Goal: Transaction & Acquisition: Purchase product/service

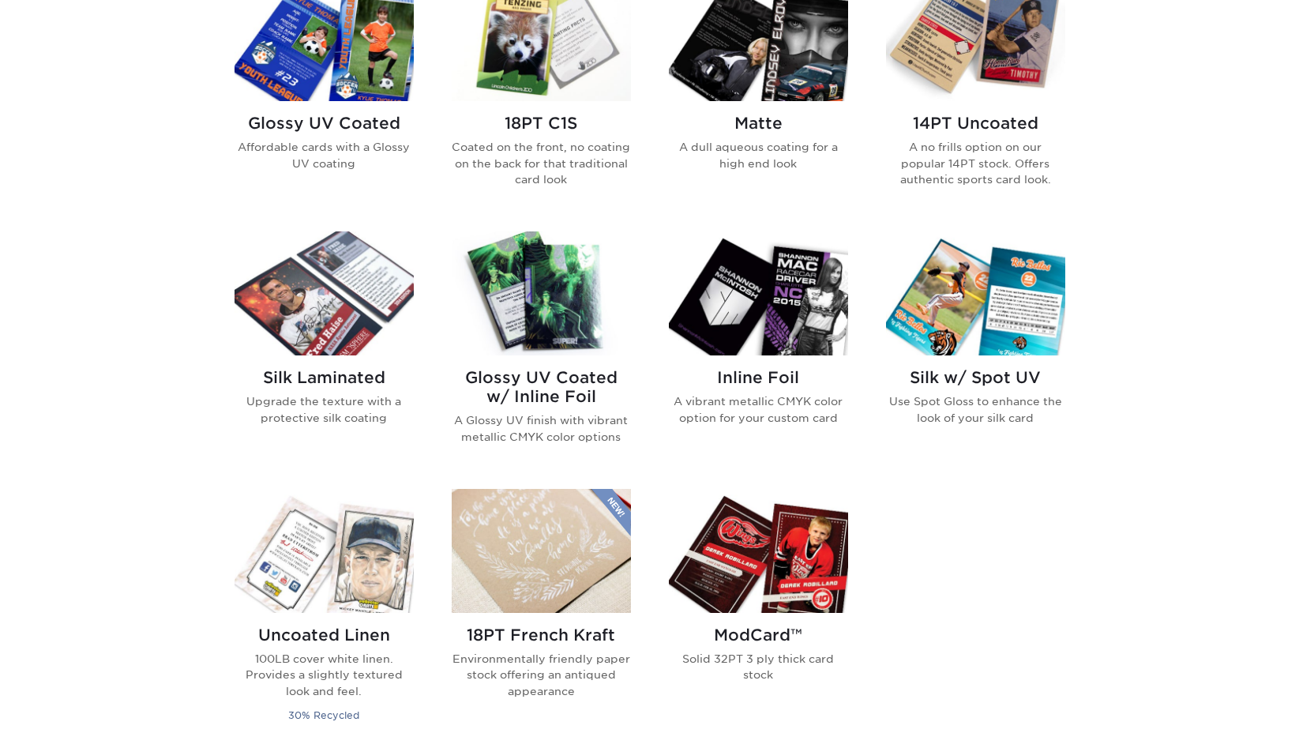
scroll to position [852, 0]
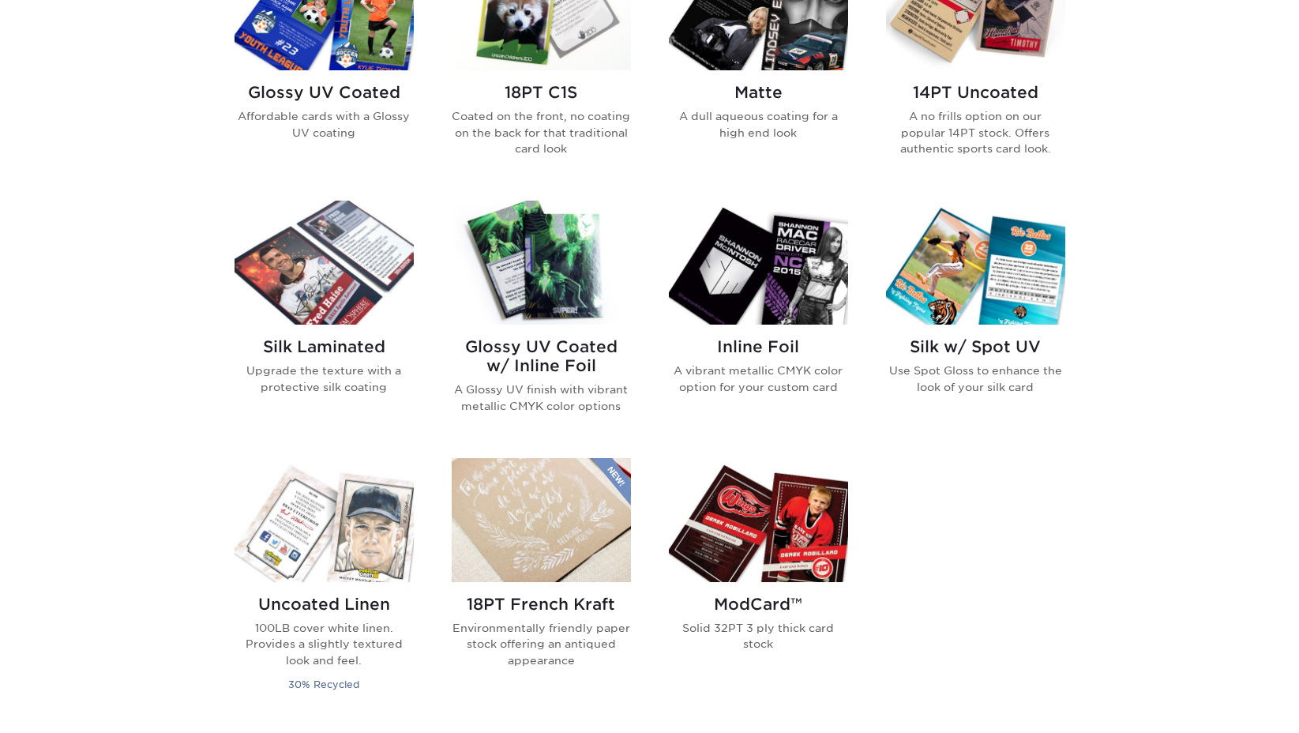
click at [547, 523] on img at bounding box center [541, 520] width 179 height 124
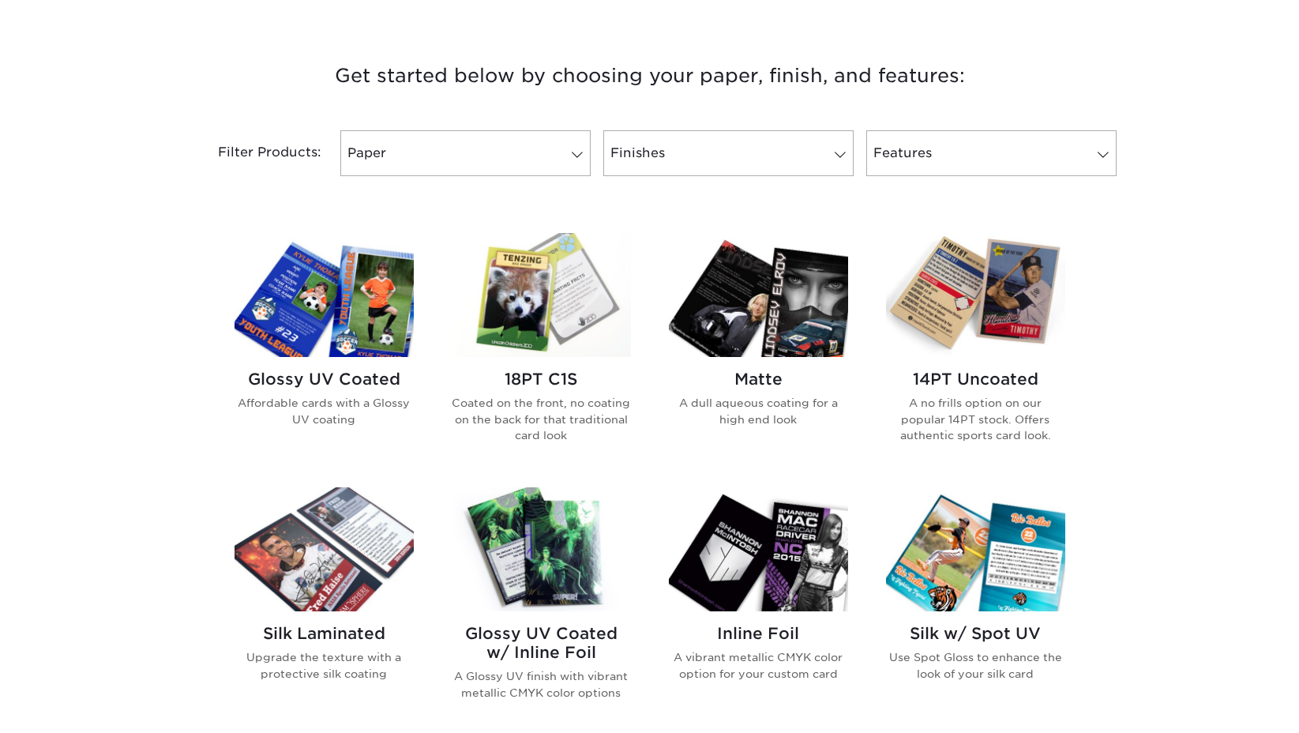
scroll to position [555, 0]
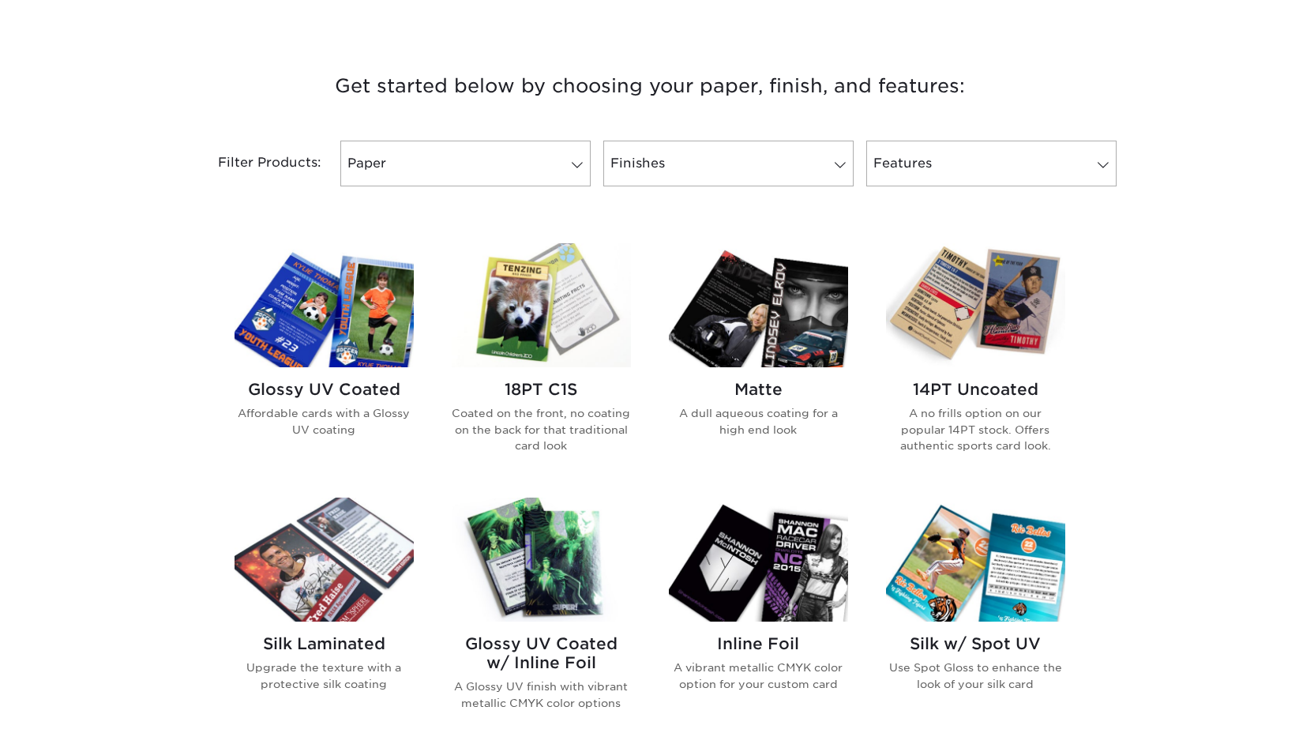
click at [984, 335] on img at bounding box center [975, 305] width 179 height 124
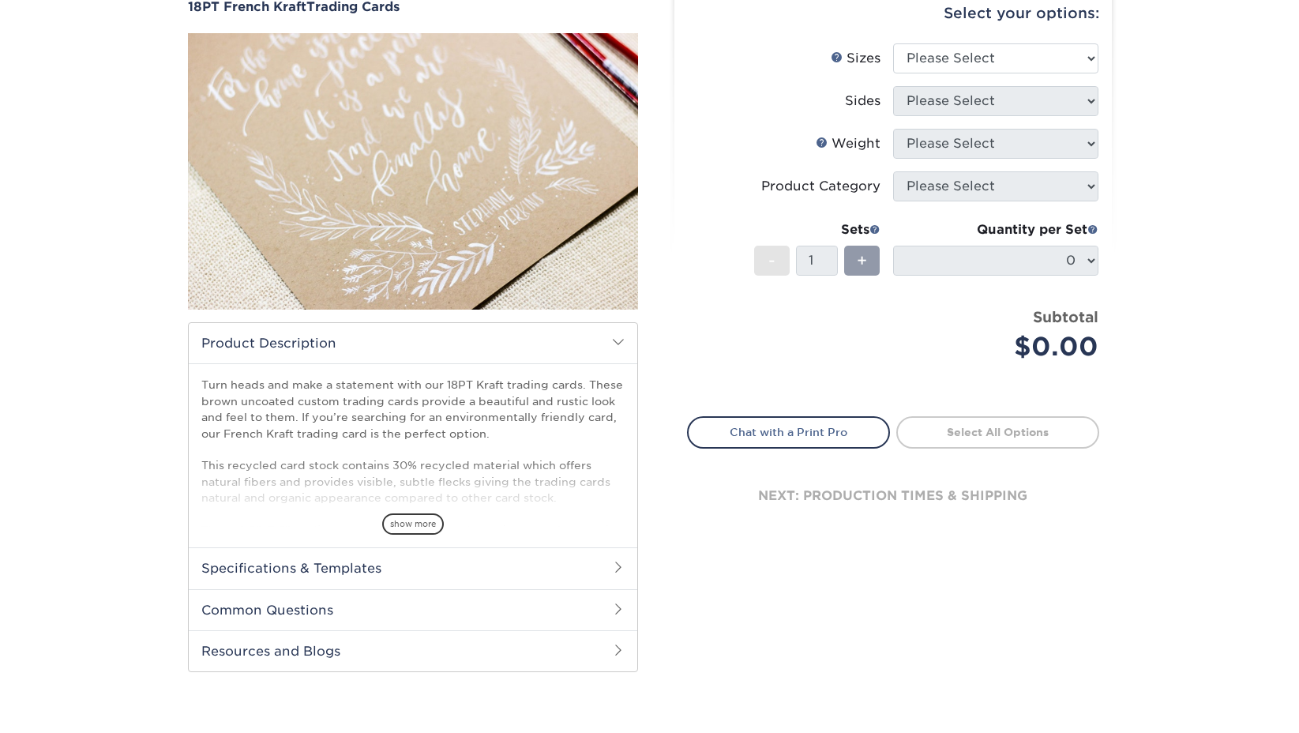
scroll to position [204, 0]
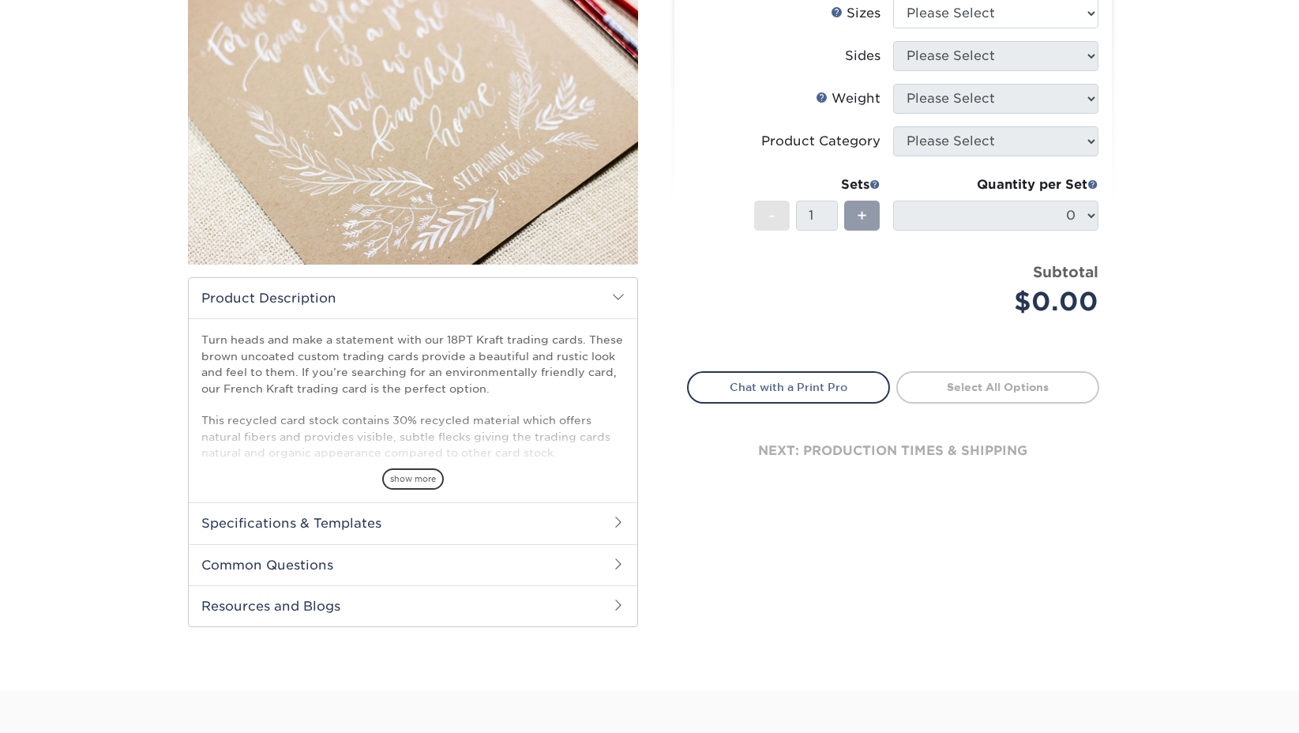
click at [495, 530] on h2 "Specifications & Templates" at bounding box center [413, 522] width 448 height 41
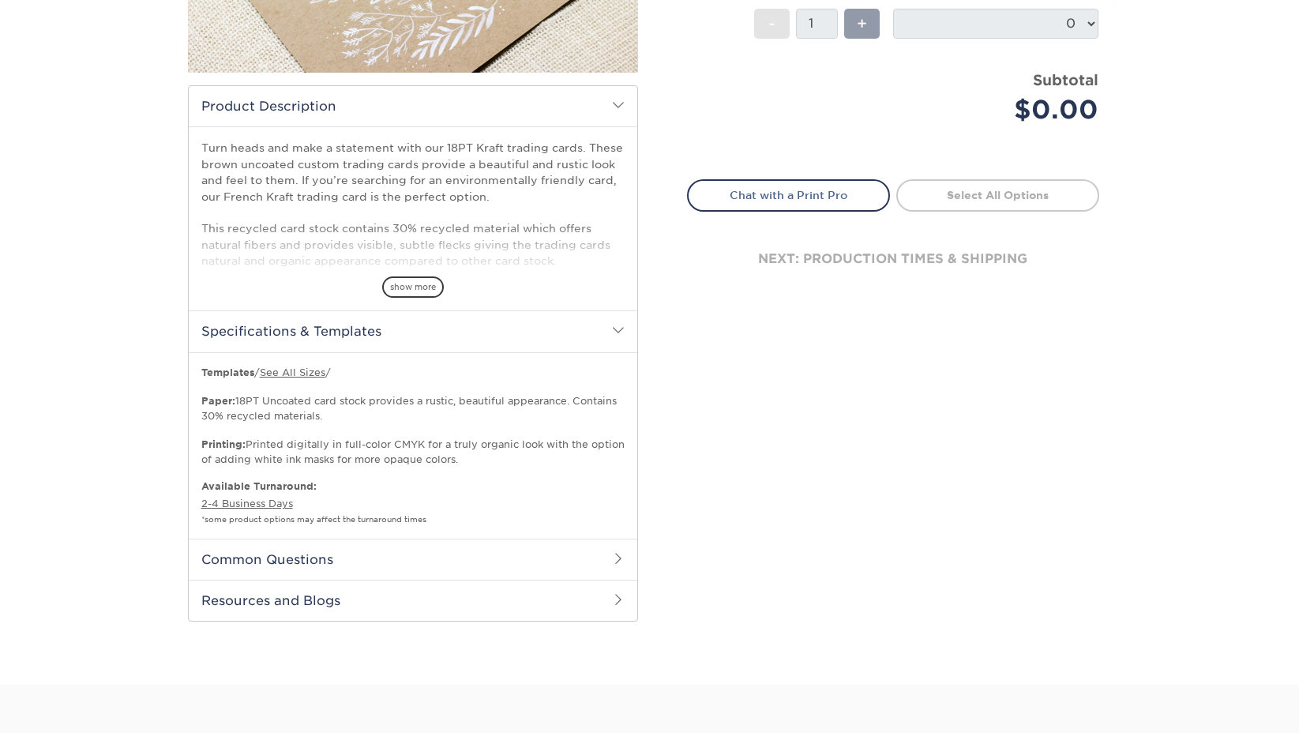
scroll to position [477, 0]
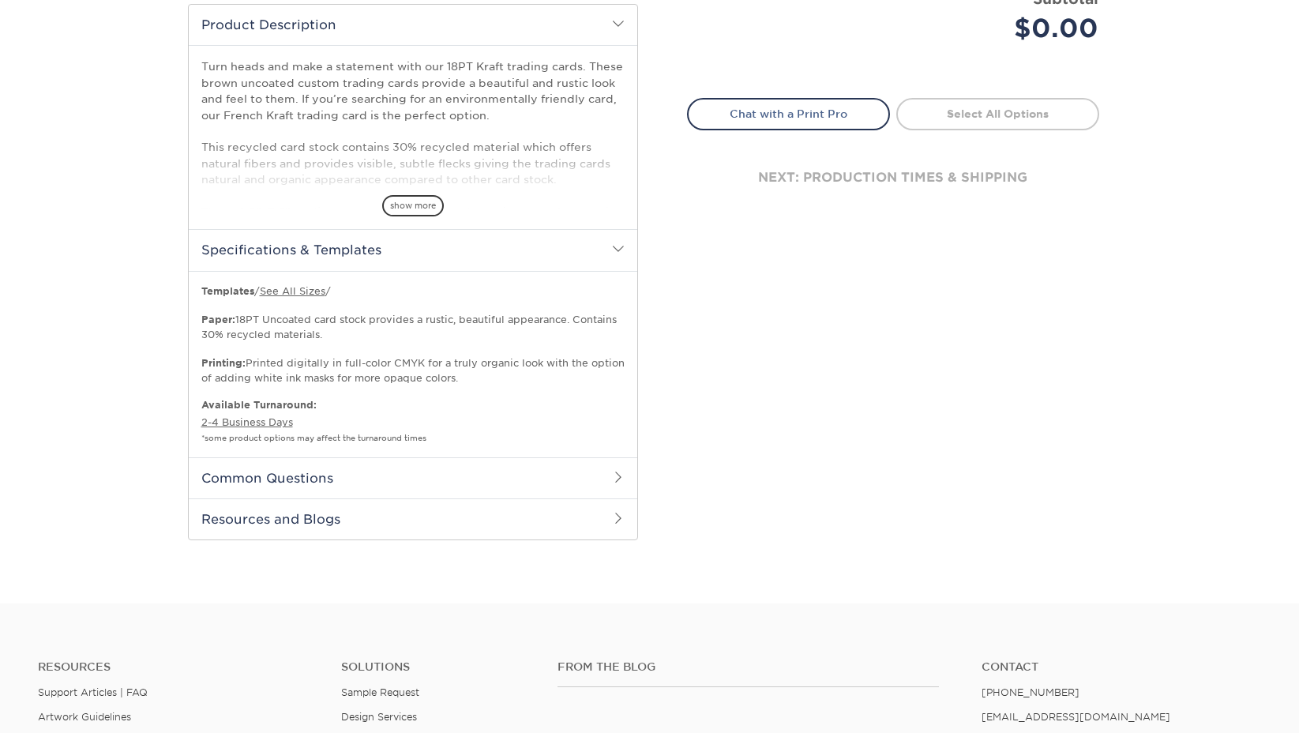
click at [491, 486] on h2 "Common Questions" at bounding box center [413, 477] width 448 height 41
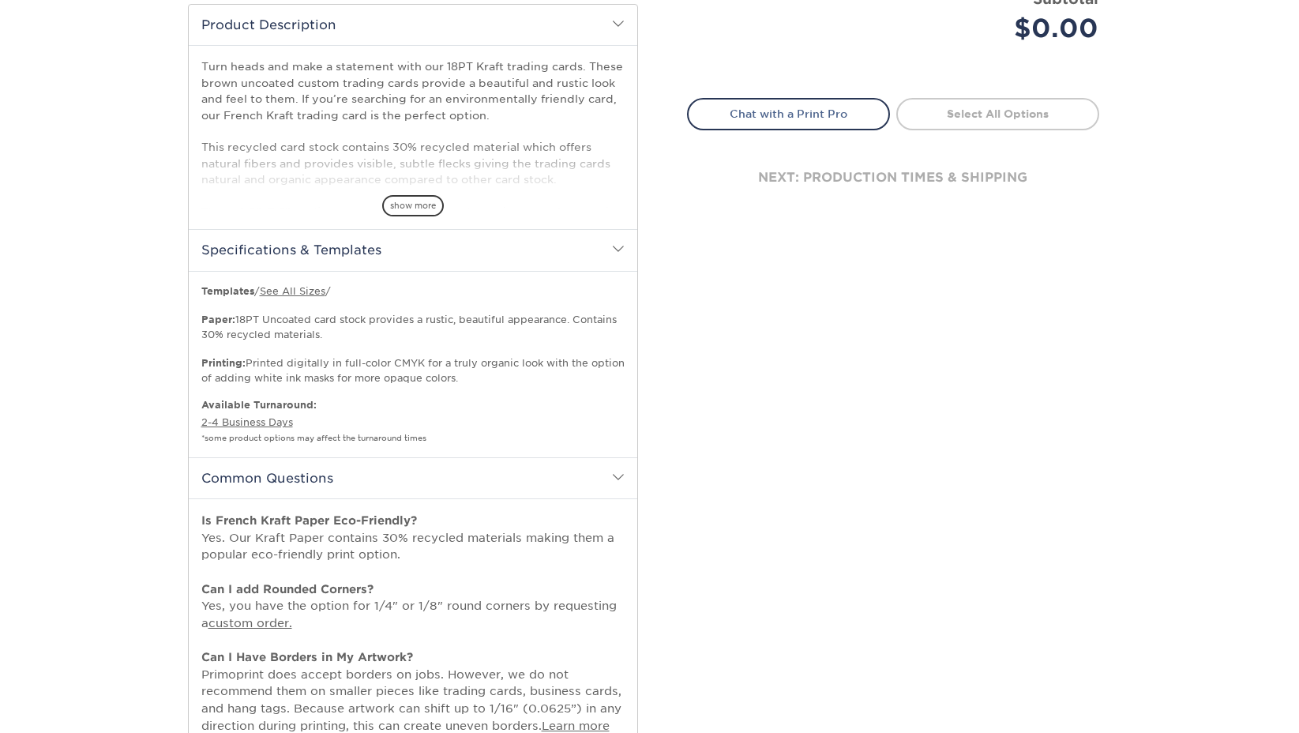
scroll to position [497, 0]
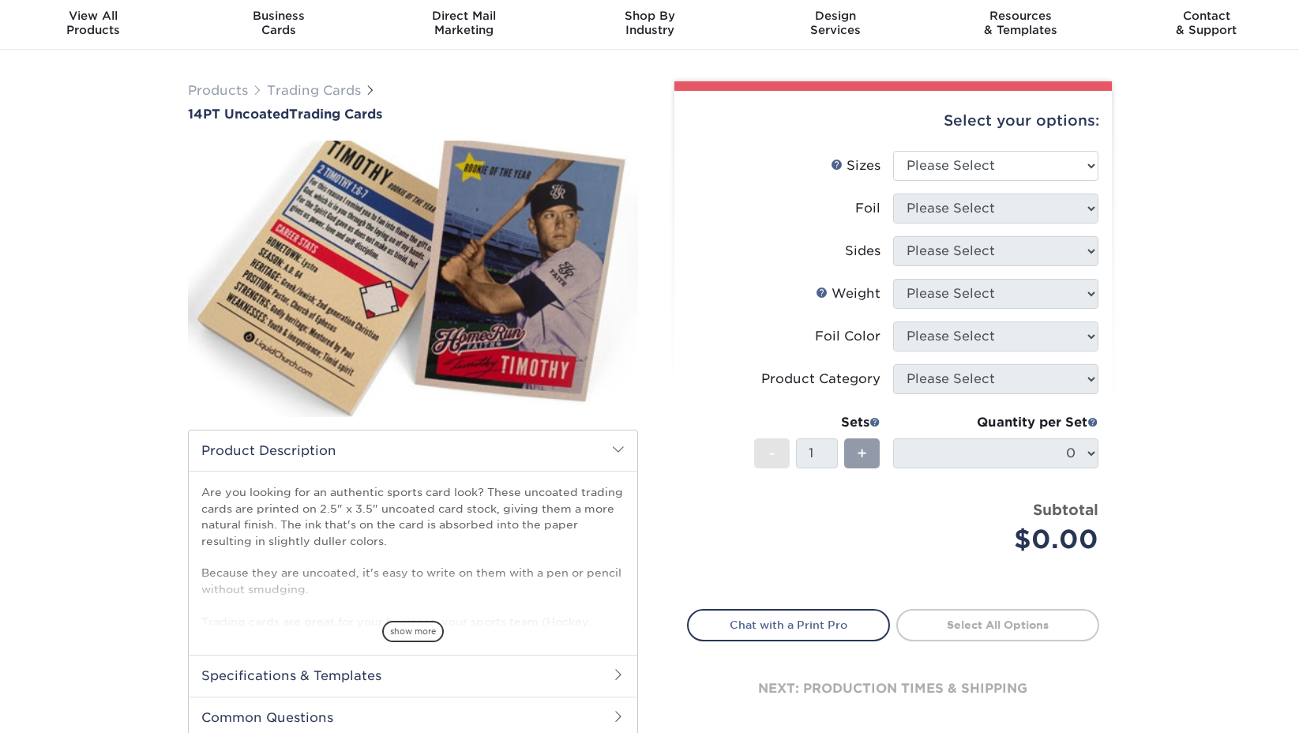
scroll to position [31, 0]
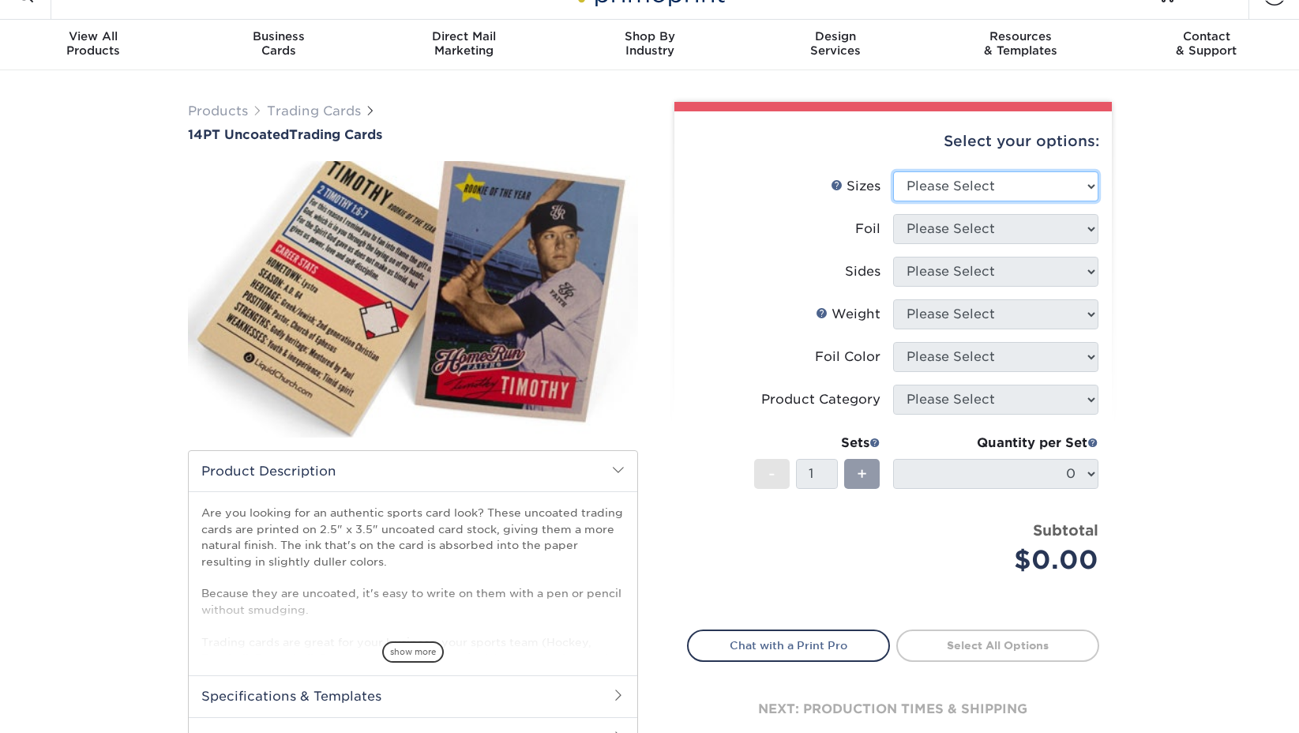
click at [1037, 193] on select "Please Select 2.5" x 3.5"" at bounding box center [995, 186] width 205 height 30
select select "2.50x3.50"
click at [893, 171] on select "Please Select 2.5" x 3.5"" at bounding box center [995, 186] width 205 height 30
click at [1036, 223] on select "Please Select Yes No" at bounding box center [995, 229] width 205 height 30
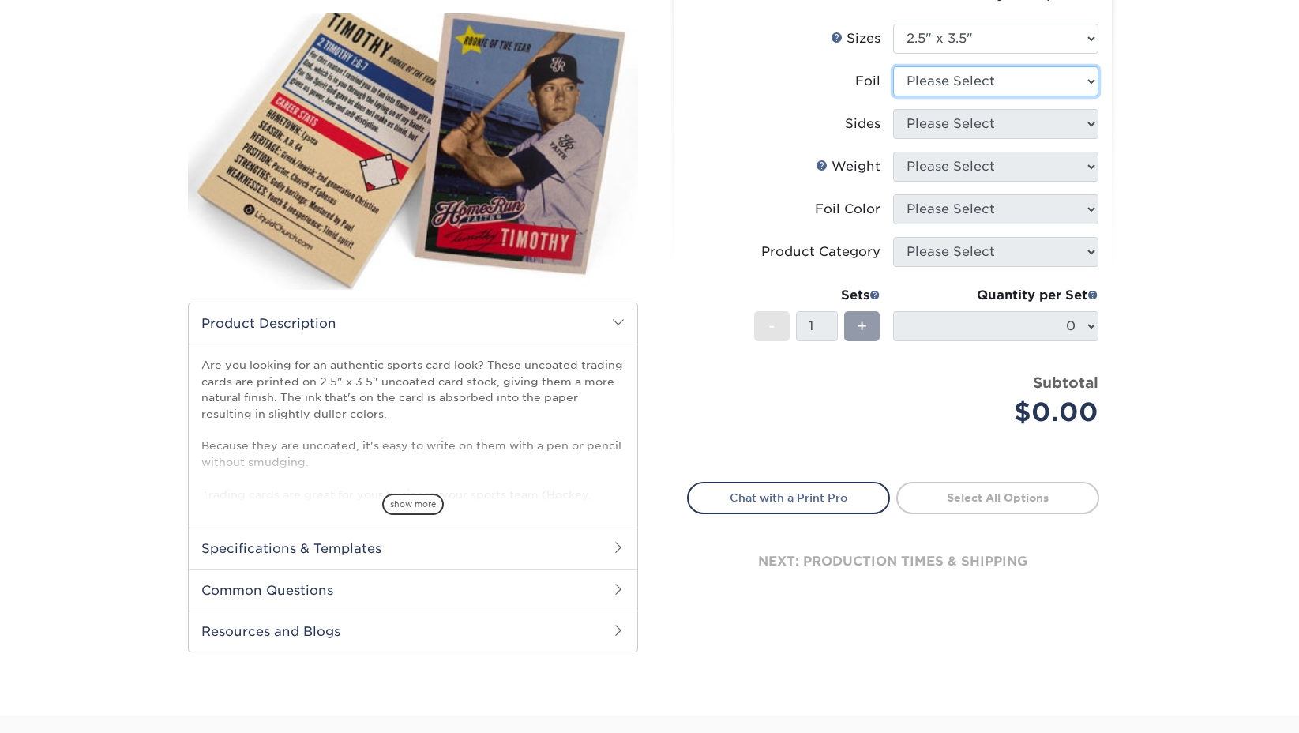
scroll to position [0, 0]
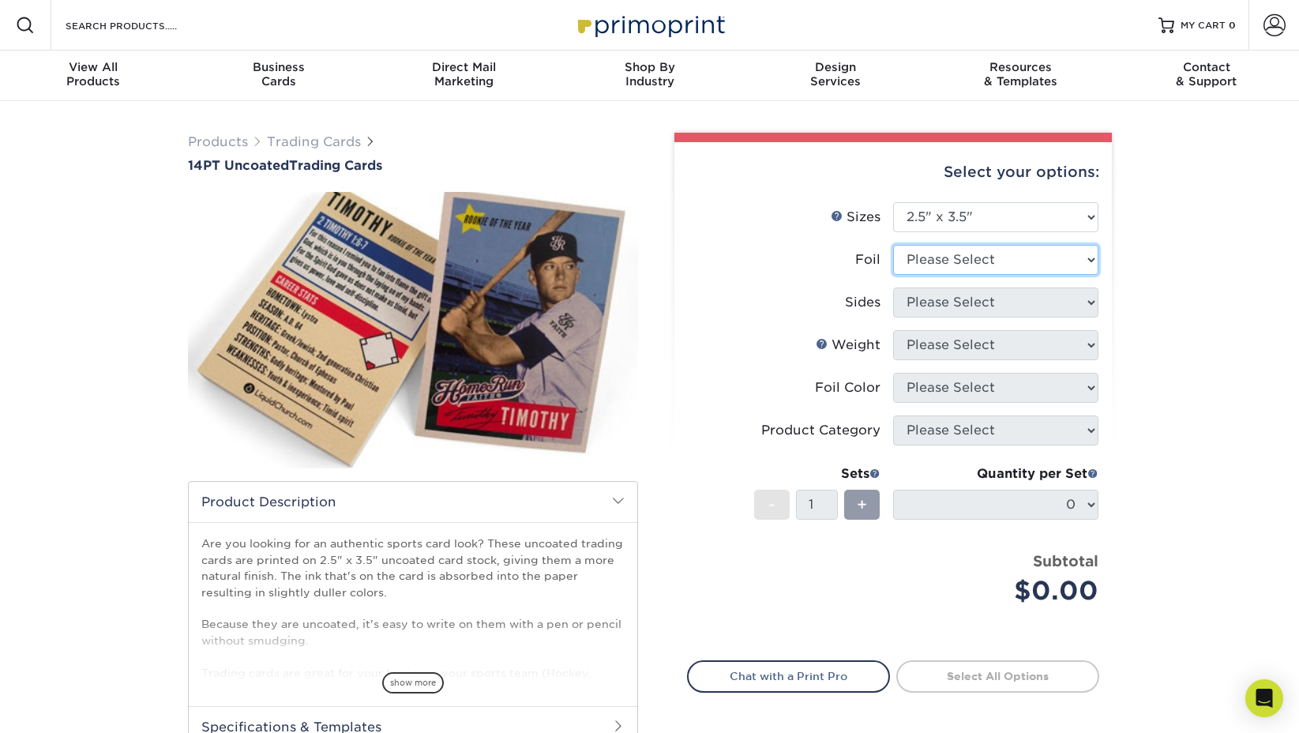
click at [1010, 269] on select "Please Select Yes No" at bounding box center [995, 260] width 205 height 30
click at [893, 245] on select "Please Select Yes No" at bounding box center [995, 260] width 205 height 30
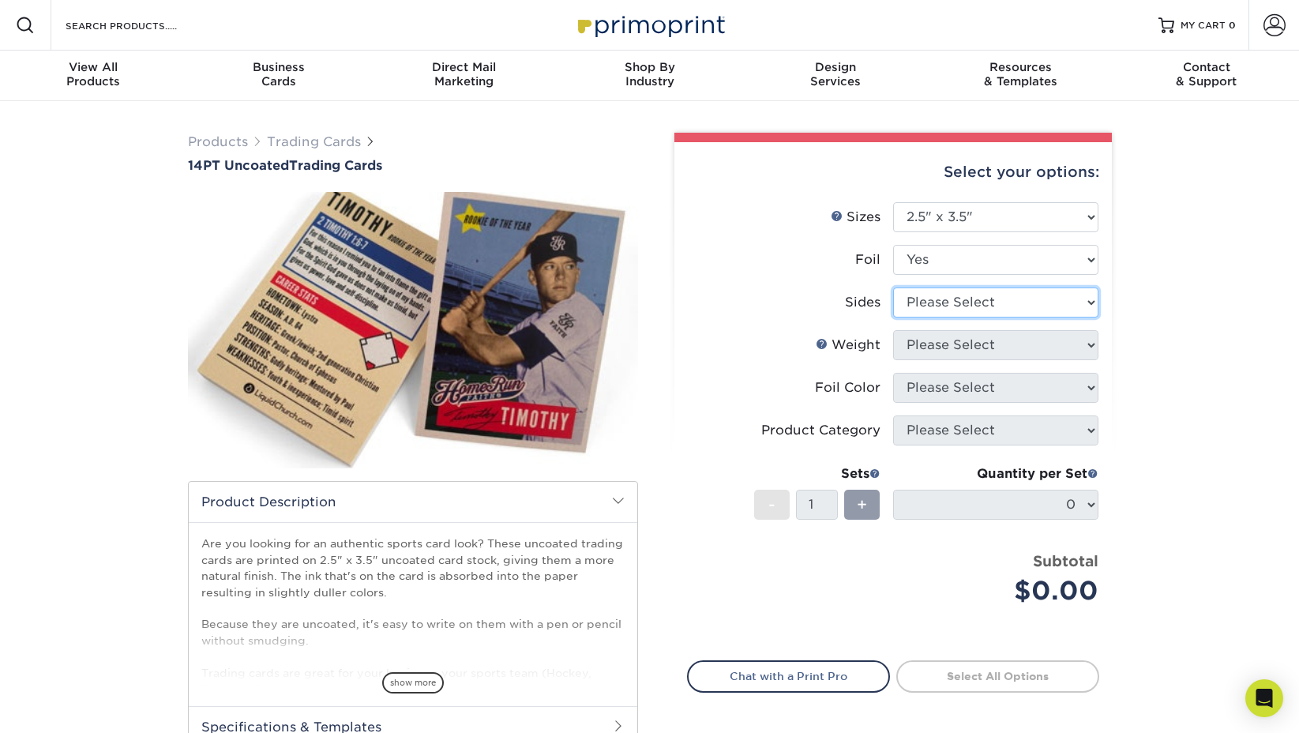
click at [1000, 302] on select "Please Select Print Both Sides - Foil Both Sides Print Both Sides - Foil Front …" at bounding box center [995, 302] width 205 height 30
click at [1037, 263] on select "Please Select Yes No" at bounding box center [995, 260] width 205 height 30
select select "0"
click at [893, 245] on select "Please Select Yes No" at bounding box center [995, 260] width 205 height 30
click at [1046, 309] on select "Please Select Print Both Sides Print Front Only" at bounding box center [995, 302] width 205 height 30
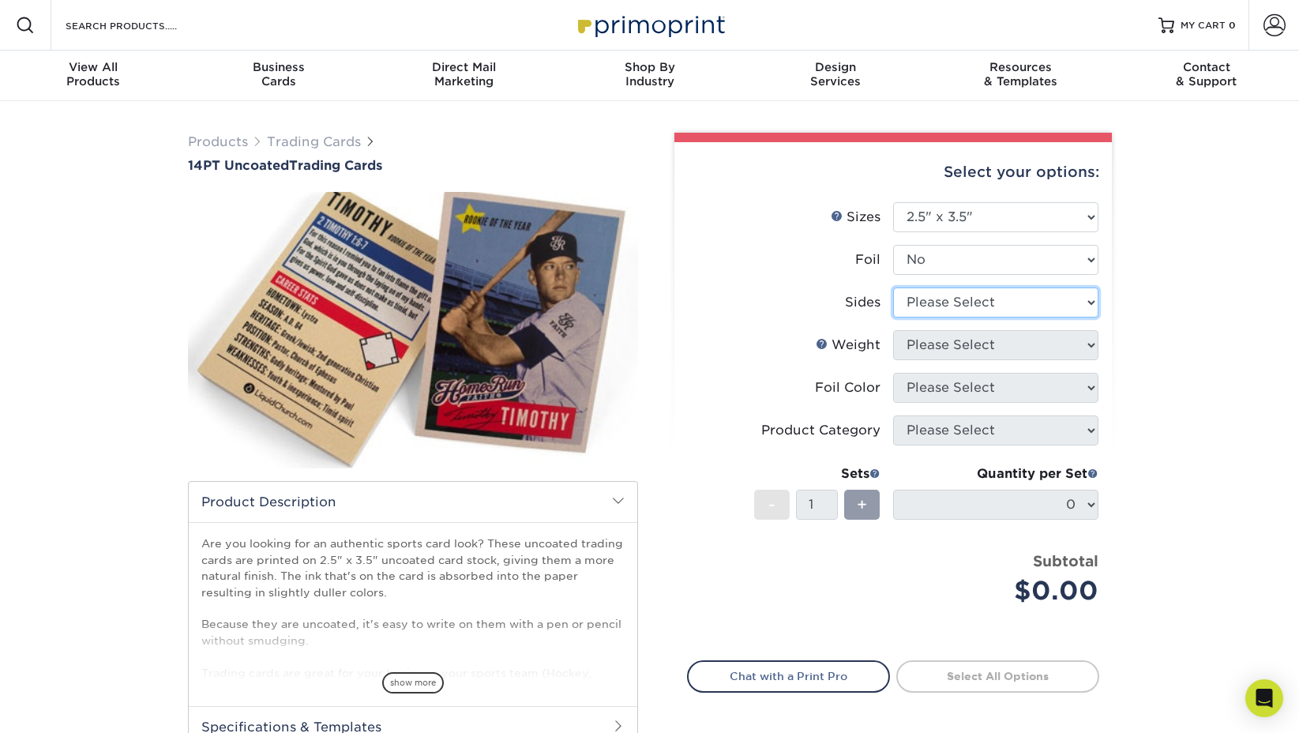
select select "13abbda7-1d64-4f25-8bb2-c179b224825d"
click at [893, 287] on select "Please Select Print Both Sides Print Front Only" at bounding box center [995, 302] width 205 height 30
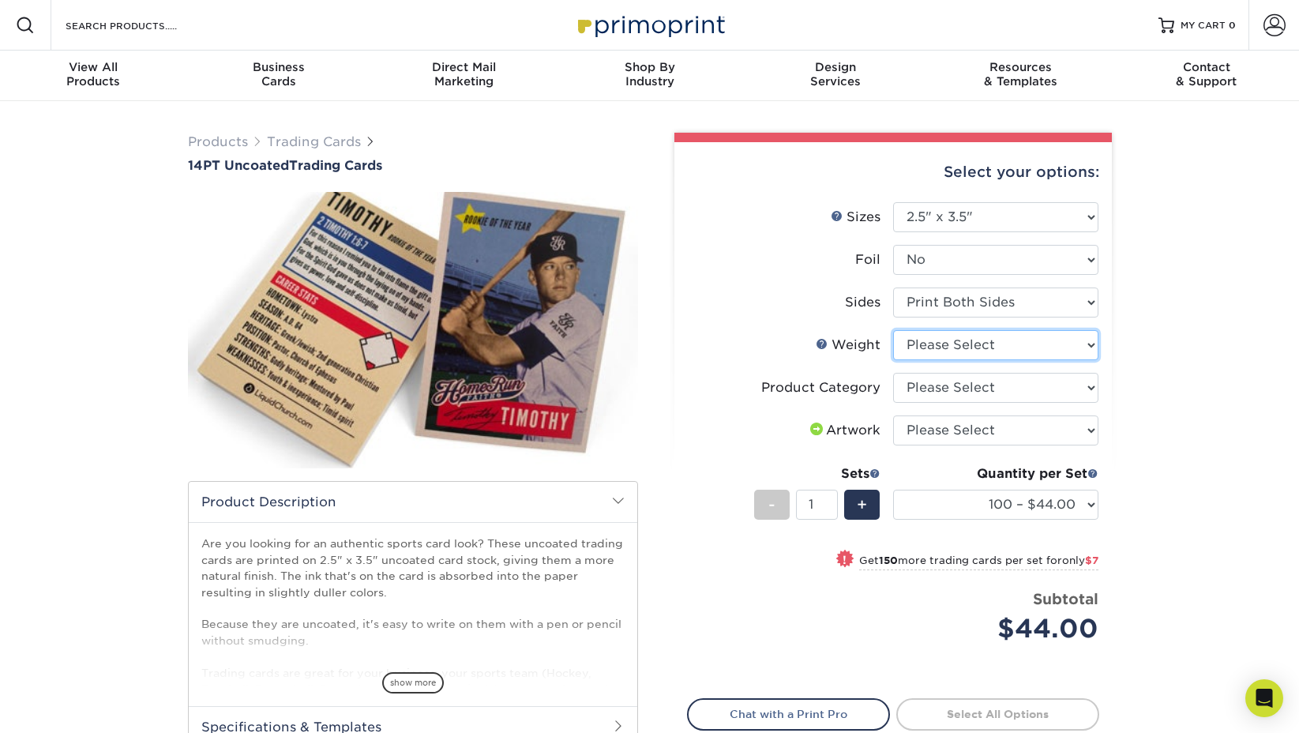
click at [984, 351] on select "Please Select 14PT Uncoated" at bounding box center [995, 345] width 205 height 30
select select "14PT Uncoated"
click at [893, 330] on select "Please Select 14PT Uncoated" at bounding box center [995, 345] width 205 height 30
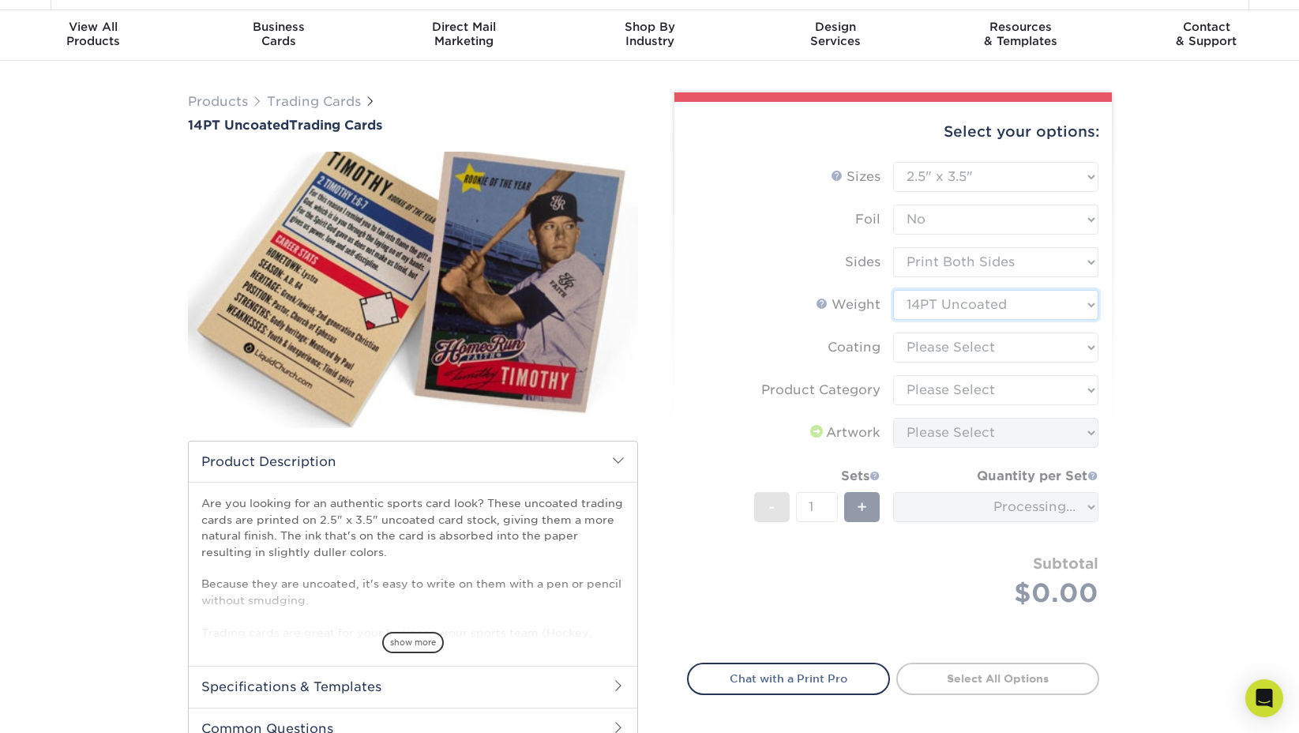
scroll to position [61, 0]
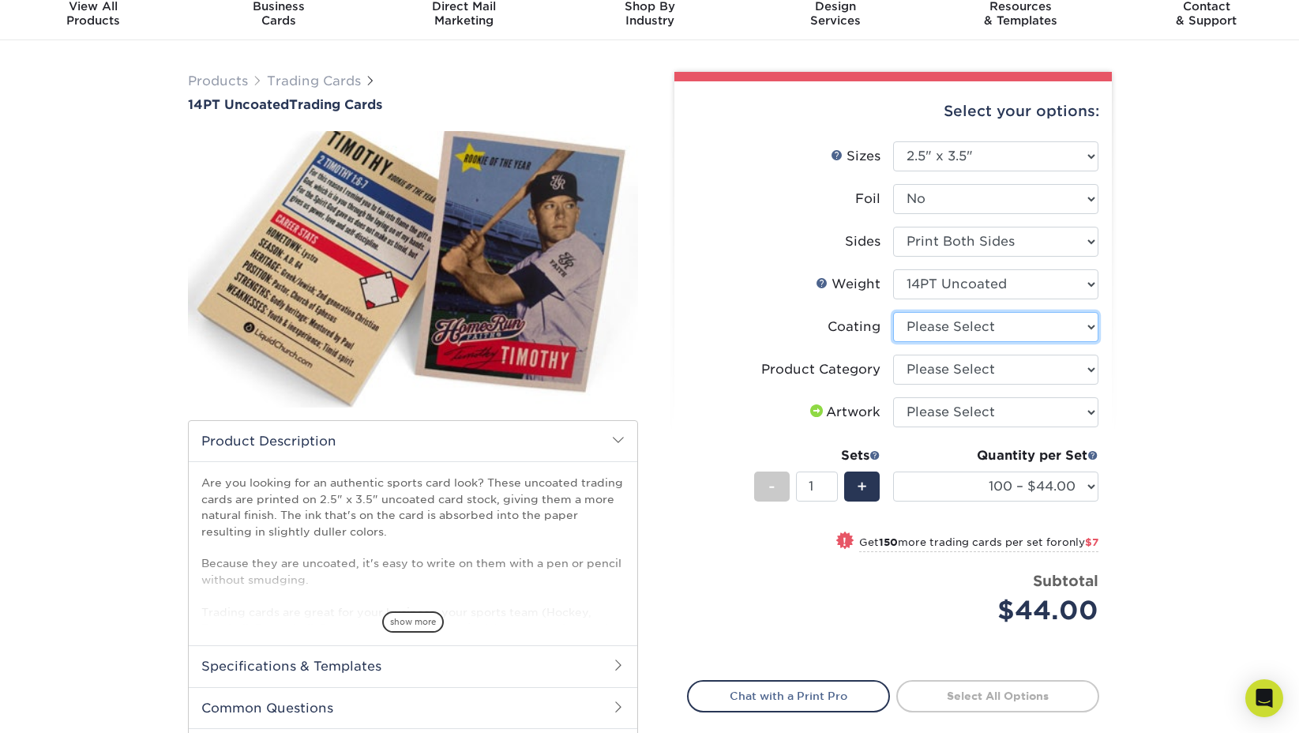
click at [1006, 328] on select at bounding box center [995, 327] width 205 height 30
select select "3e7618de-abca-4bda-9f97-8b9129e913d8"
click at [893, 312] on select at bounding box center [995, 327] width 205 height 30
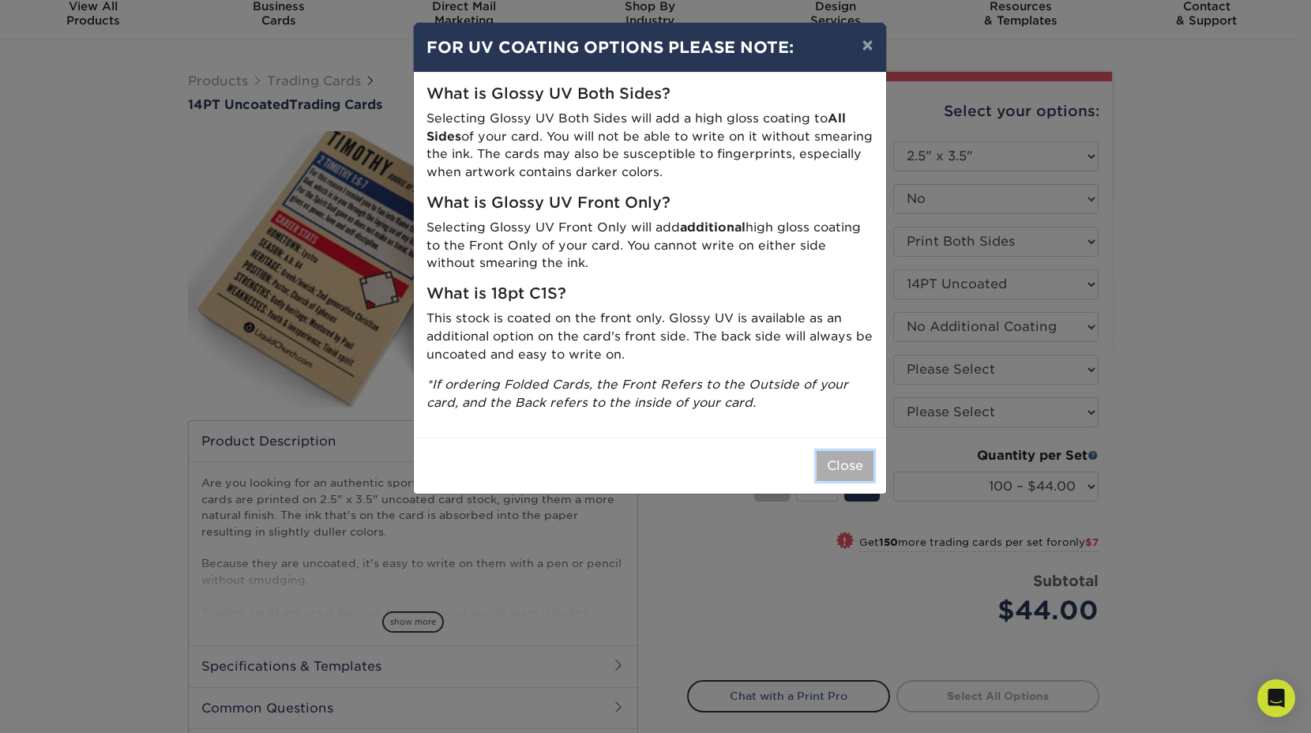
click at [845, 467] on button "Close" at bounding box center [844, 466] width 57 height 30
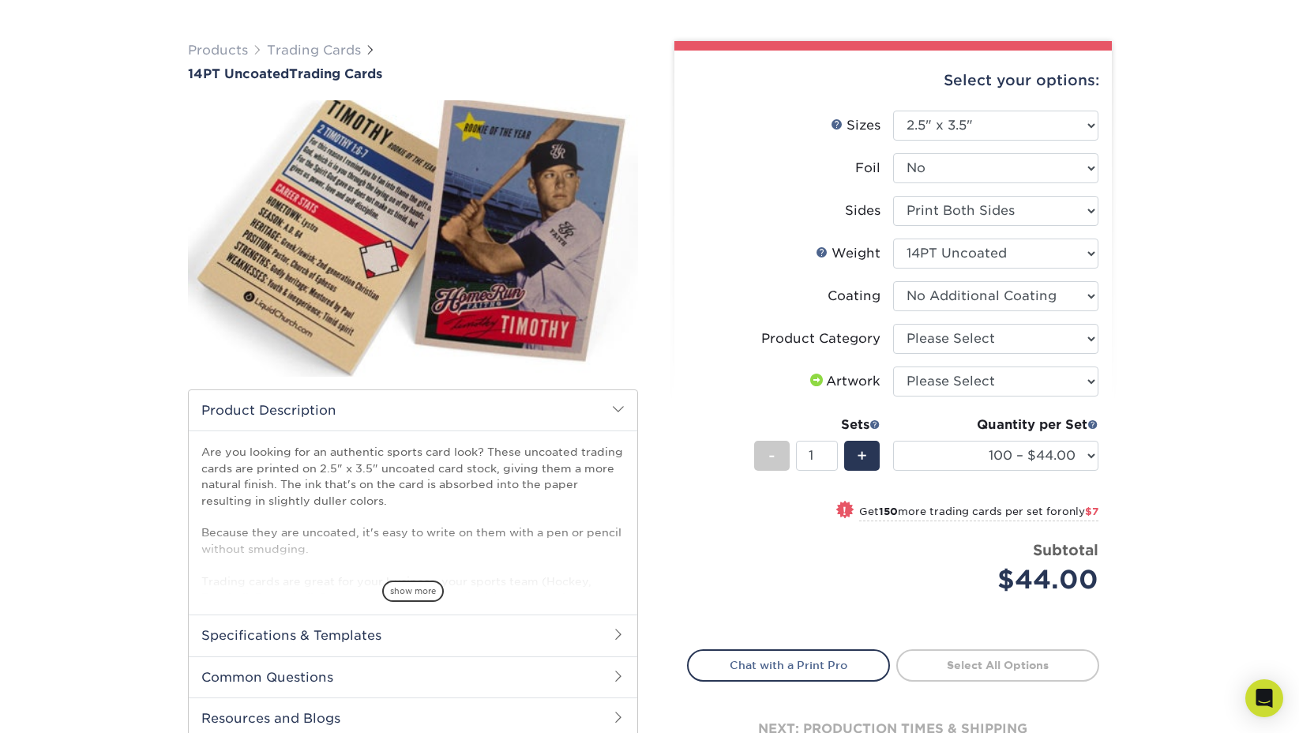
scroll to position [102, 0]
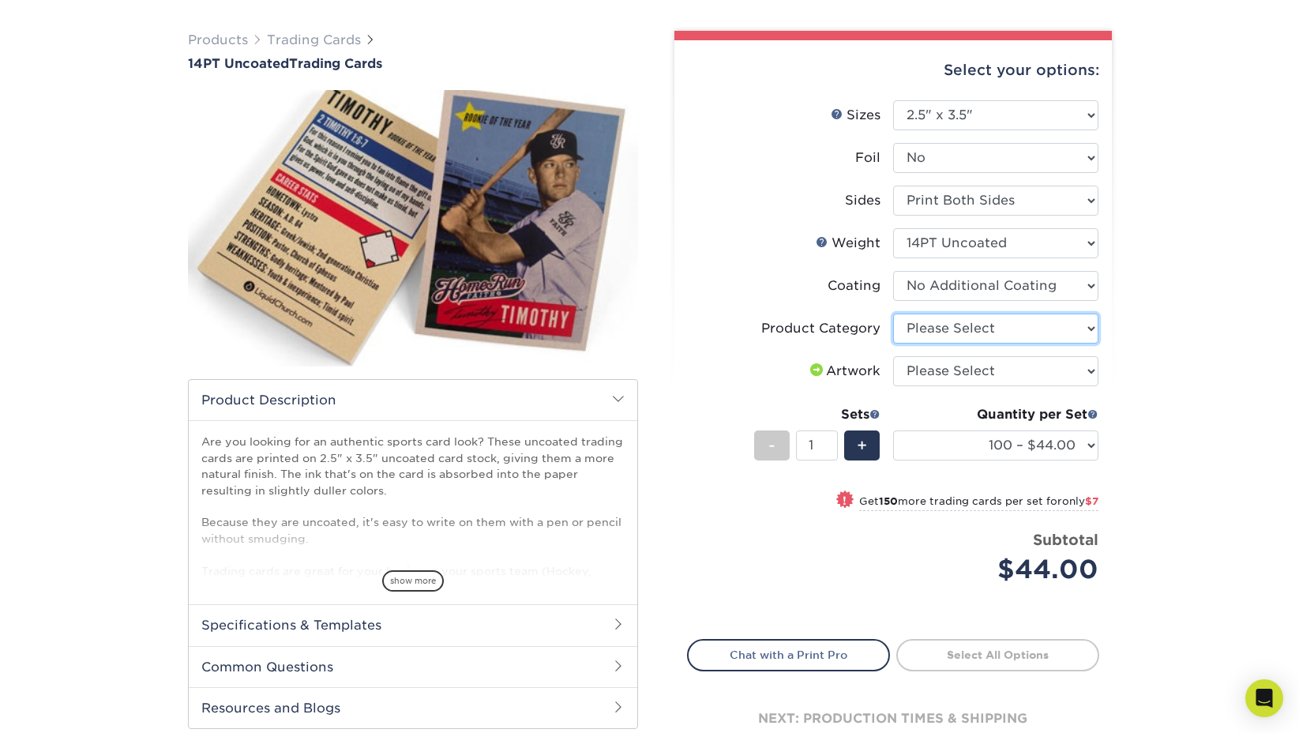
click at [1003, 332] on select "Please Select Trading Cards" at bounding box center [995, 328] width 205 height 30
select select "c2f9bce9-36c2-409d-b101-c29d9d031e18"
click at [893, 313] on select "Please Select Trading Cards" at bounding box center [995, 328] width 205 height 30
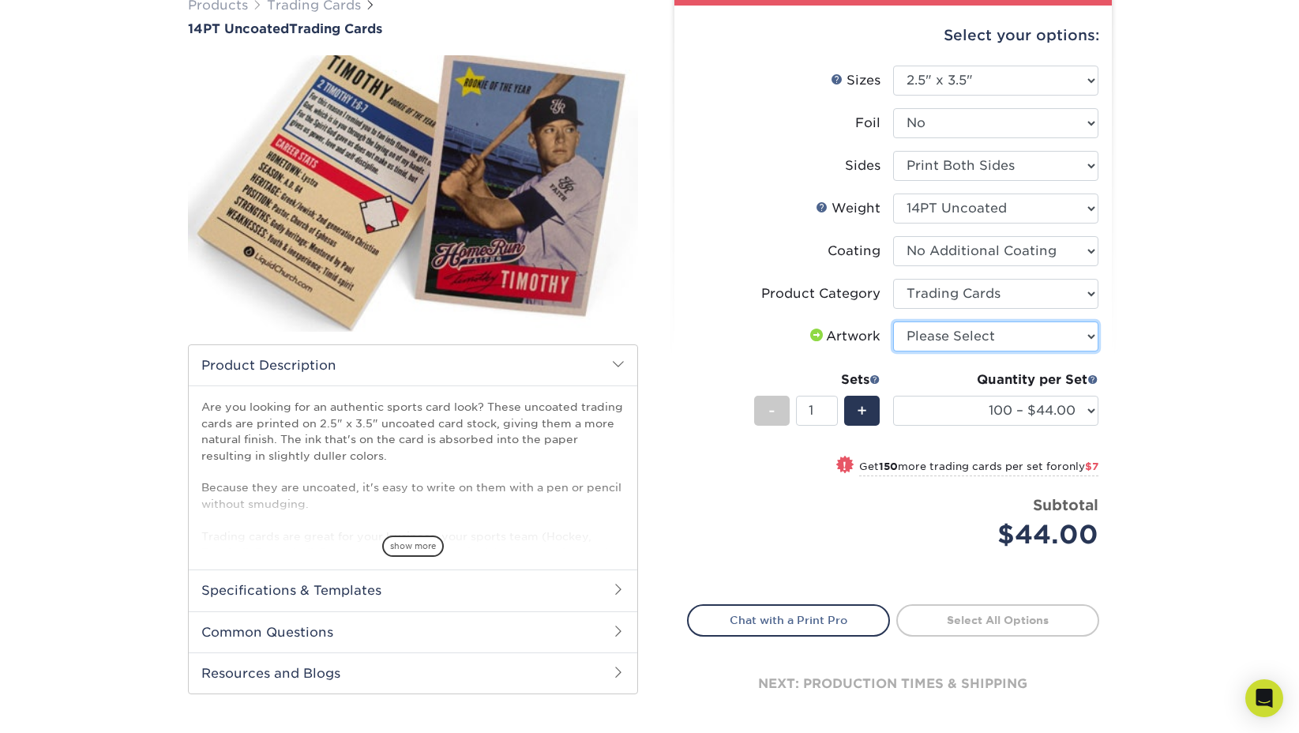
click at [1009, 339] on select "Please Select I will upload files I need a design - $100" at bounding box center [995, 336] width 205 height 30
select select "upload"
click at [893, 321] on select "Please Select I will upload files I need a design - $100" at bounding box center [995, 336] width 205 height 30
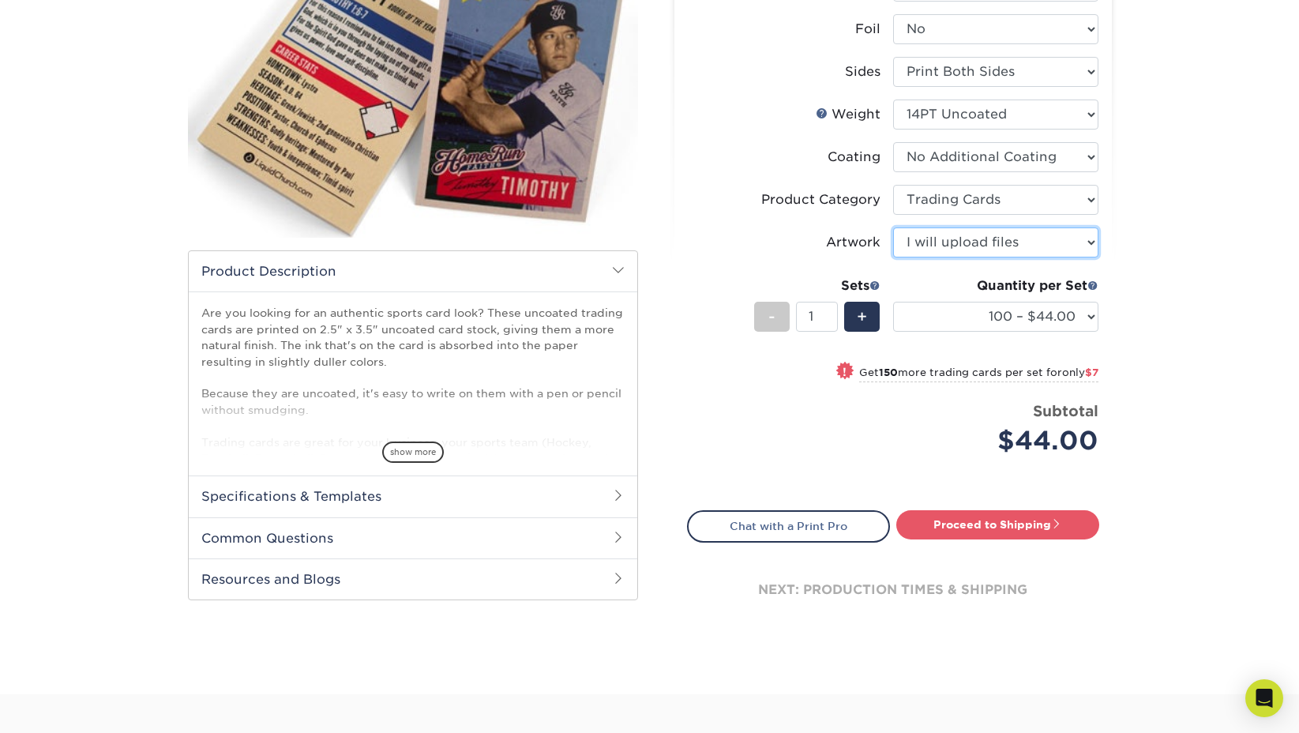
scroll to position [150, 0]
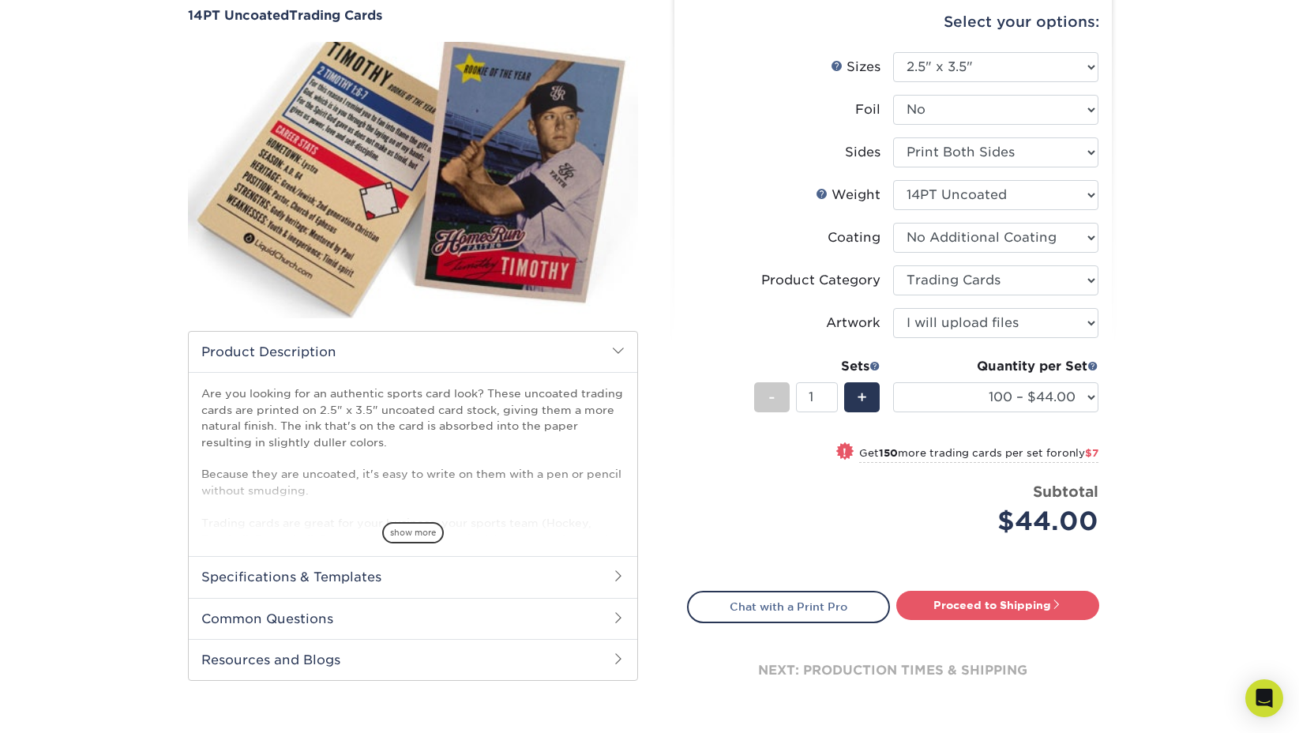
click at [399, 521] on div "show more" at bounding box center [412, 505] width 423 height 76
click at [408, 528] on span "show more" at bounding box center [413, 532] width 62 height 21
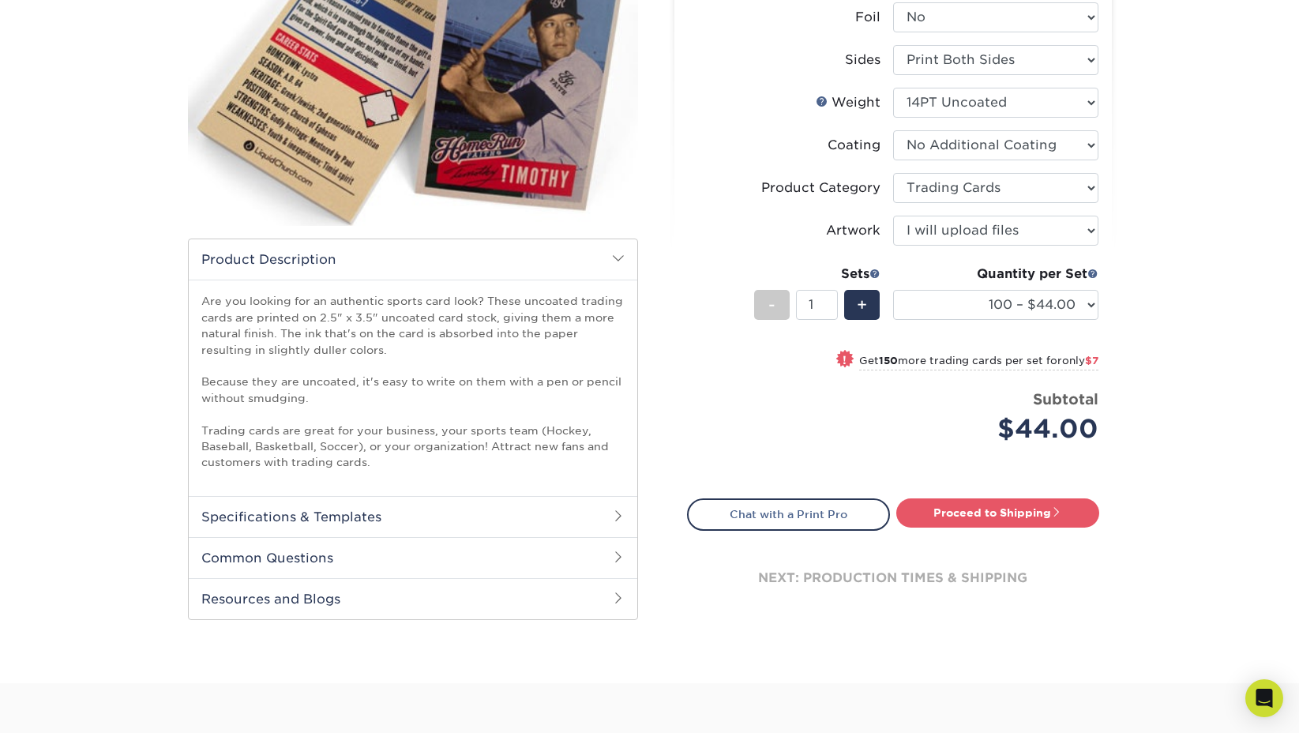
scroll to position [253, 0]
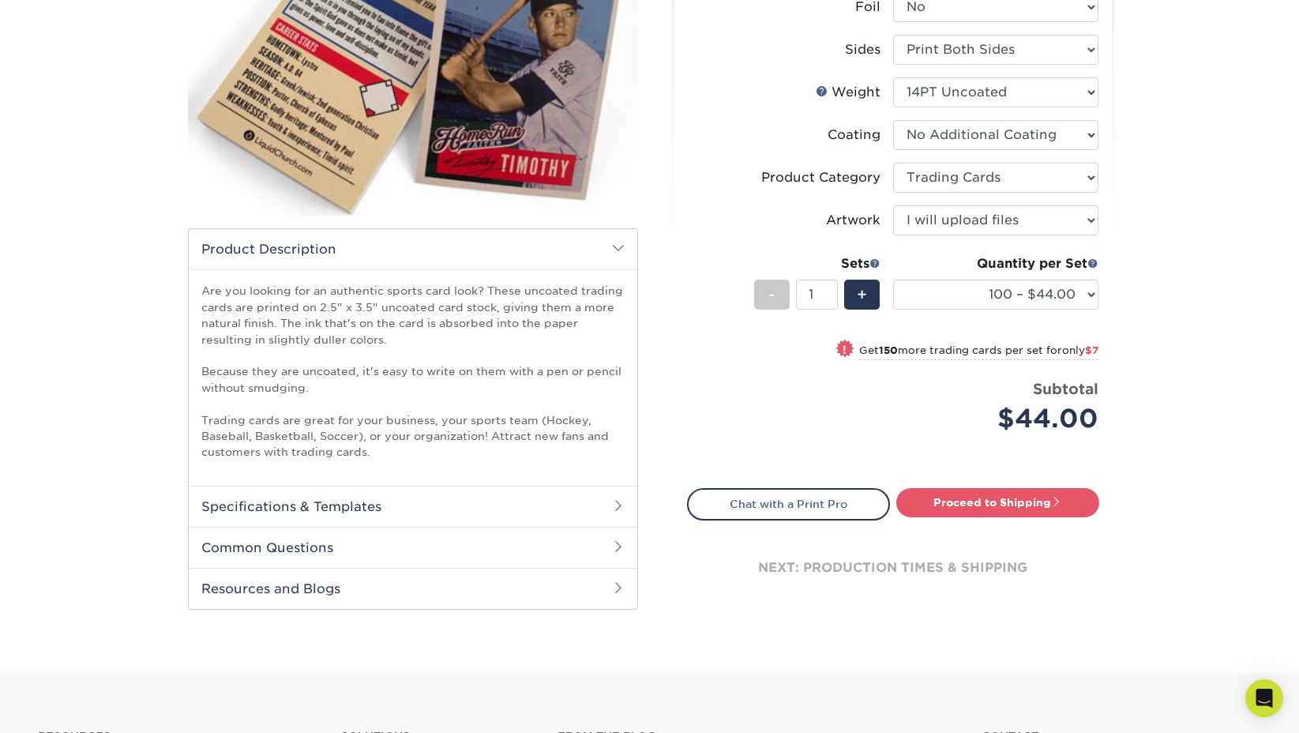
click at [438, 527] on h2 "Common Questions" at bounding box center [413, 547] width 448 height 41
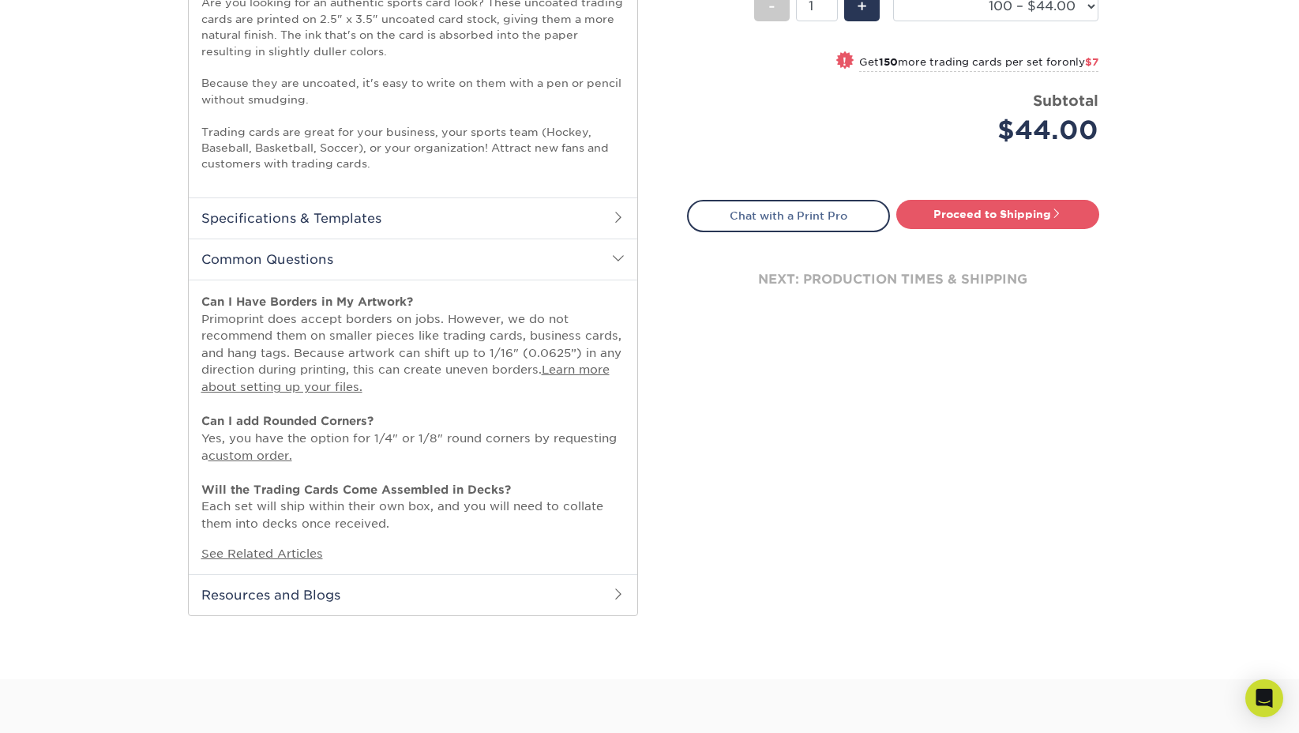
scroll to position [551, 0]
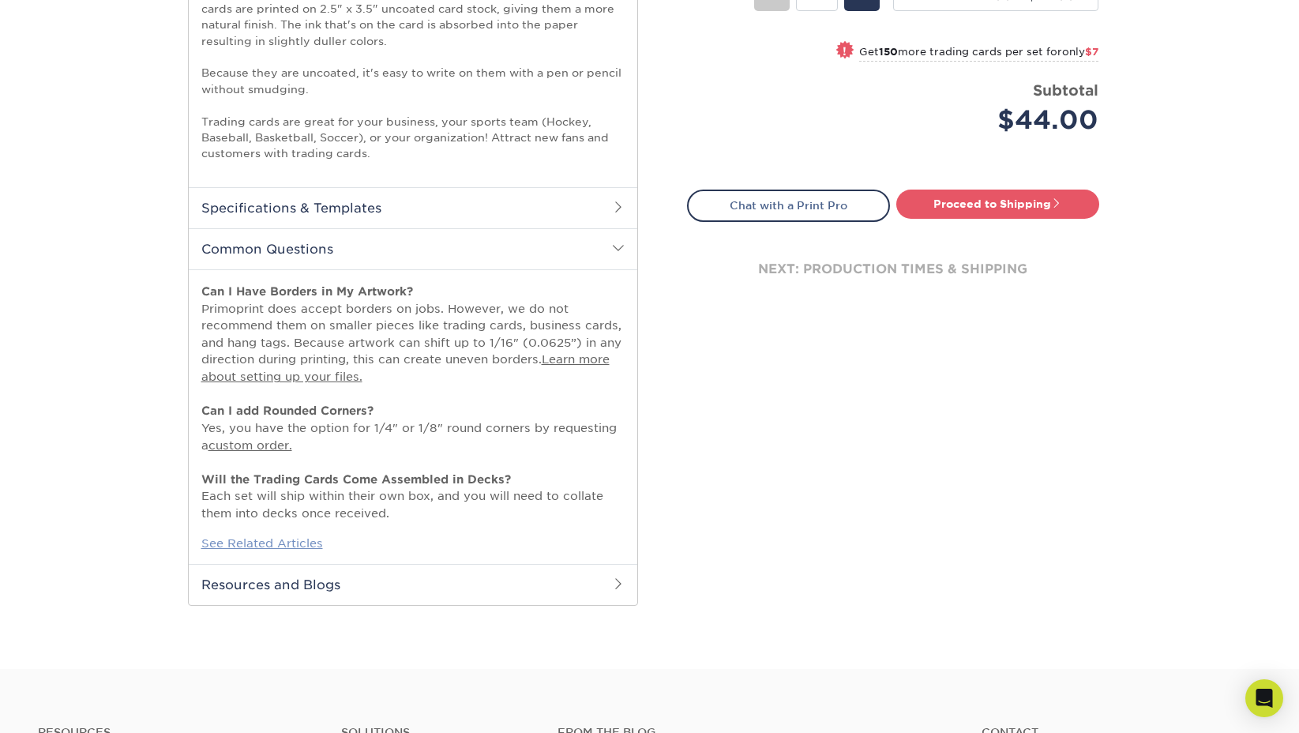
click at [291, 546] on link "See Related Articles" at bounding box center [262, 542] width 122 height 13
click at [414, 581] on h2 "Resources and Blogs" at bounding box center [413, 584] width 448 height 41
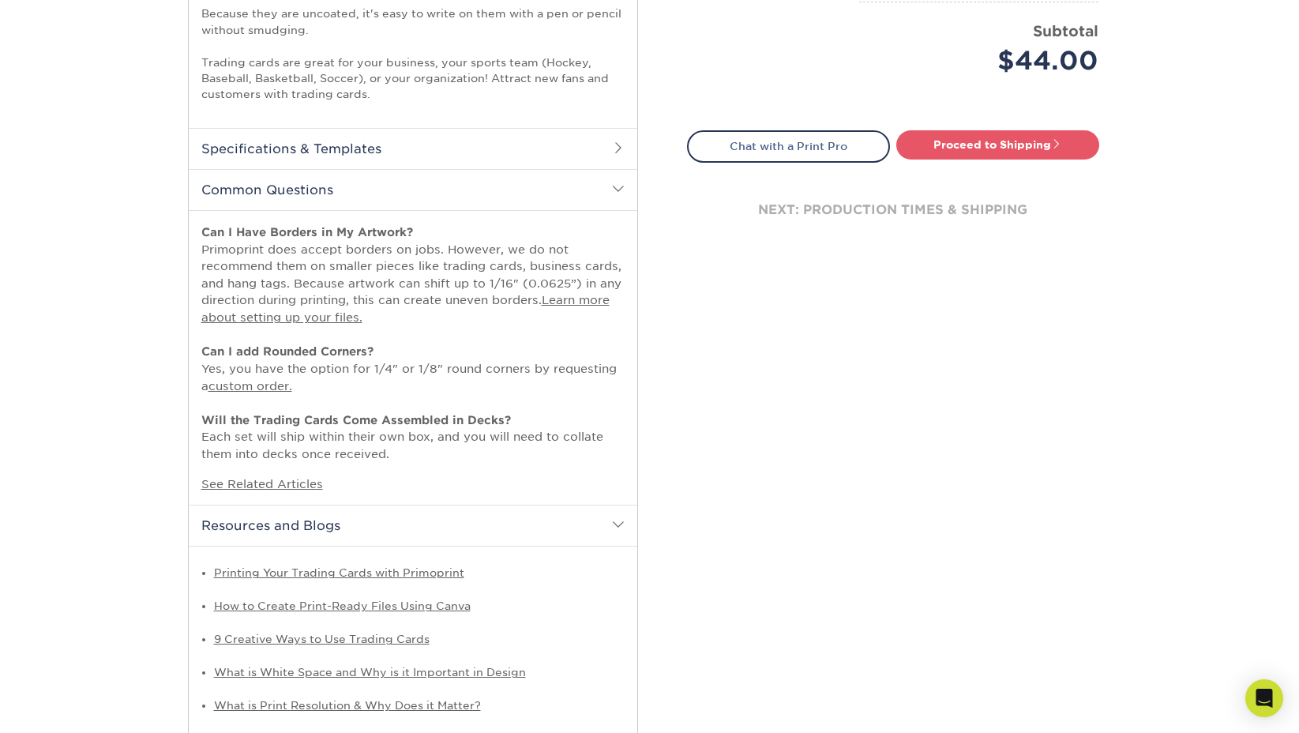
scroll to position [620, 0]
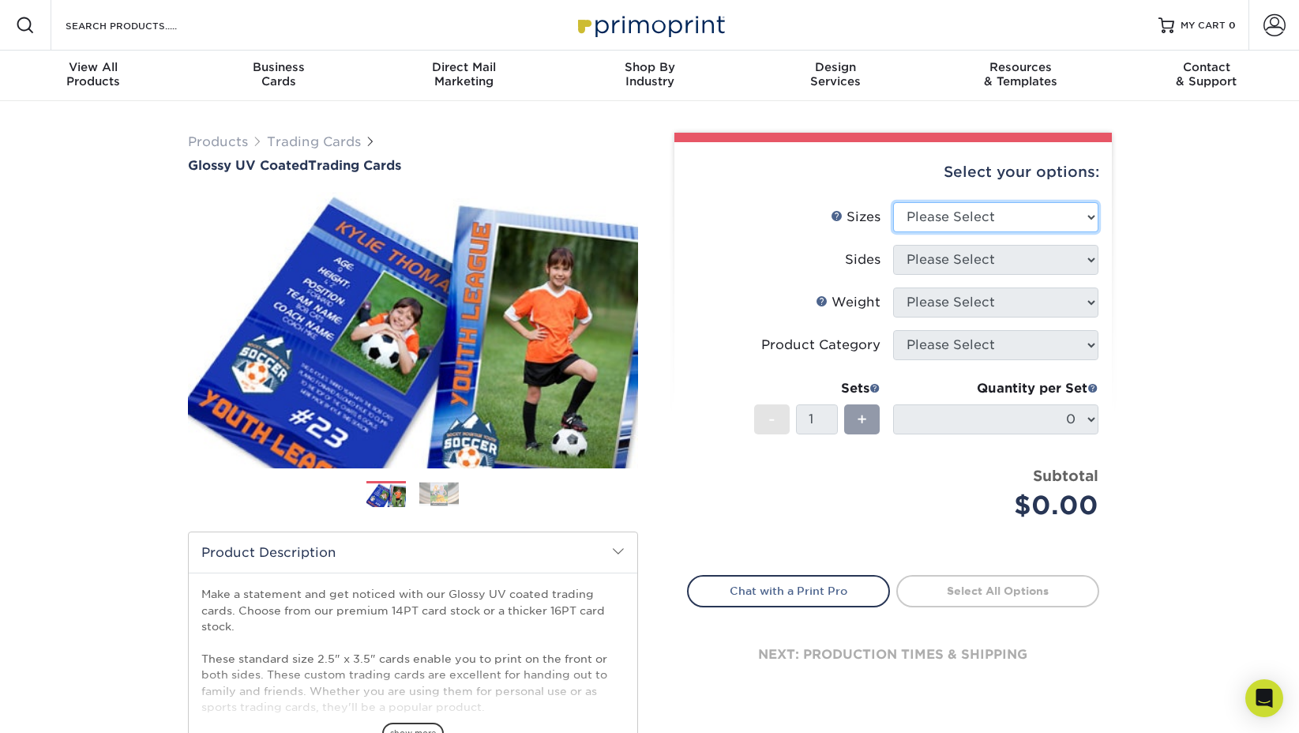
click at [1048, 212] on select "Please Select 2.5" x 3.5"" at bounding box center [995, 217] width 205 height 30
select select "2.50x3.50"
click at [893, 202] on select "Please Select 2.5" x 3.5"" at bounding box center [995, 217] width 205 height 30
click at [1040, 262] on select "Please Select Print Both Sides Print Front Only" at bounding box center [995, 260] width 205 height 30
select select "13abbda7-1d64-4f25-8bb2-c179b224825d"
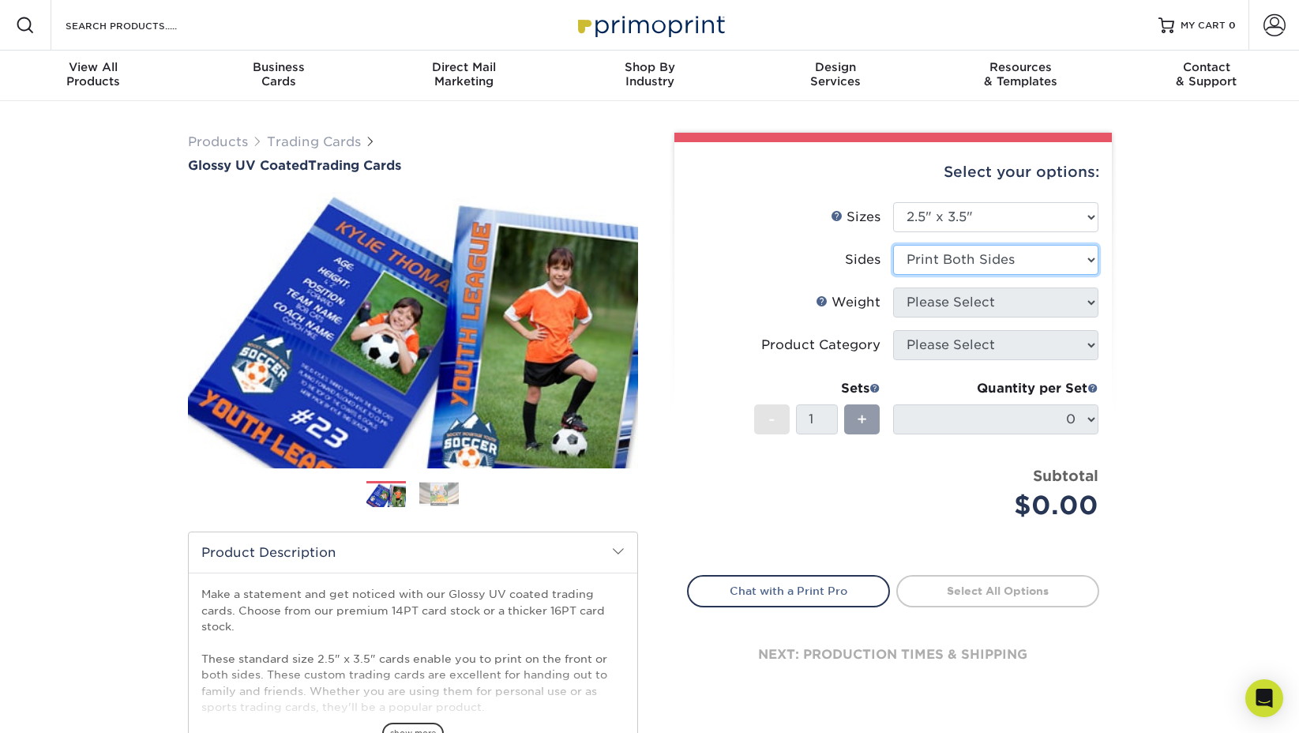
click at [893, 245] on select "Please Select Print Both Sides Print Front Only" at bounding box center [995, 260] width 205 height 30
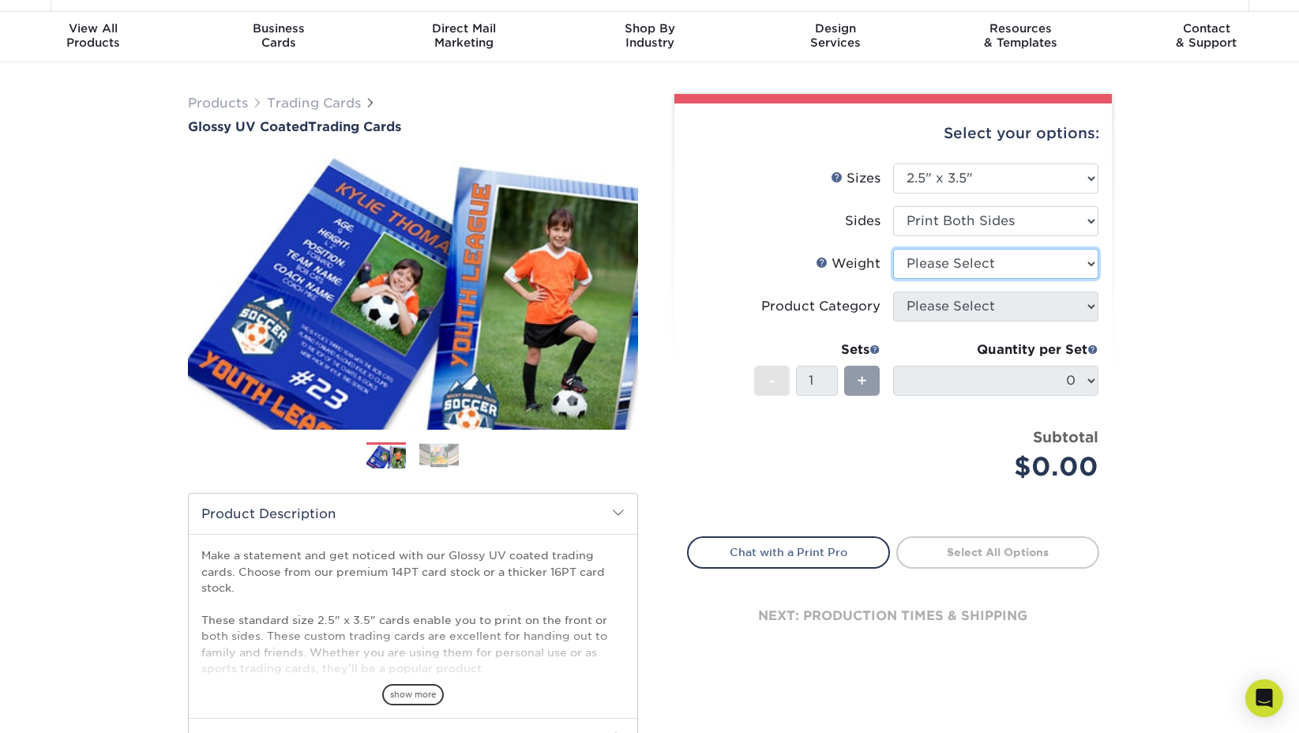
click at [1048, 277] on select "Please Select 16PT 14PT 18PT C1S" at bounding box center [995, 264] width 205 height 30
click at [988, 255] on select "Please Select 16PT 14PT 18PT C1S" at bounding box center [995, 264] width 205 height 30
select select "16PT"
click at [893, 249] on select "Please Select 16PT 14PT 18PT C1S" at bounding box center [995, 264] width 205 height 30
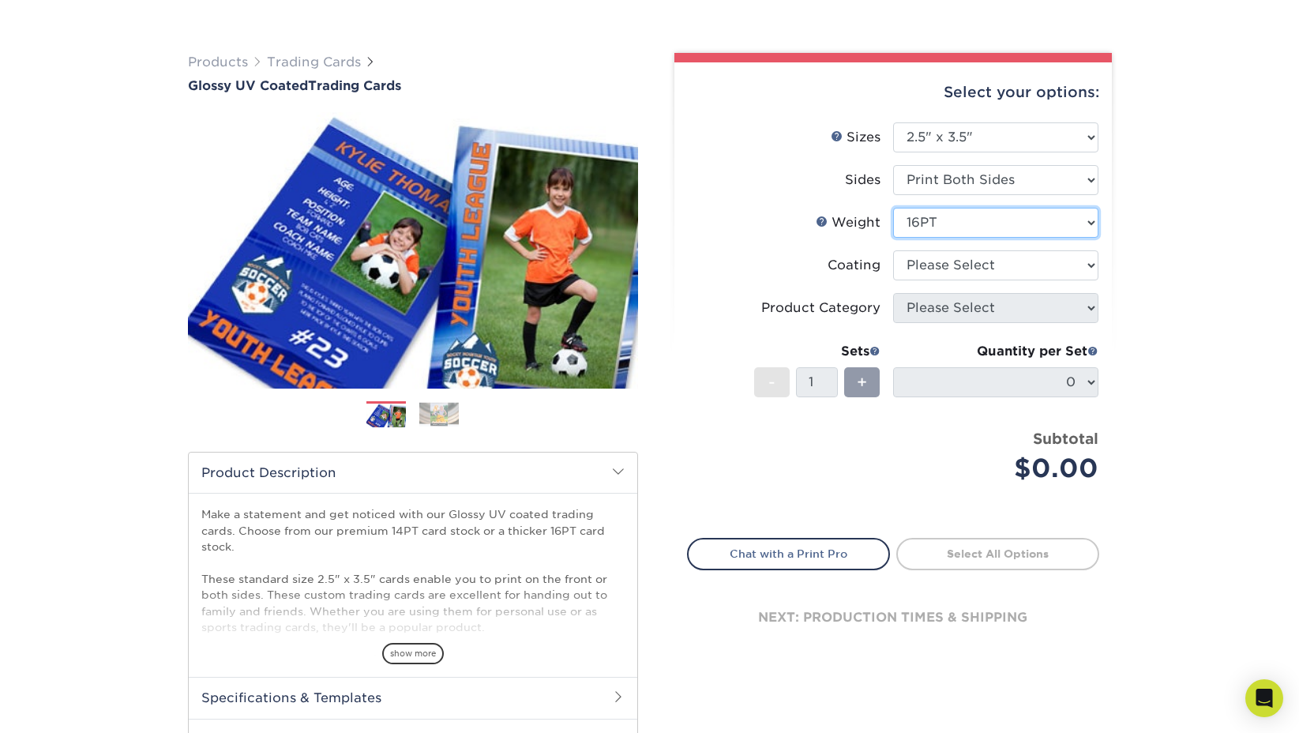
scroll to position [90, 0]
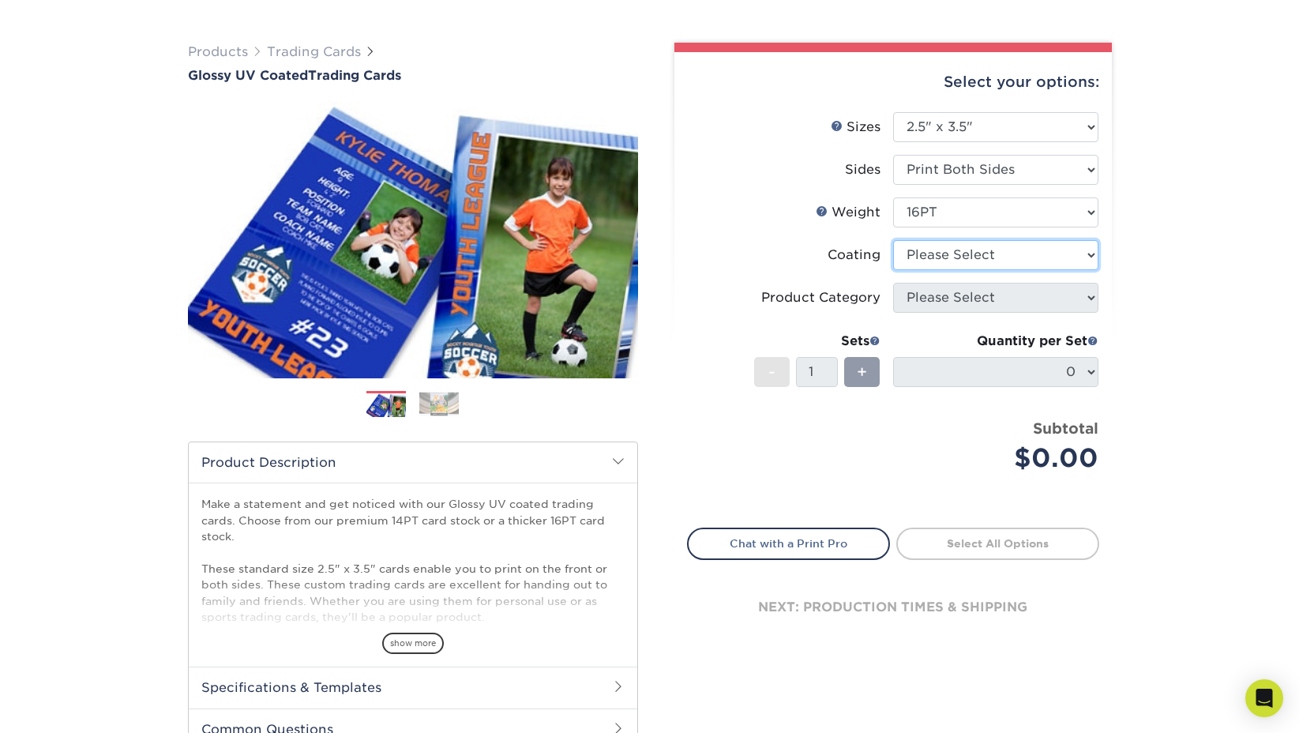
click at [1009, 266] on select at bounding box center [995, 255] width 205 height 30
click at [893, 240] on select at bounding box center [995, 255] width 205 height 30
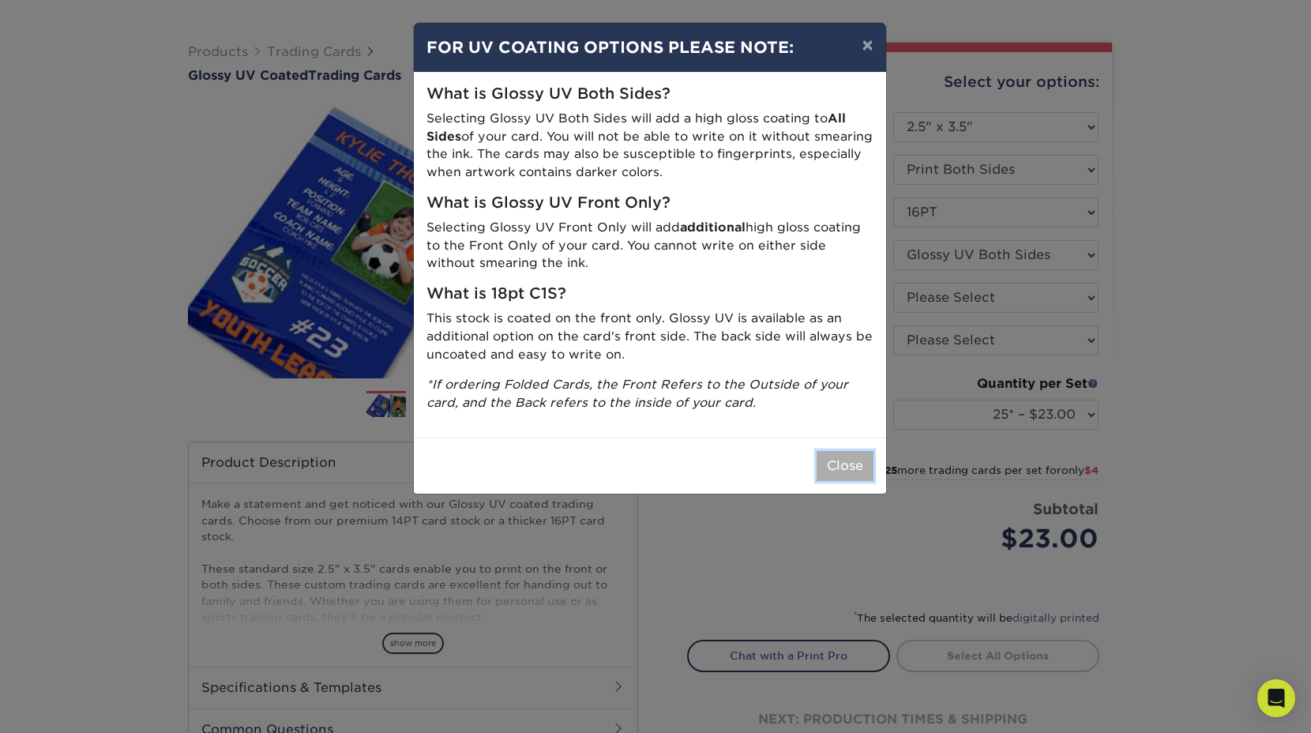
click at [857, 461] on button "Close" at bounding box center [844, 466] width 57 height 30
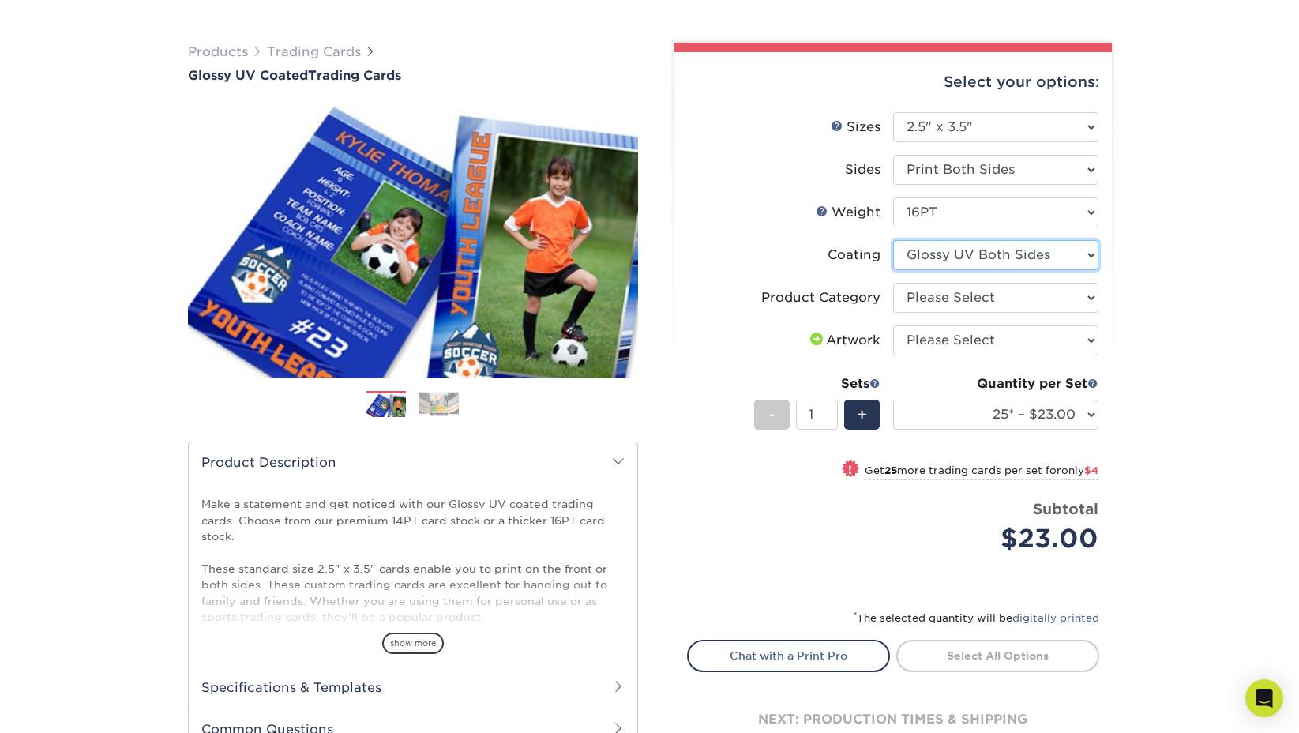
click at [1030, 260] on select at bounding box center [995, 255] width 205 height 30
select select "1e8116af-acfc-44b1-83dc-8181aa338834"
click at [893, 240] on select at bounding box center [995, 255] width 205 height 30
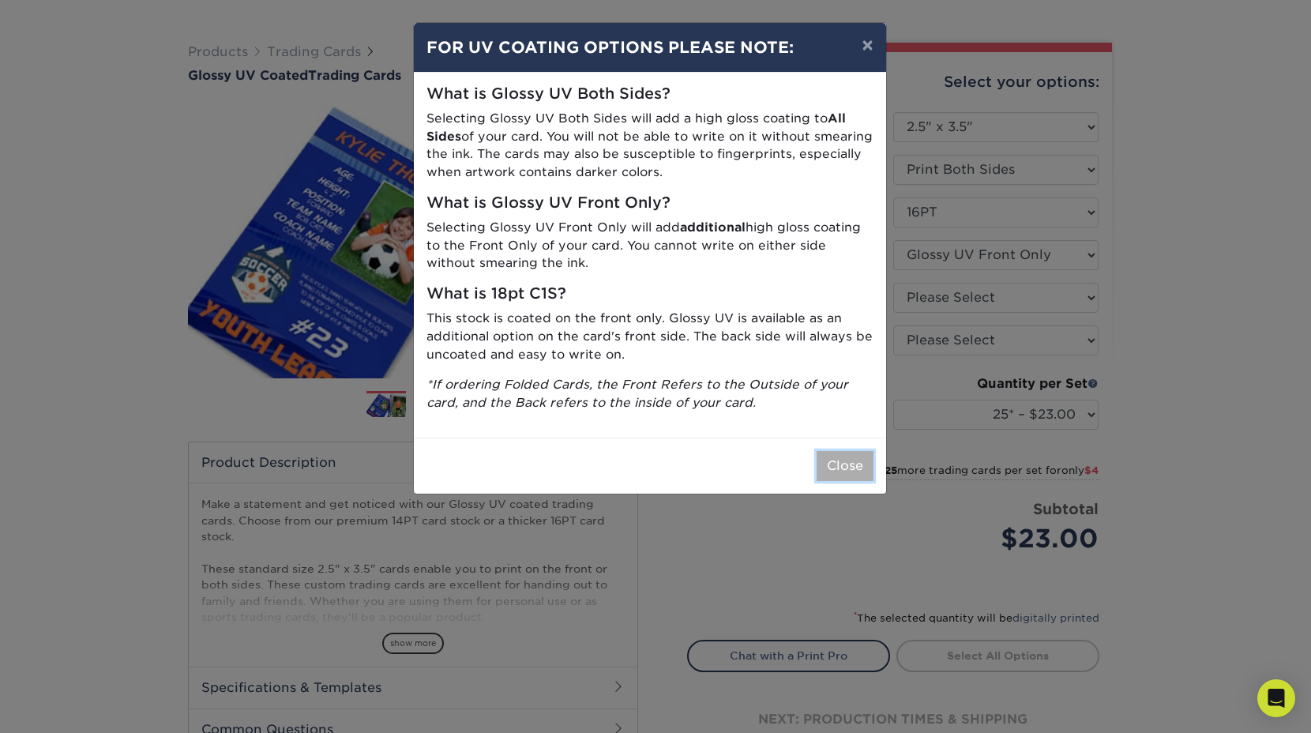
click at [846, 471] on button "Close" at bounding box center [844, 466] width 57 height 30
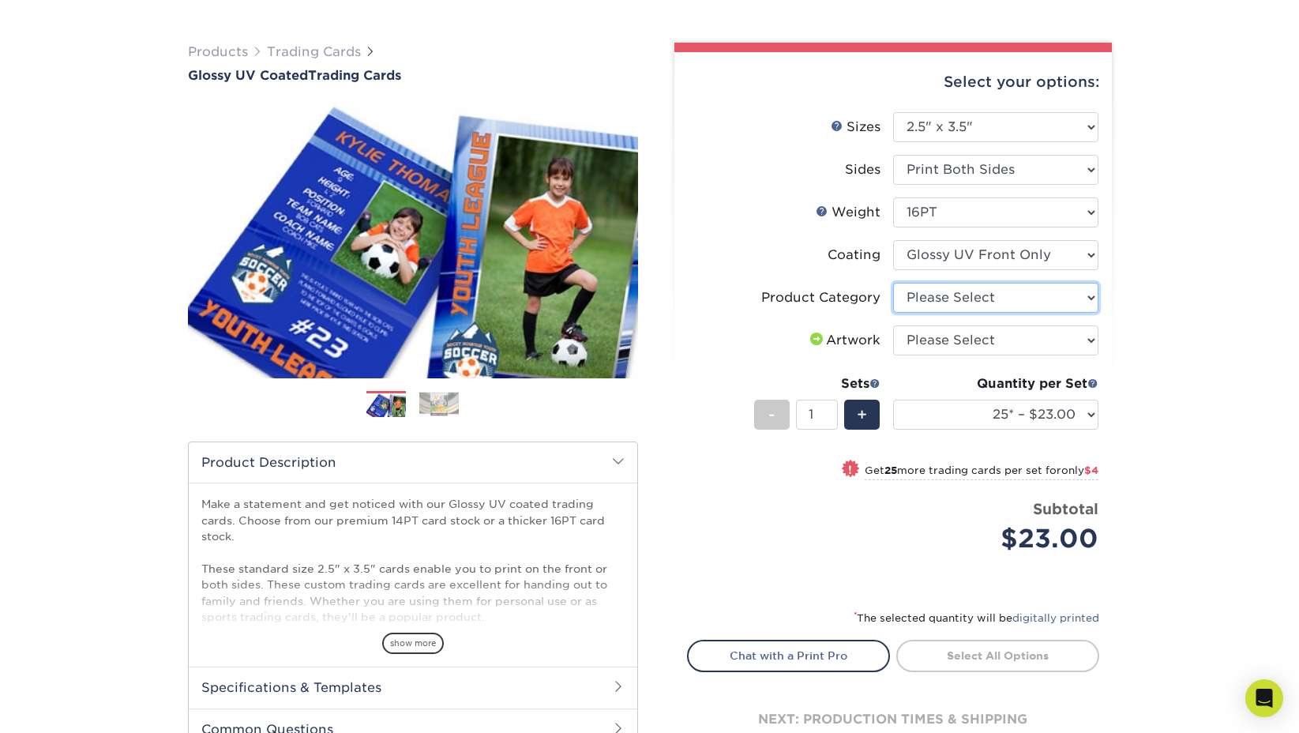
click at [1007, 291] on select "Please Select Trading Cards" at bounding box center [995, 298] width 205 height 30
select select "c2f9bce9-36c2-409d-b101-c29d9d031e18"
click at [893, 283] on select "Please Select Trading Cards" at bounding box center [995, 298] width 205 height 30
click at [1010, 346] on select "Please Select I will upload files I need a design - $100" at bounding box center [995, 340] width 205 height 30
select select "upload"
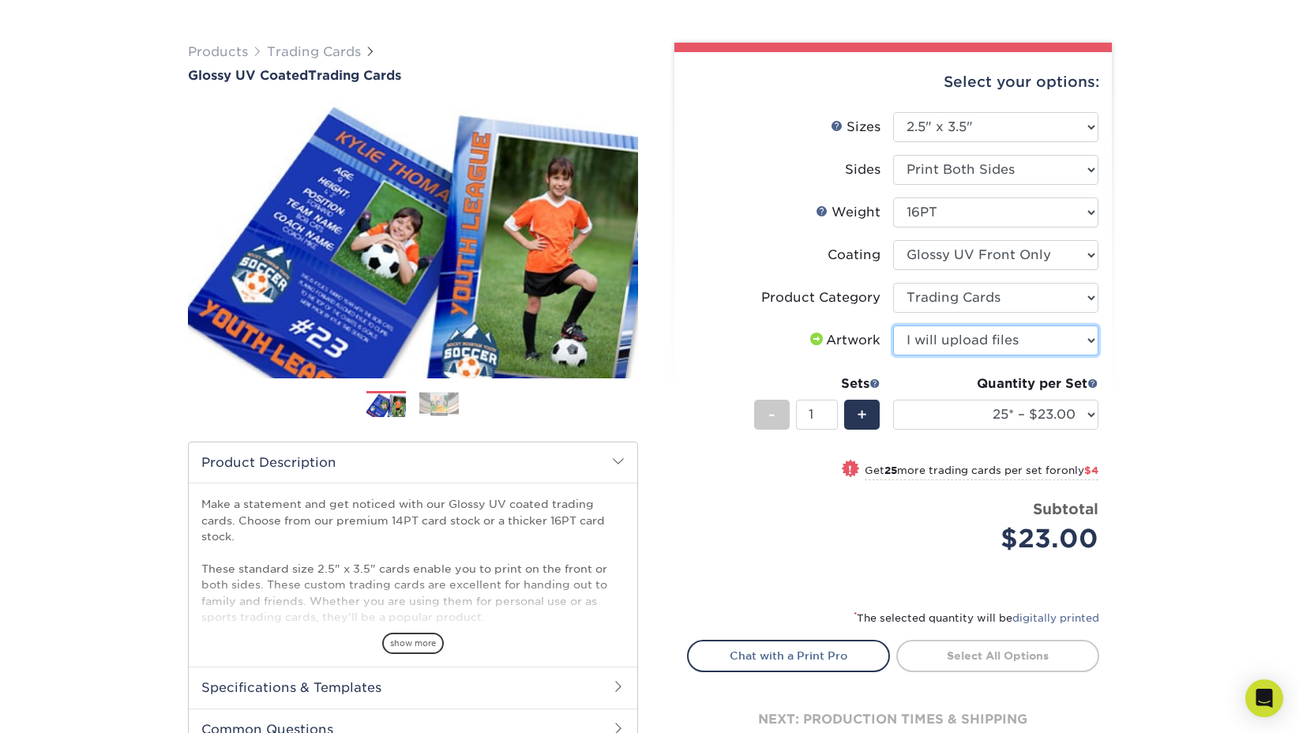
click at [893, 325] on select "Please Select I will upload files I need a design - $100" at bounding box center [995, 340] width 205 height 30
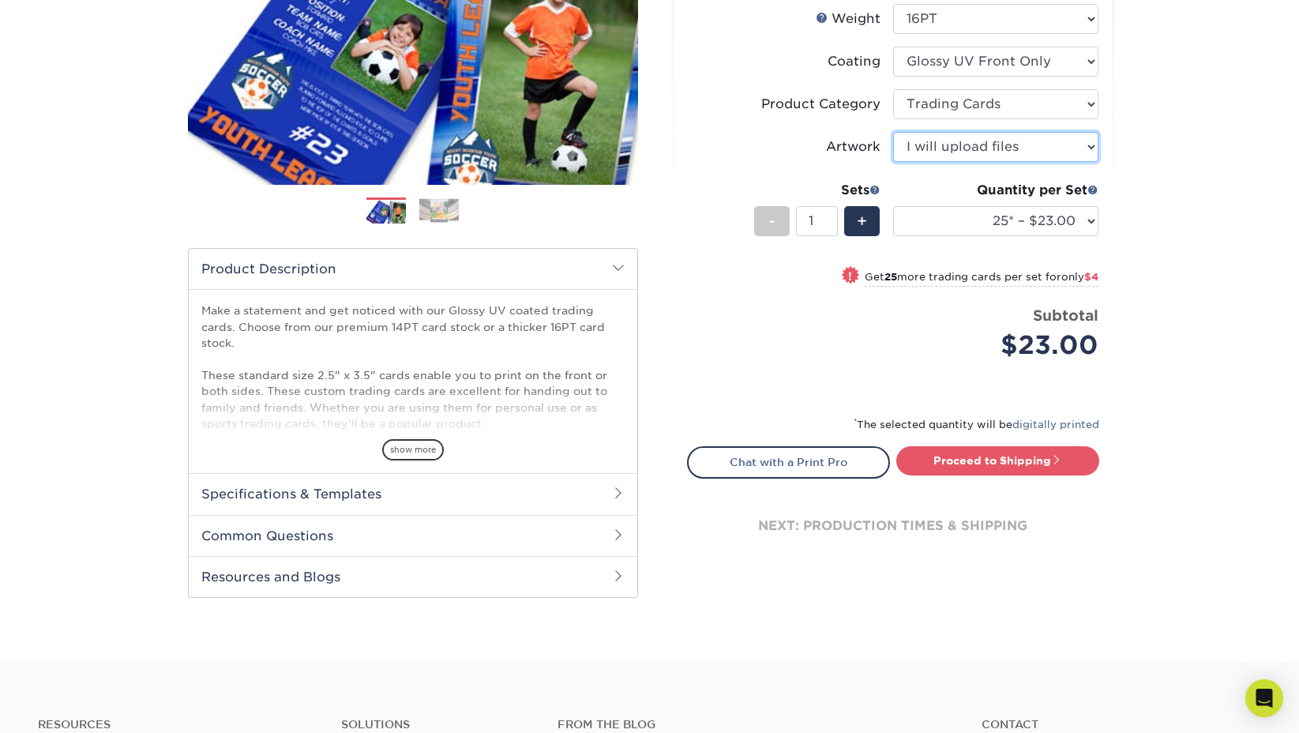
scroll to position [294, 0]
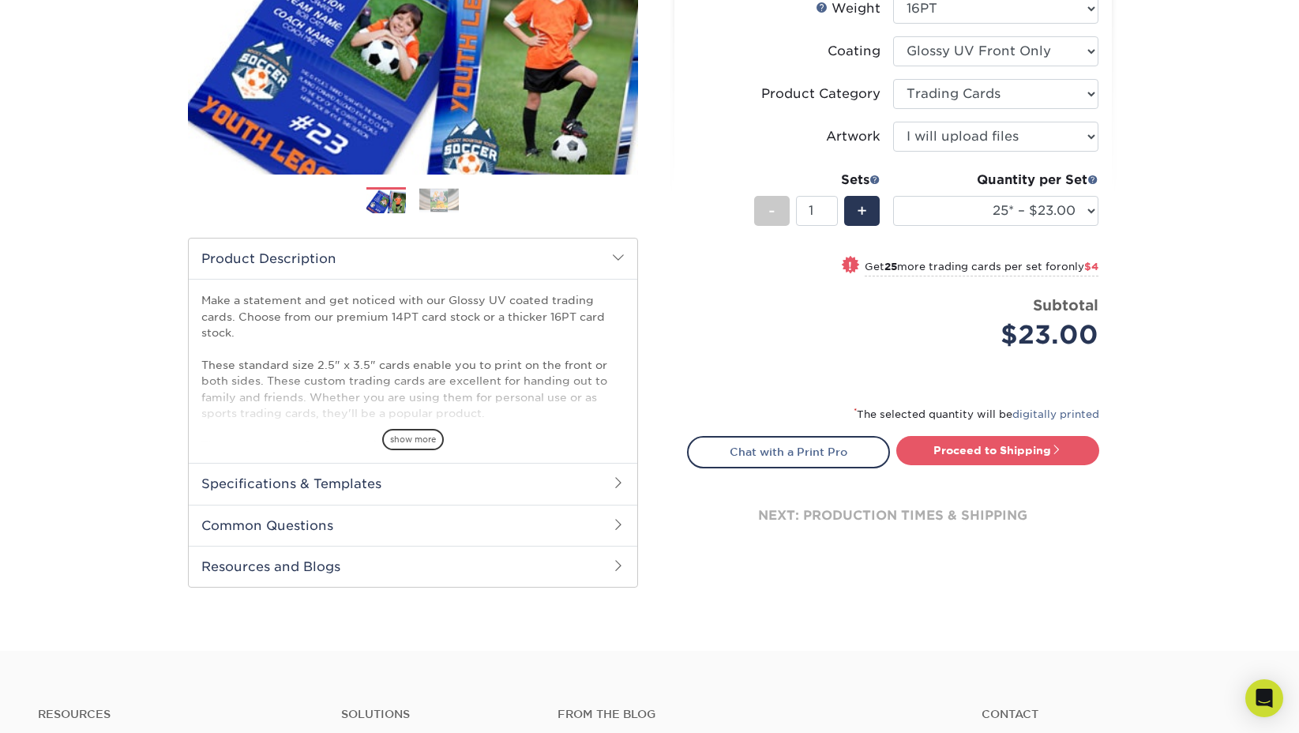
click at [366, 486] on h2 "Specifications & Templates" at bounding box center [413, 483] width 448 height 41
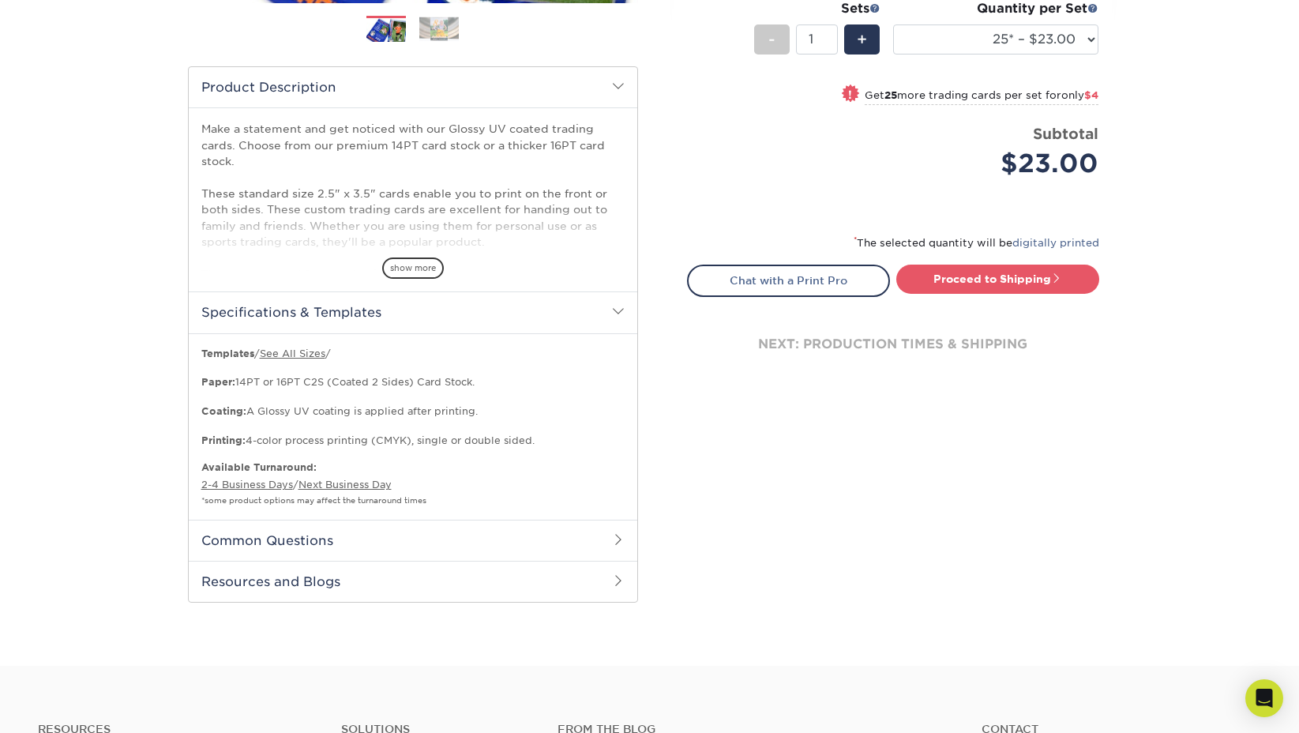
scroll to position [475, 0]
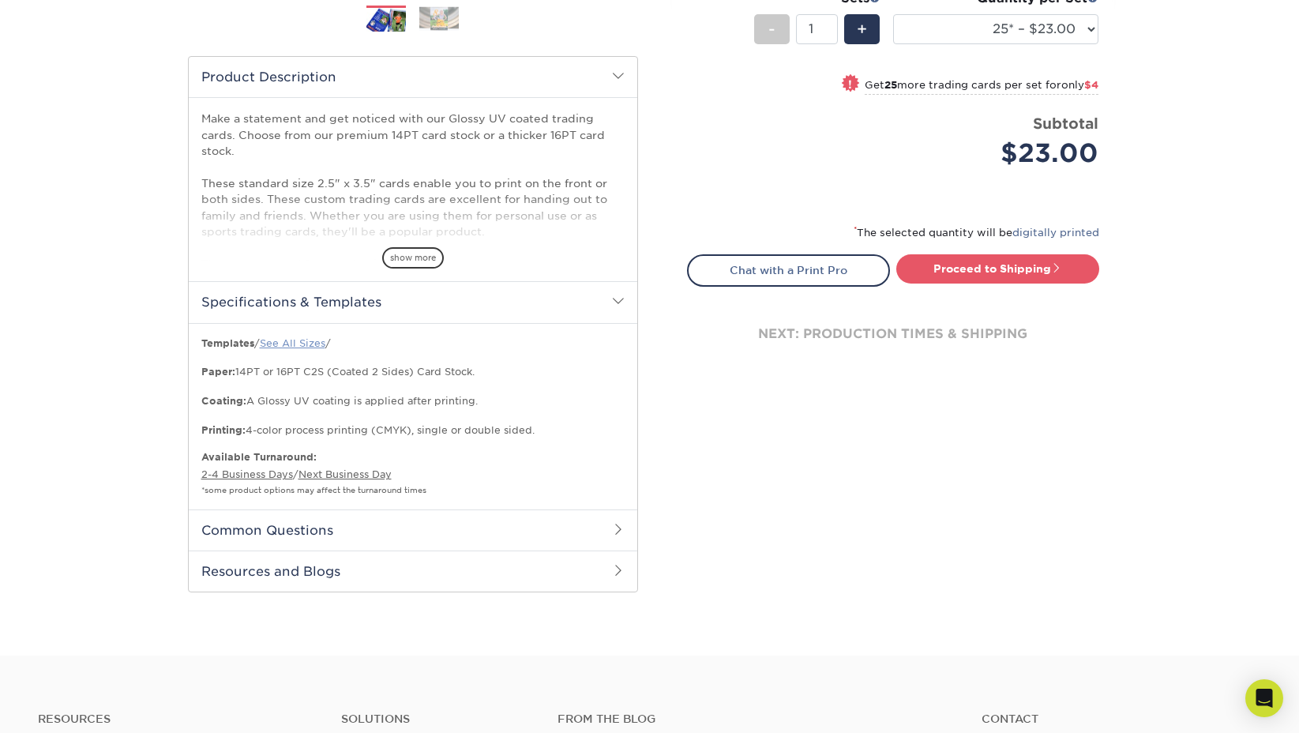
click at [294, 343] on link "See All Sizes" at bounding box center [293, 343] width 66 height 12
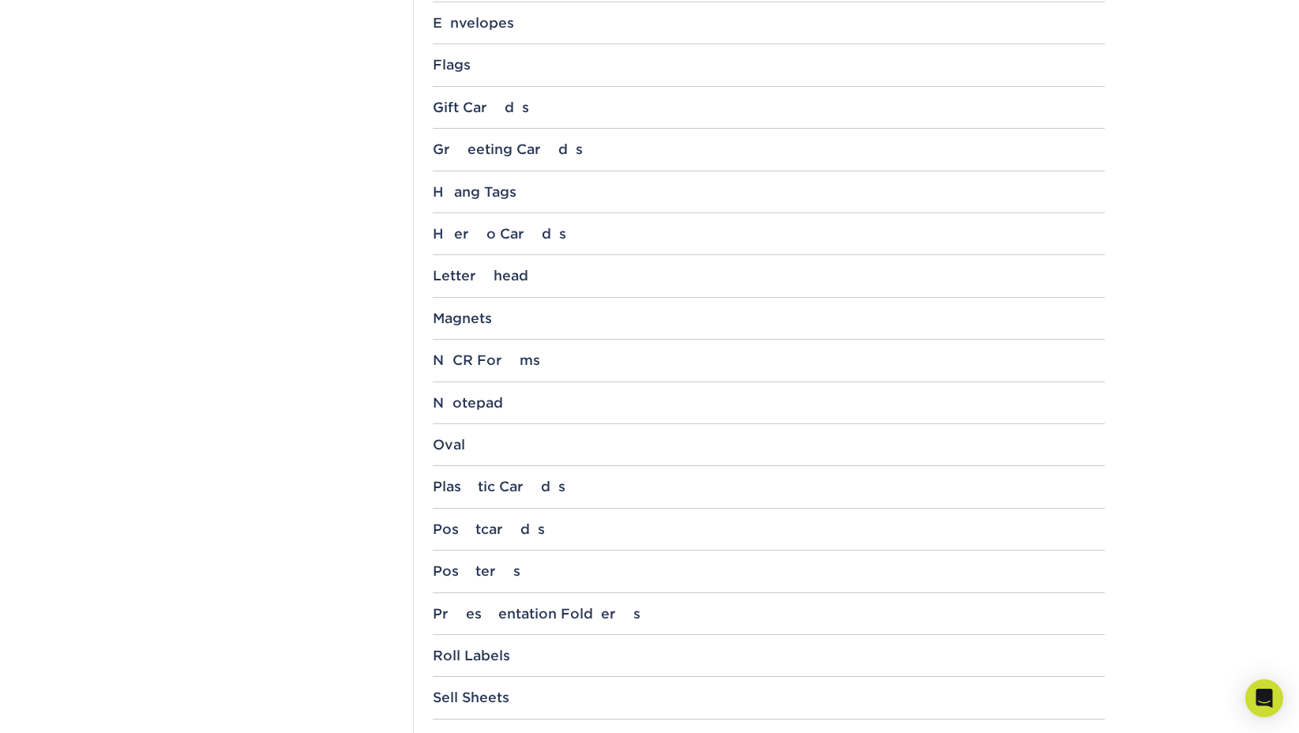
scroll to position [1630, 0]
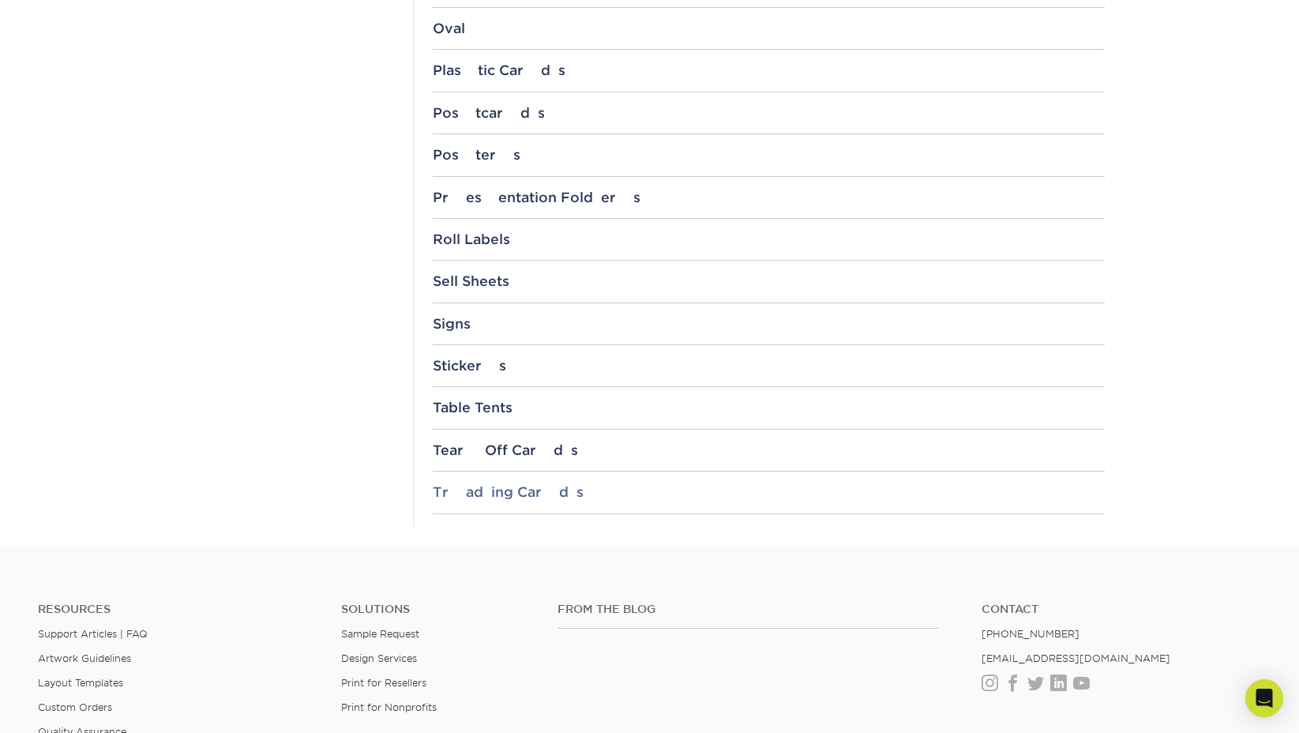
click at [501, 495] on div "Trading Cards" at bounding box center [769, 492] width 672 height 16
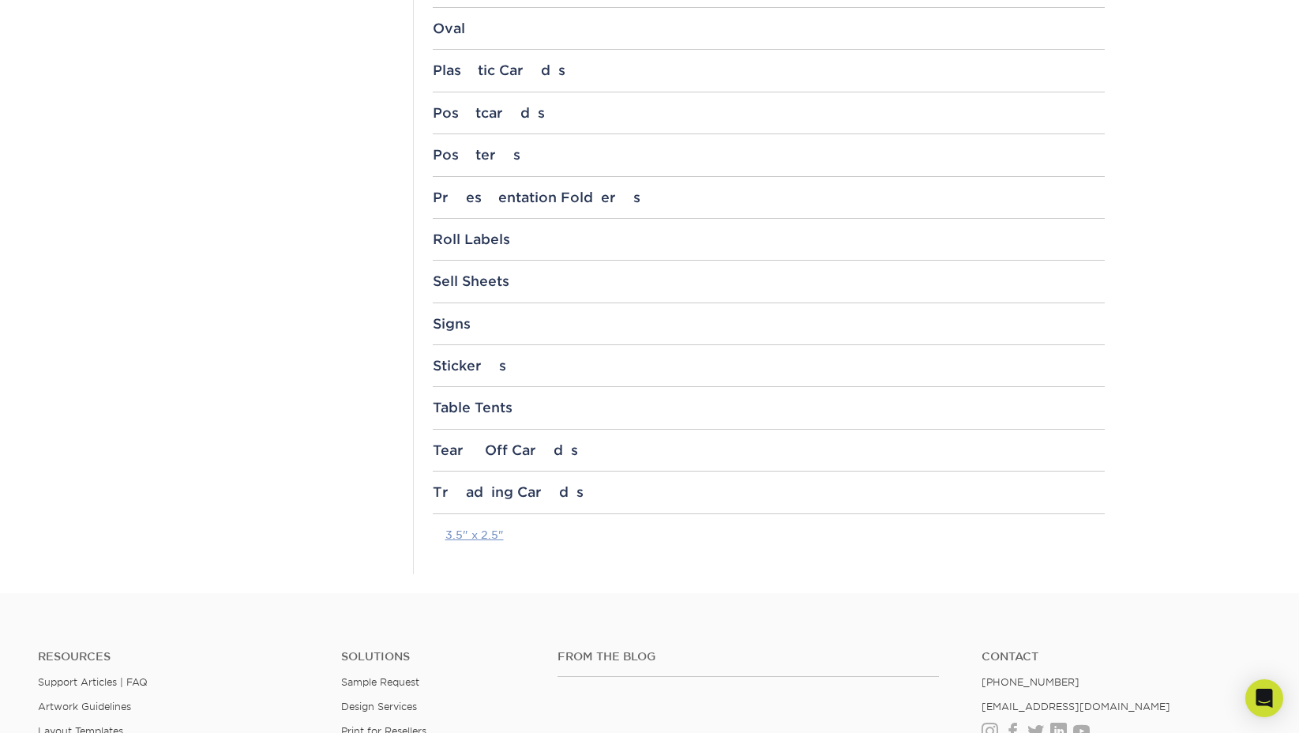
click at [466, 535] on link "3.5" x 2.5"" at bounding box center [474, 534] width 58 height 13
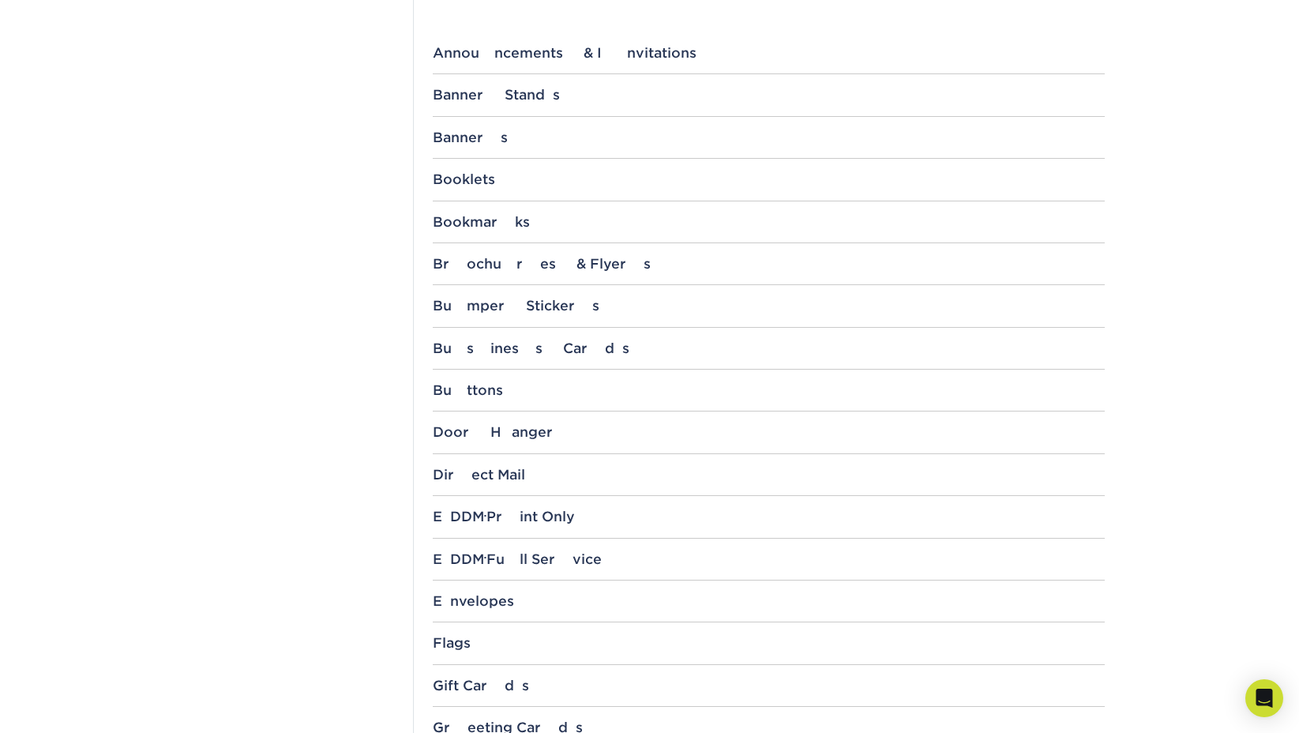
scroll to position [0, 0]
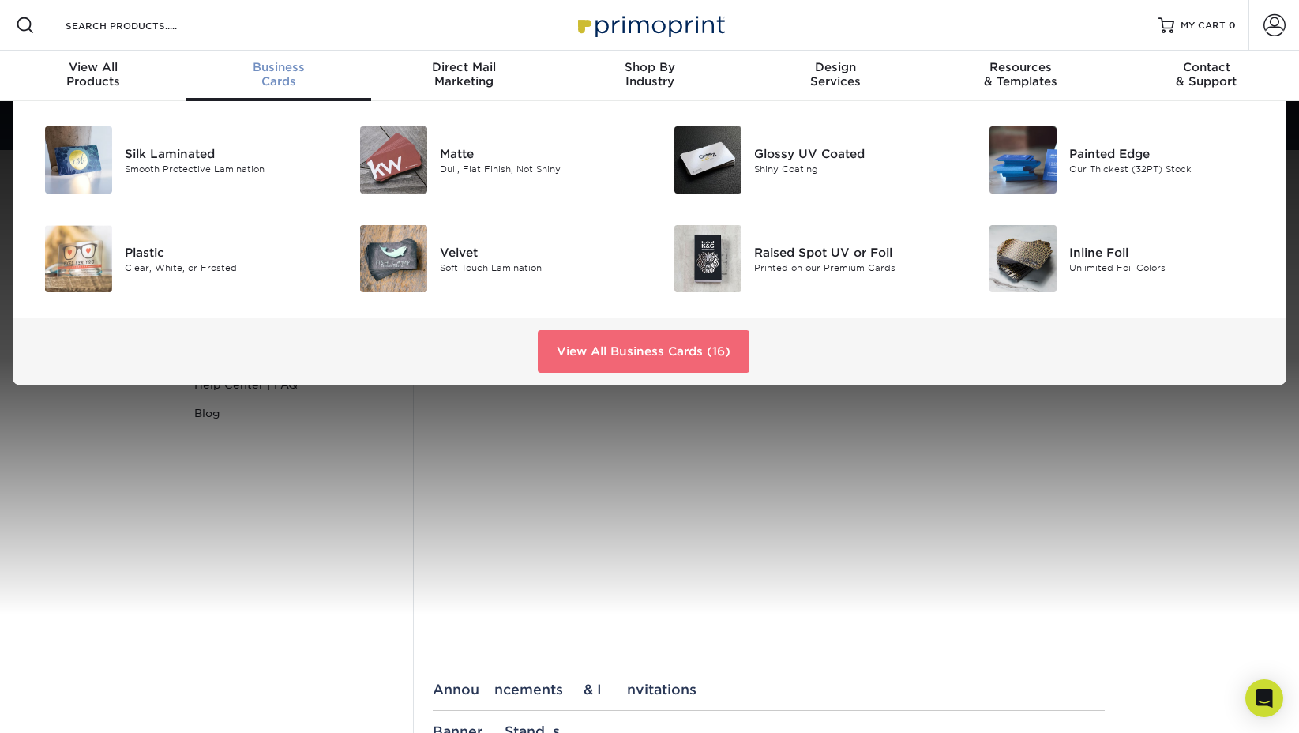
click at [720, 354] on link "View All Business Cards (16)" at bounding box center [644, 351] width 212 height 43
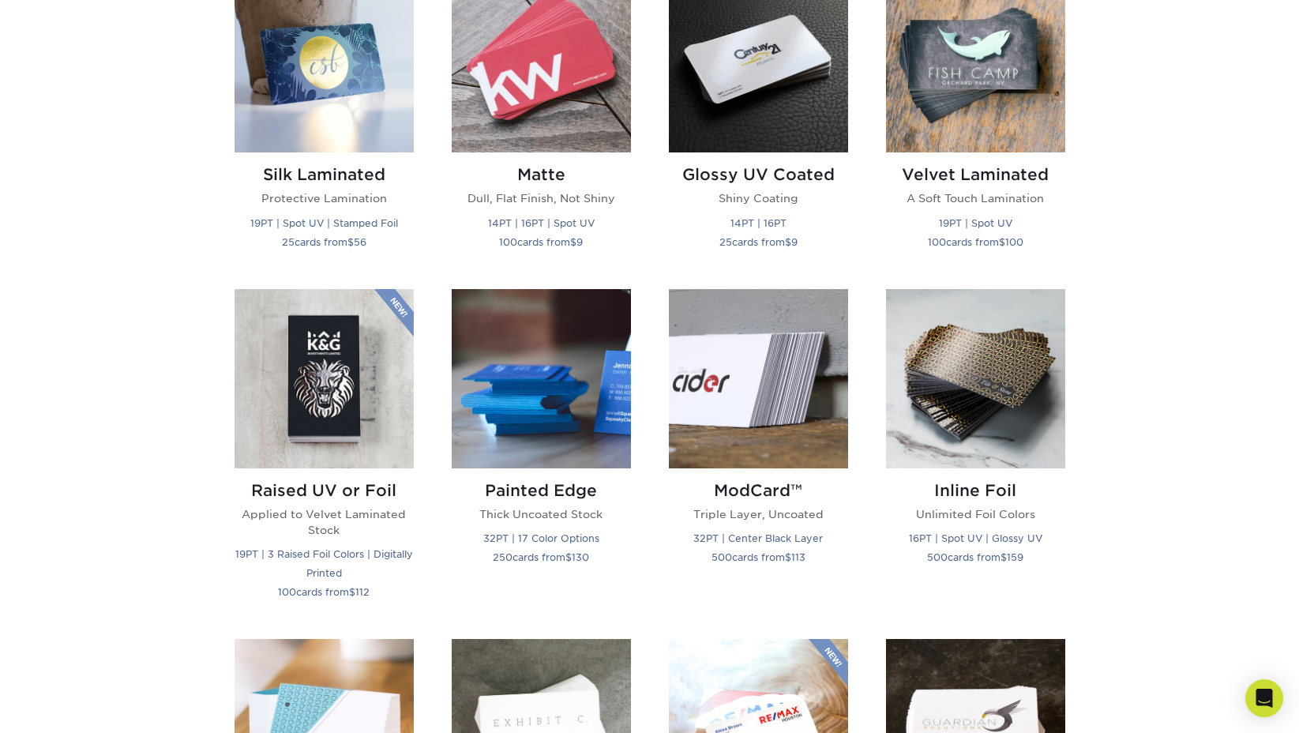
scroll to position [815, 0]
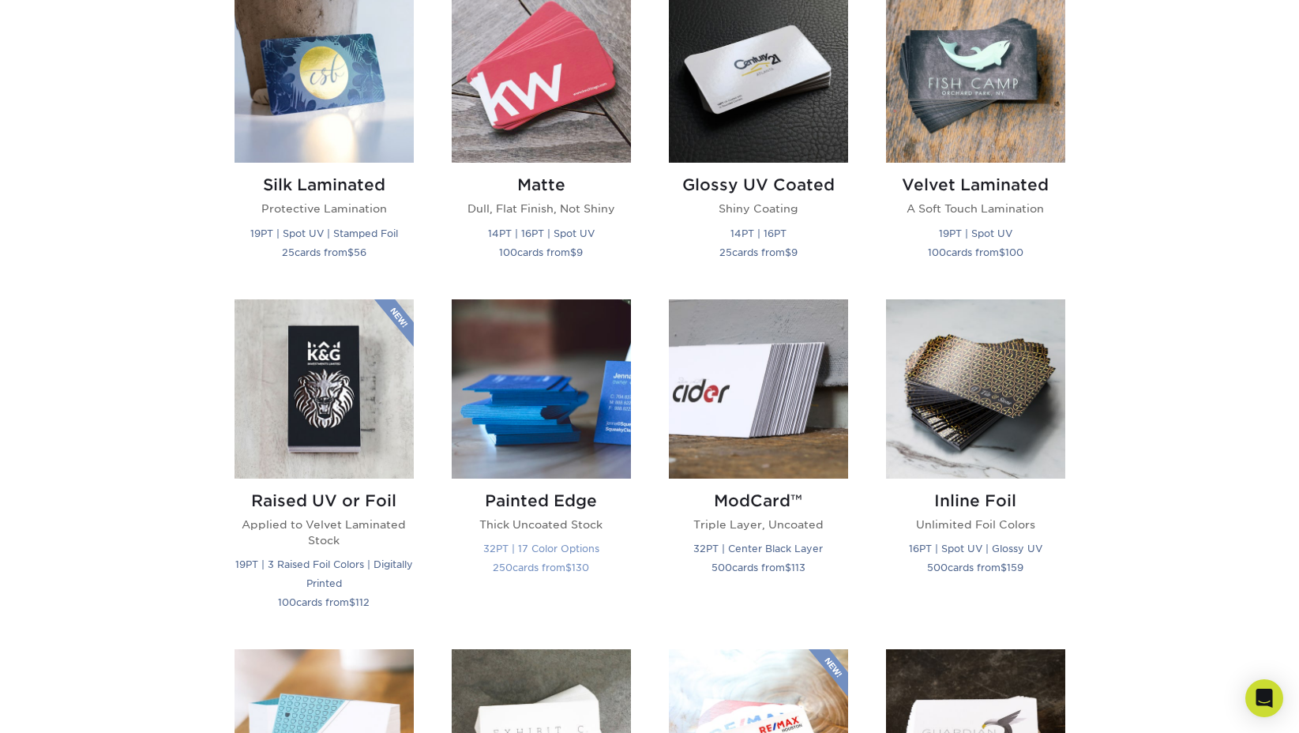
click at [495, 337] on img at bounding box center [541, 388] width 179 height 179
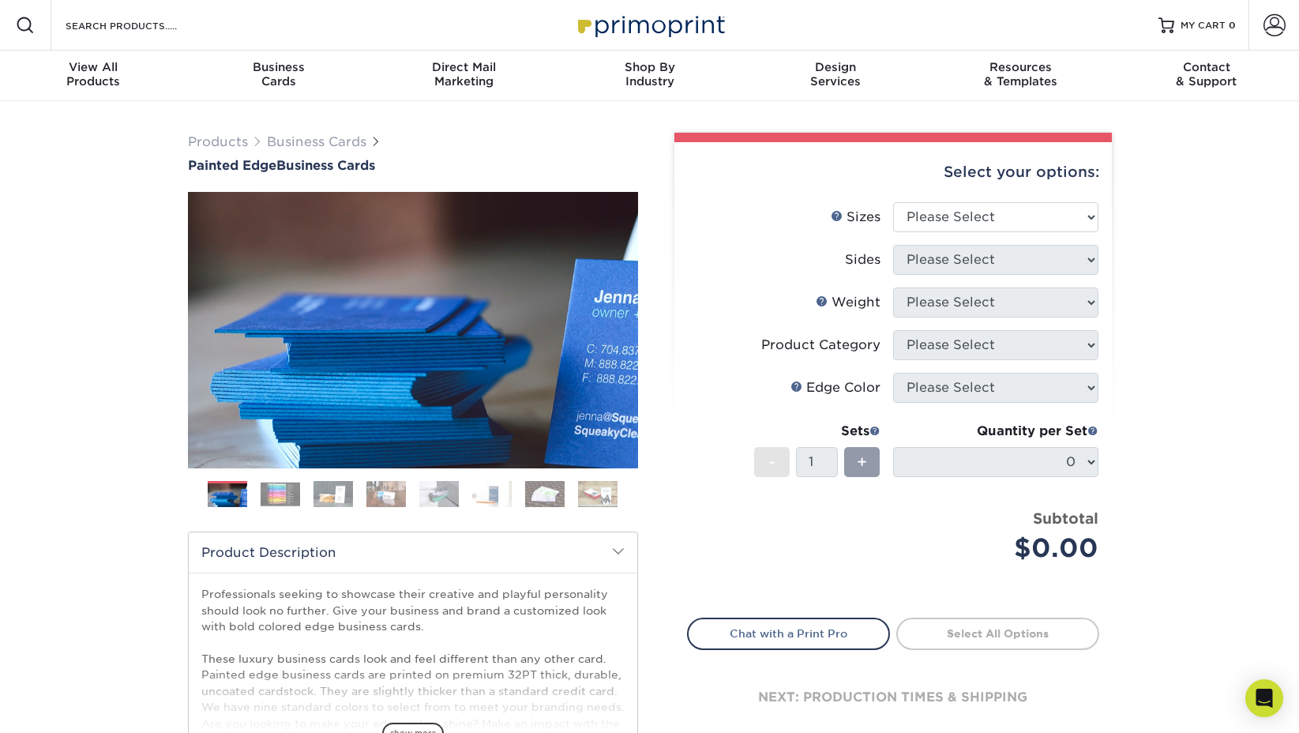
click at [272, 493] on img at bounding box center [280, 494] width 39 height 24
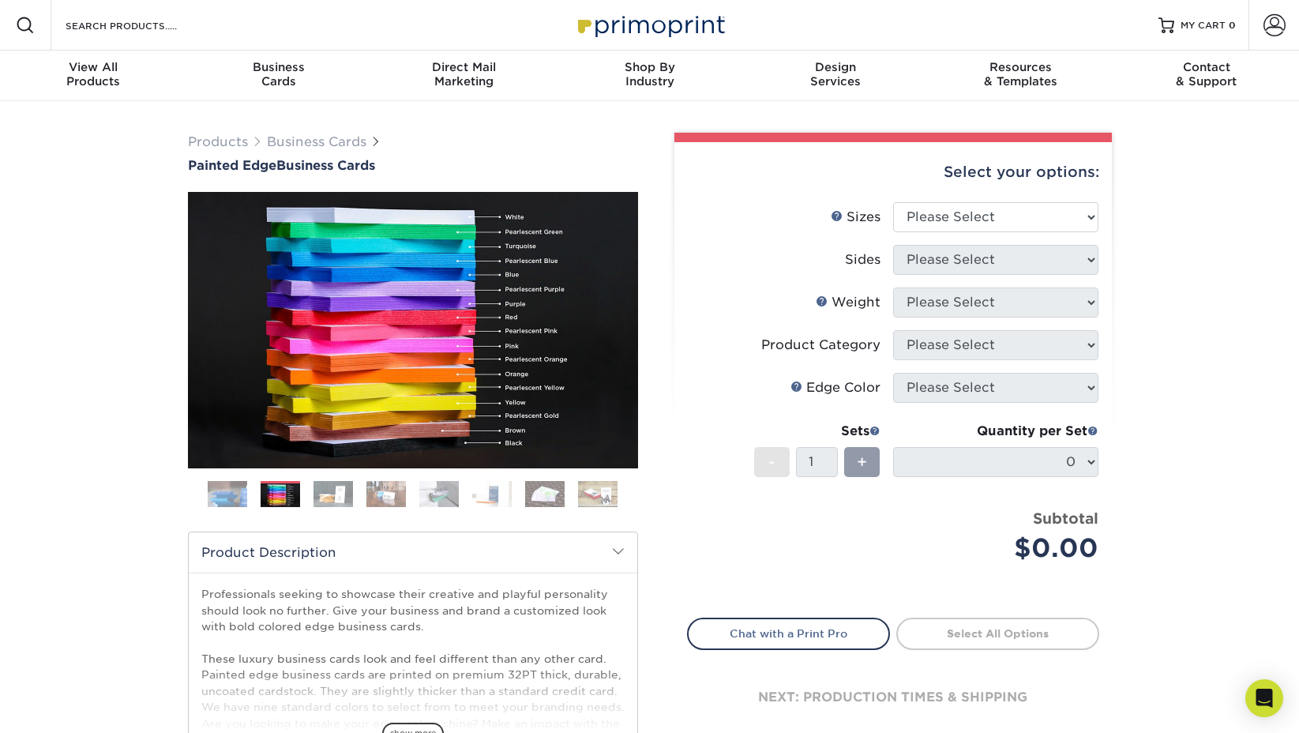
click at [332, 493] on img at bounding box center [332, 494] width 39 height 28
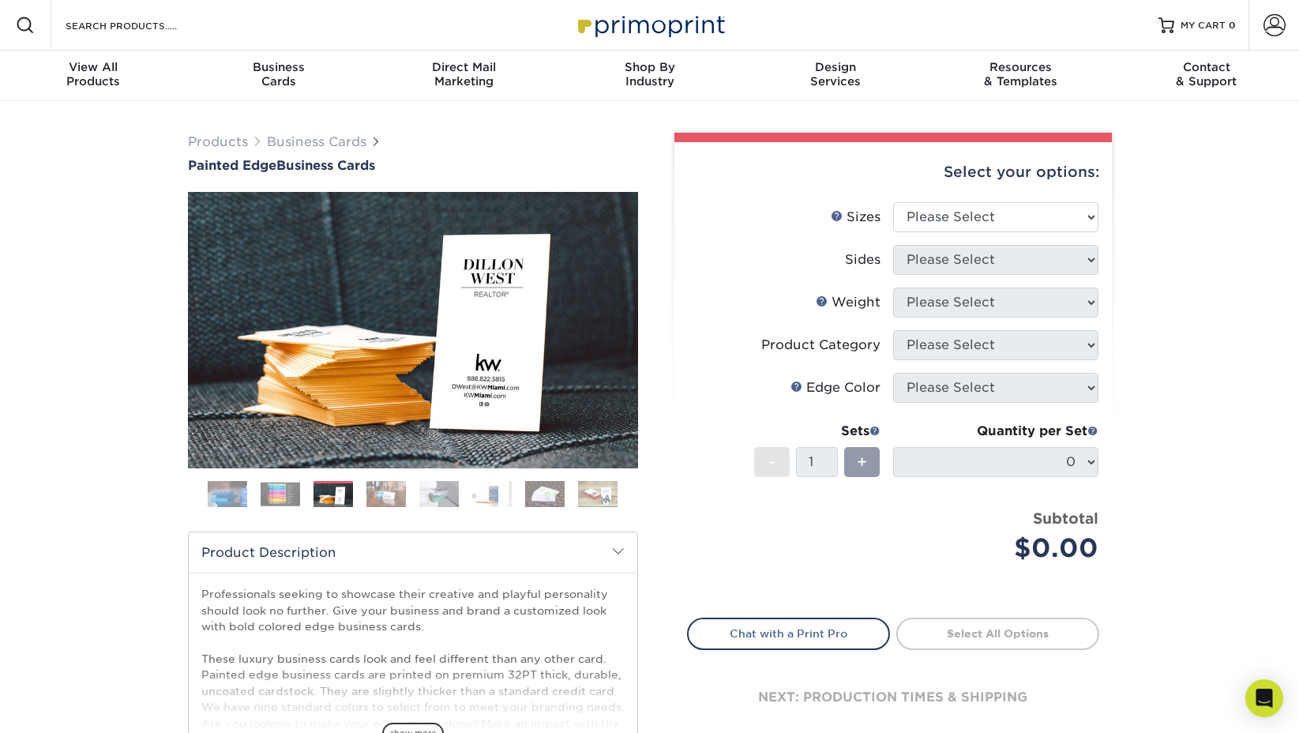
click at [368, 498] on img at bounding box center [385, 494] width 39 height 28
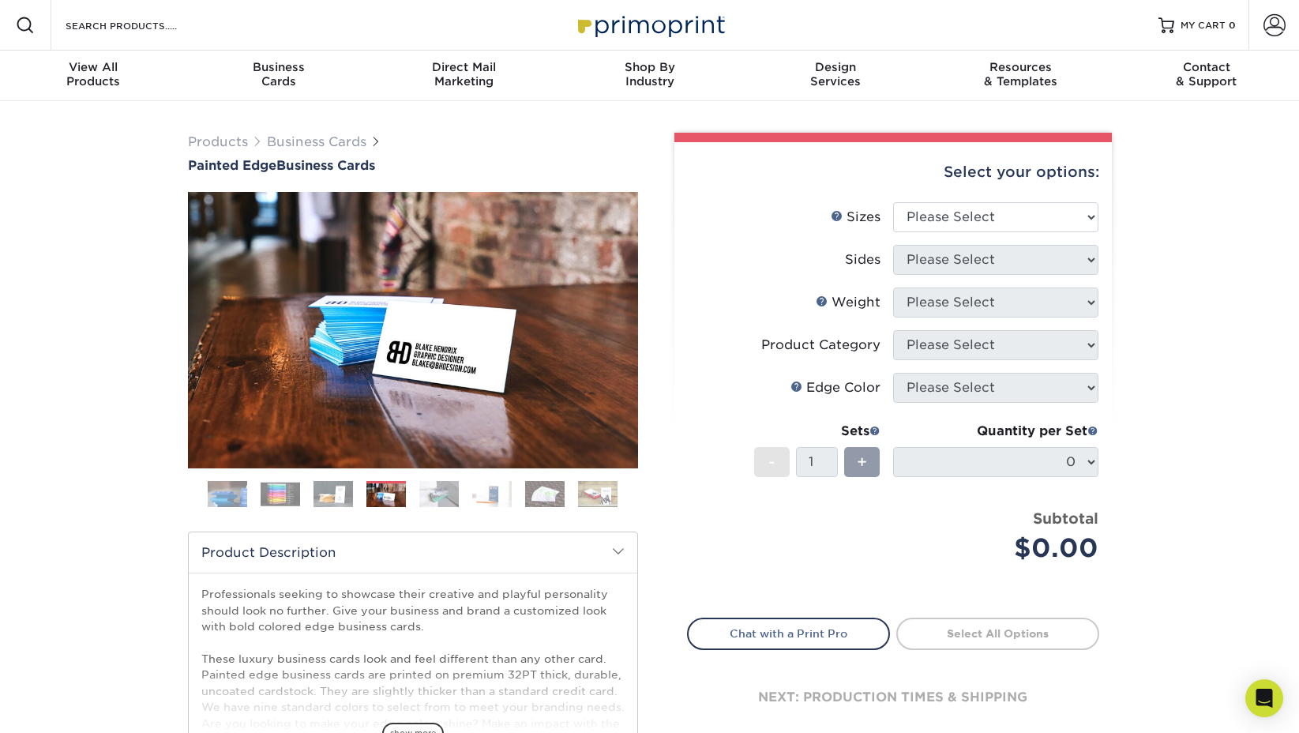
click at [430, 499] on img at bounding box center [438, 494] width 39 height 28
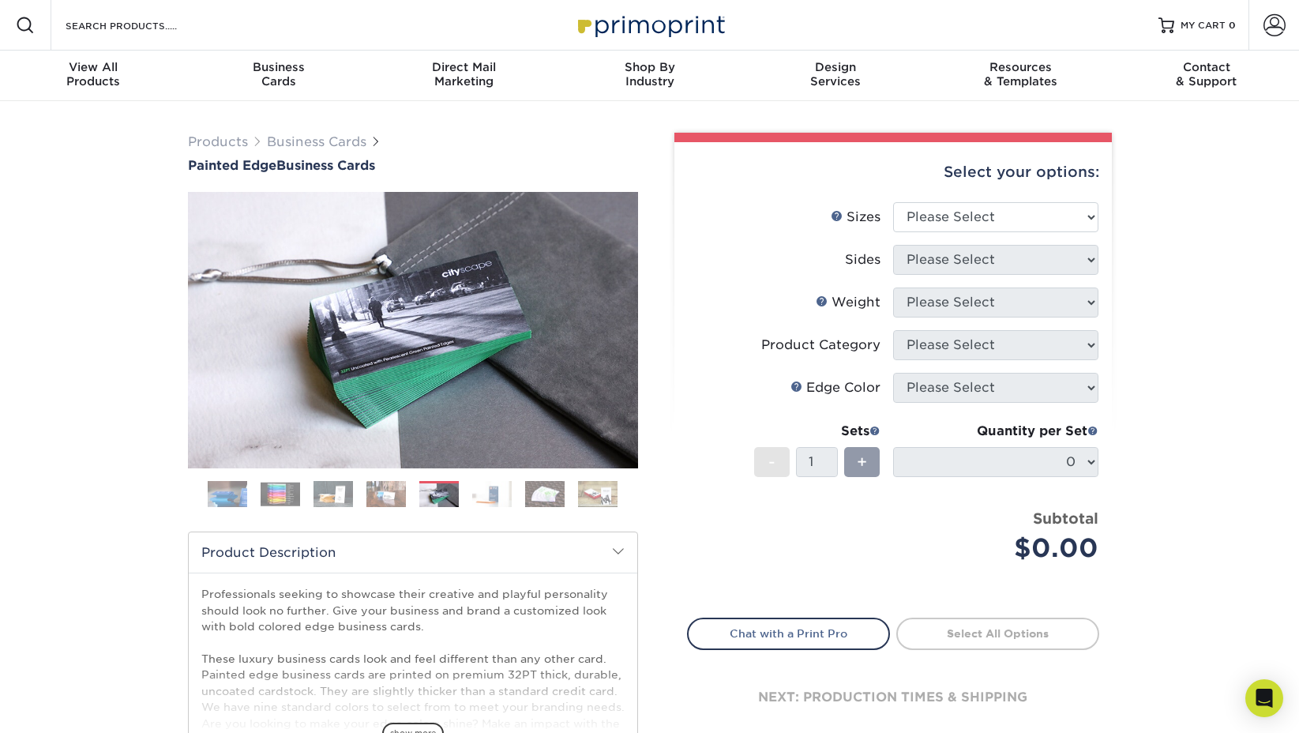
click at [480, 497] on img at bounding box center [491, 494] width 39 height 28
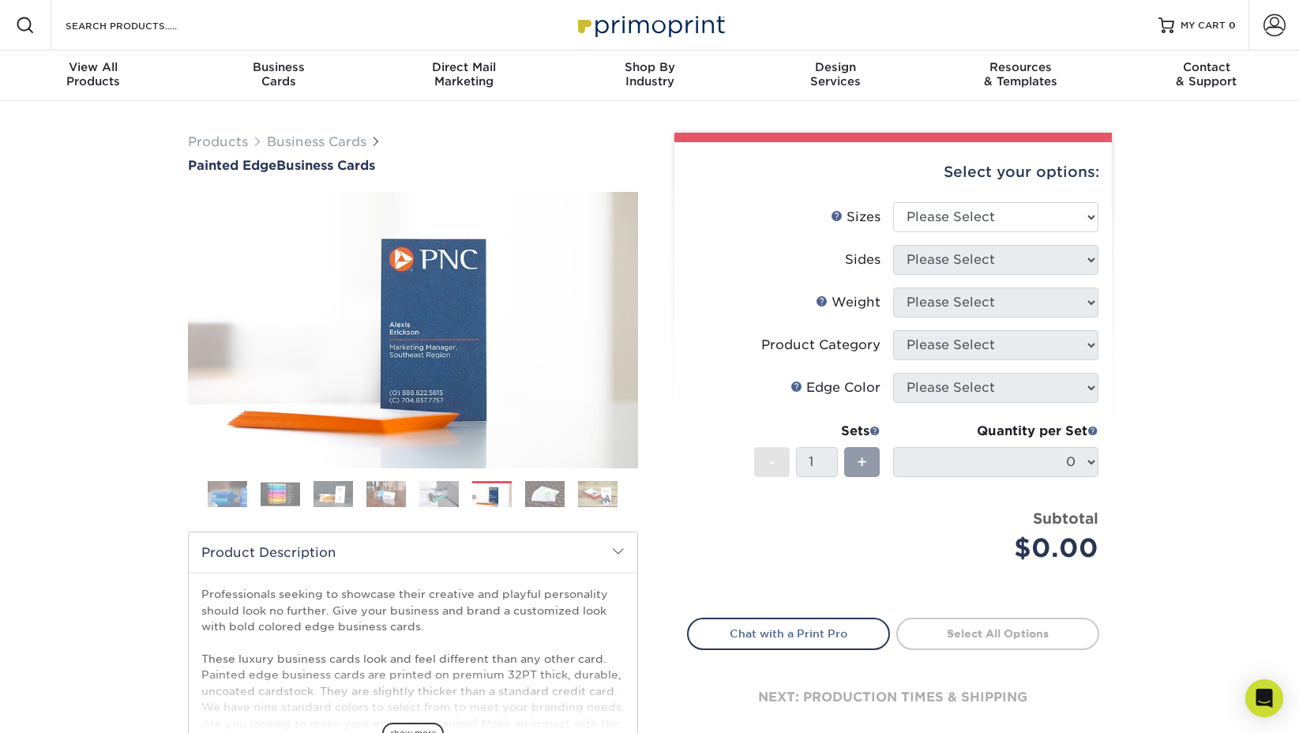
click at [551, 497] on img at bounding box center [544, 494] width 39 height 28
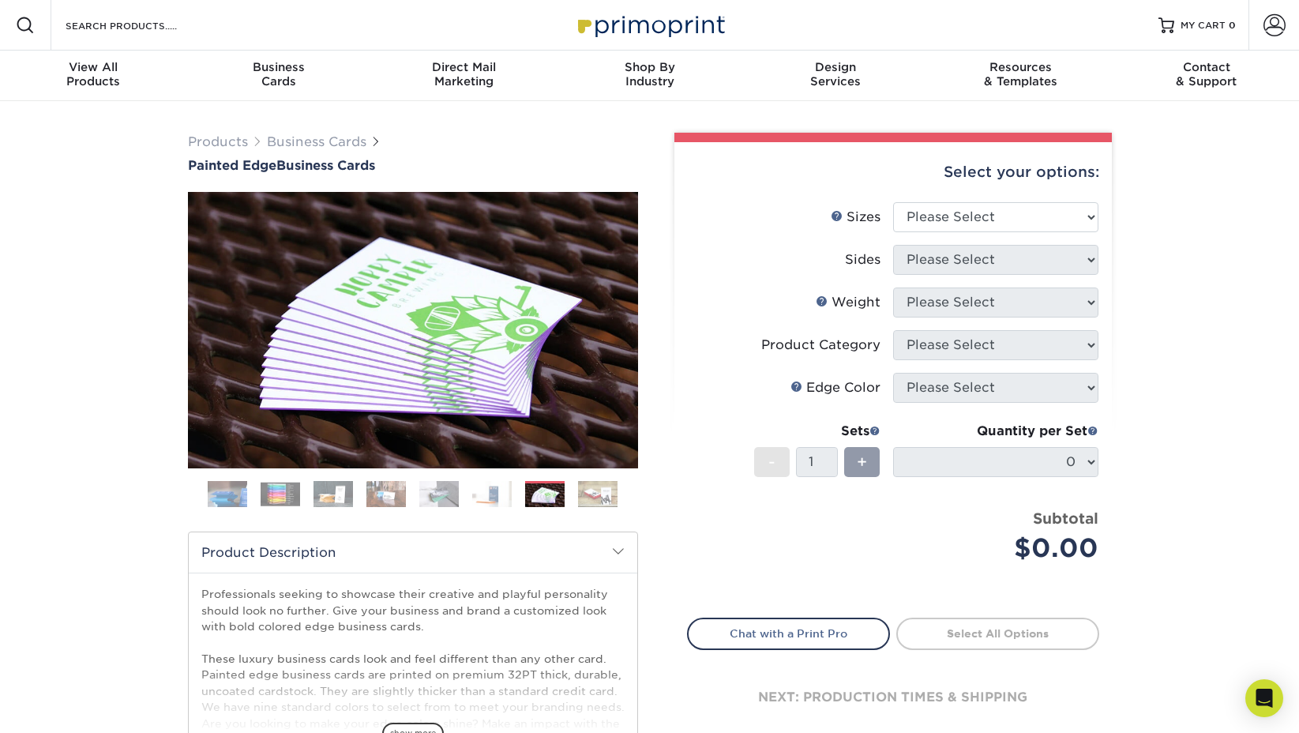
click at [600, 494] on img at bounding box center [597, 494] width 39 height 28
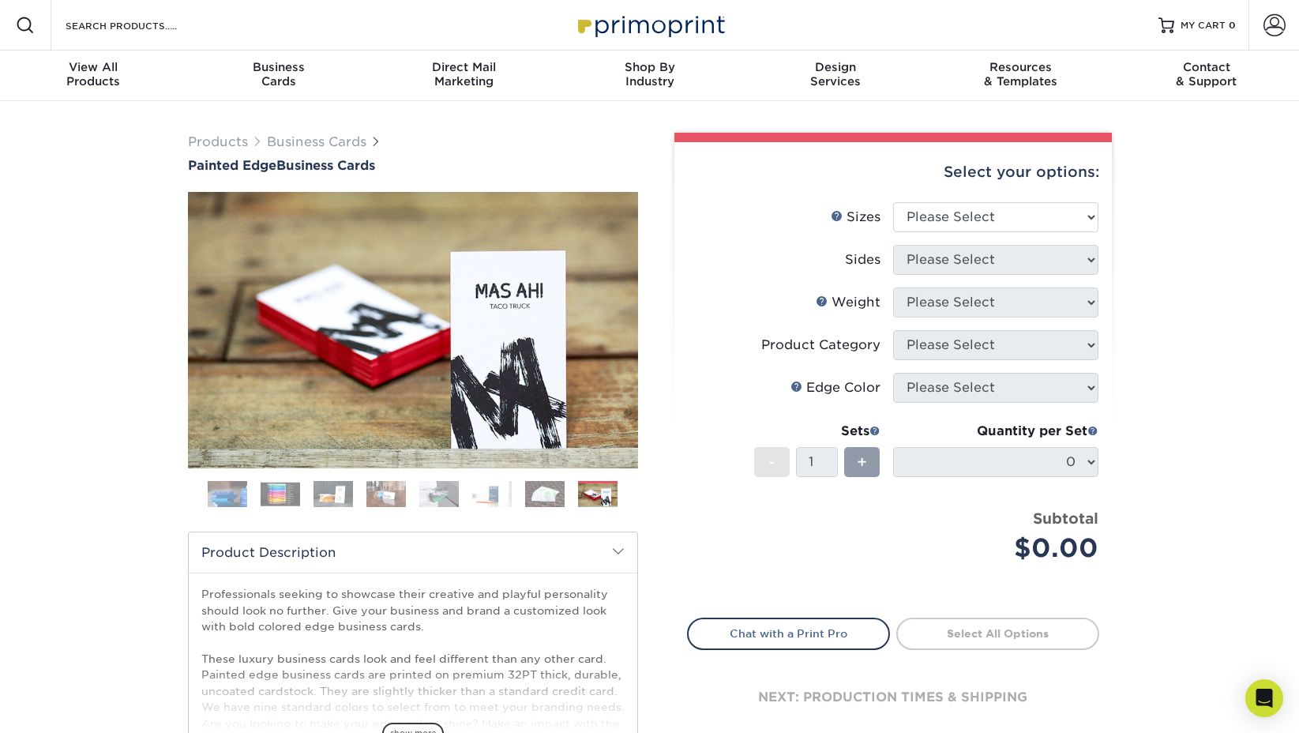
click at [286, 498] on img at bounding box center [280, 494] width 39 height 24
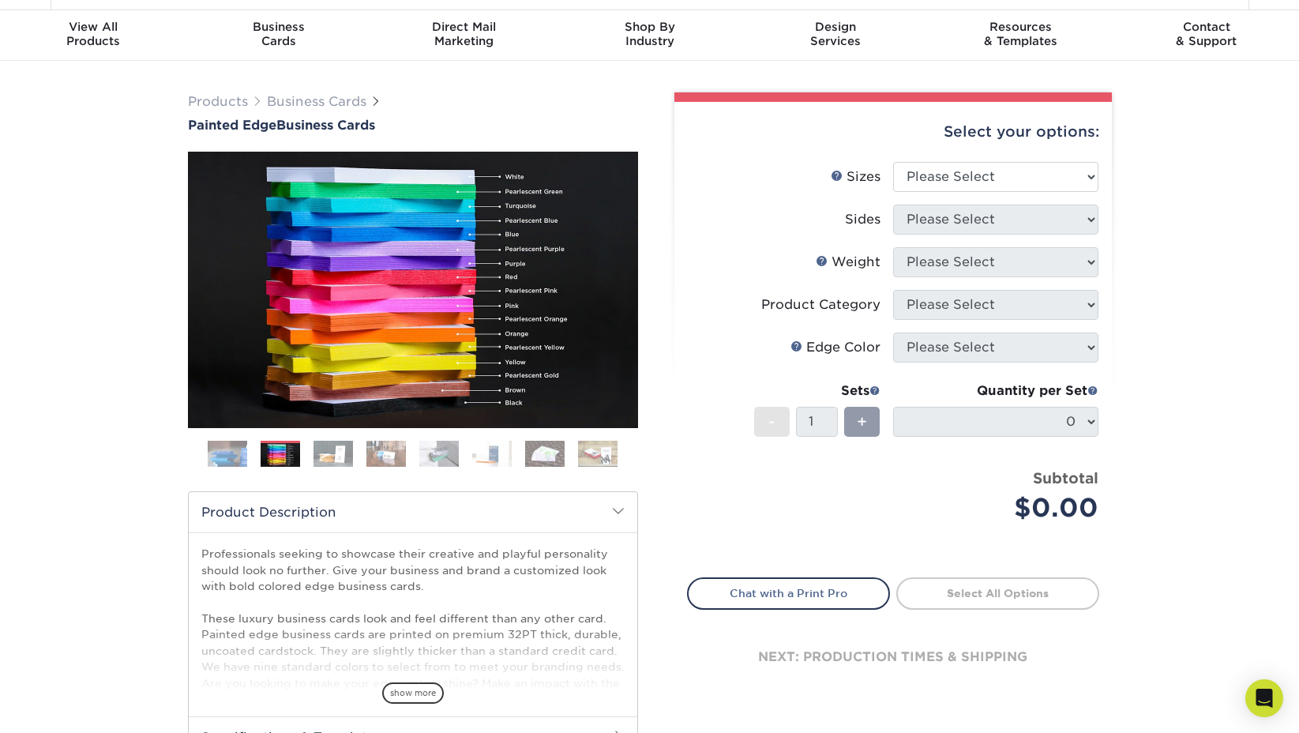
scroll to position [31, 0]
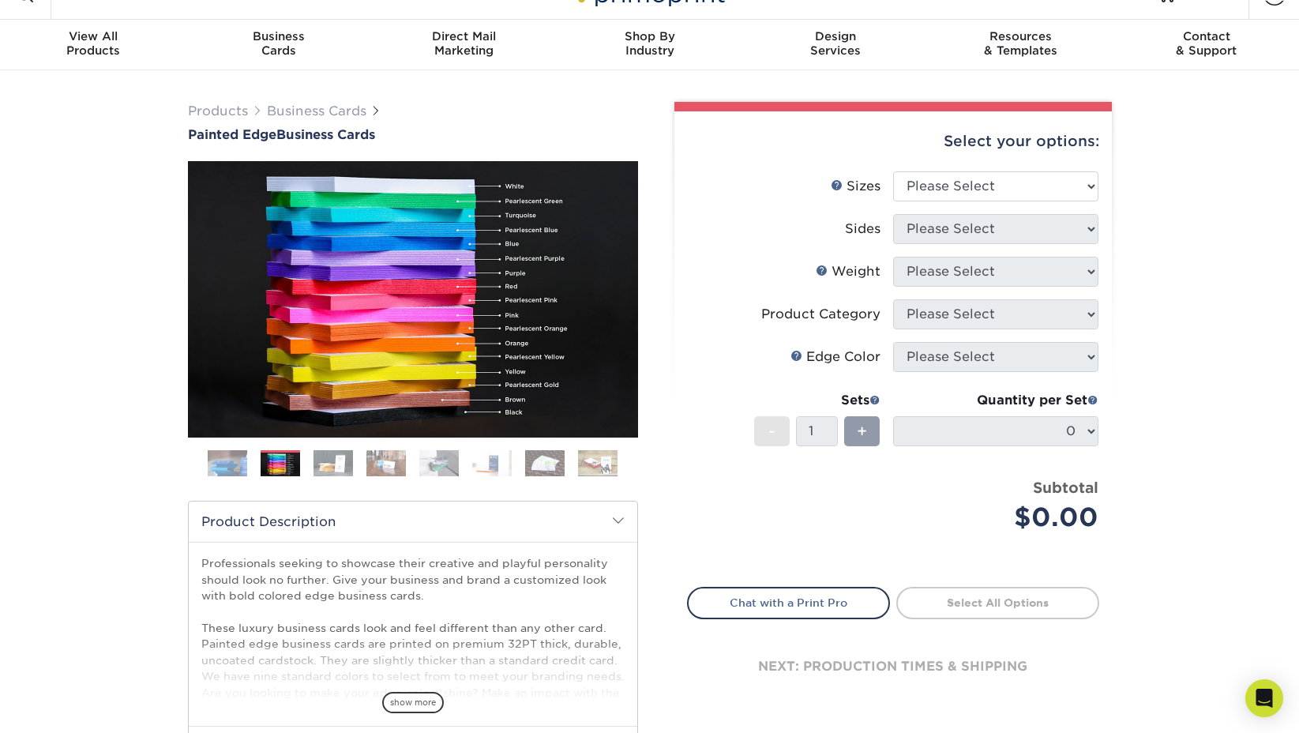
click at [587, 464] on img at bounding box center [597, 463] width 39 height 28
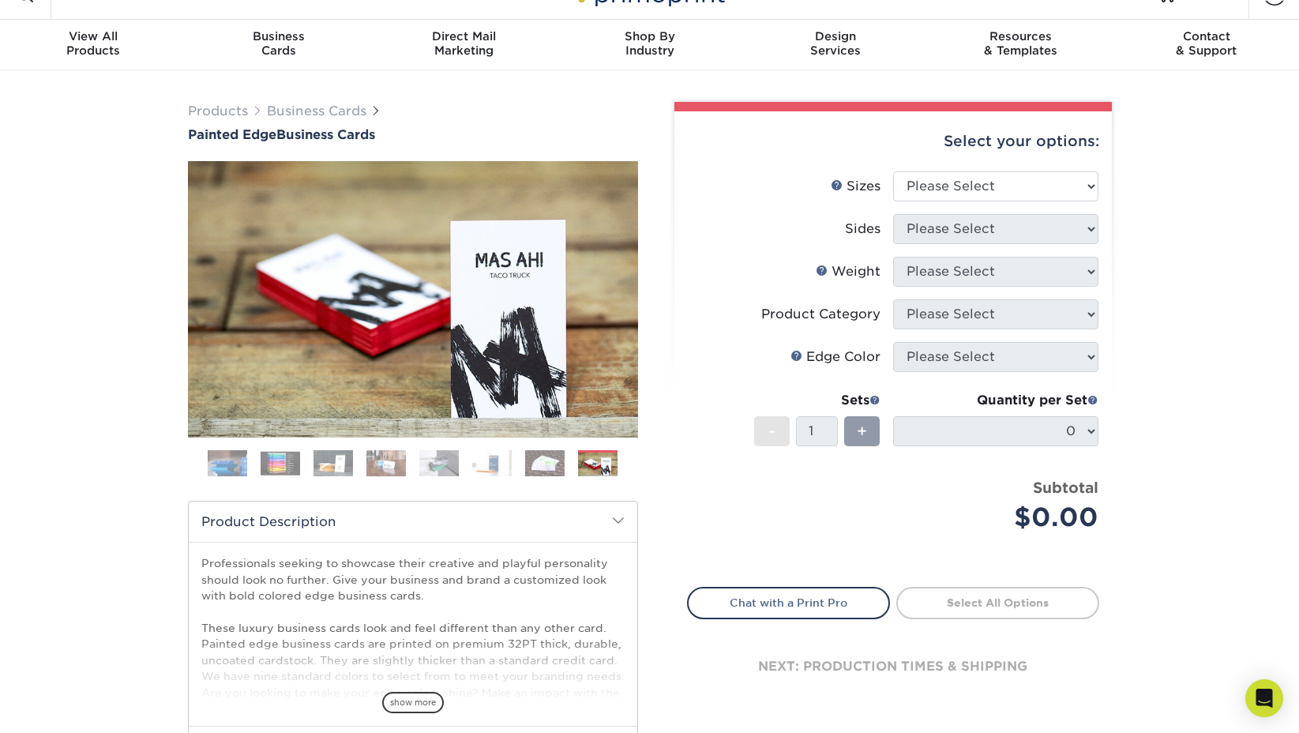
click at [541, 467] on img at bounding box center [544, 463] width 39 height 28
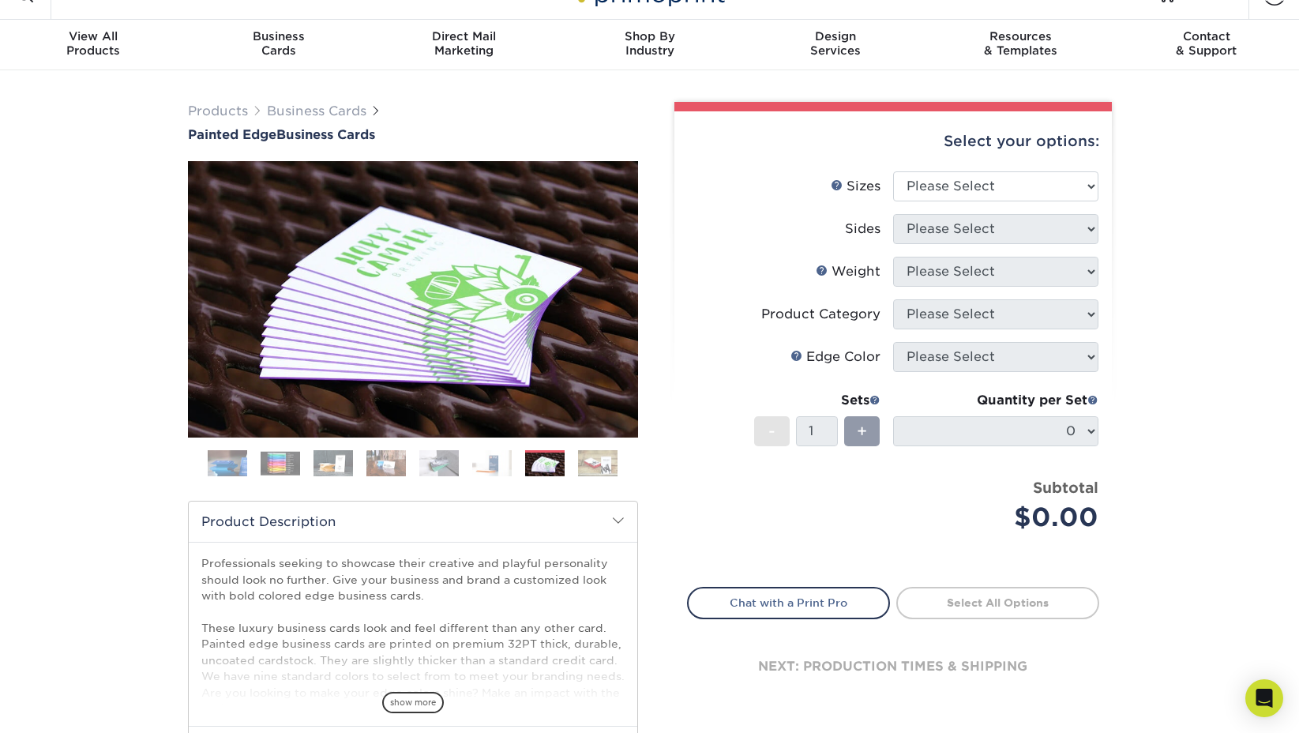
click at [478, 463] on img at bounding box center [491, 463] width 39 height 28
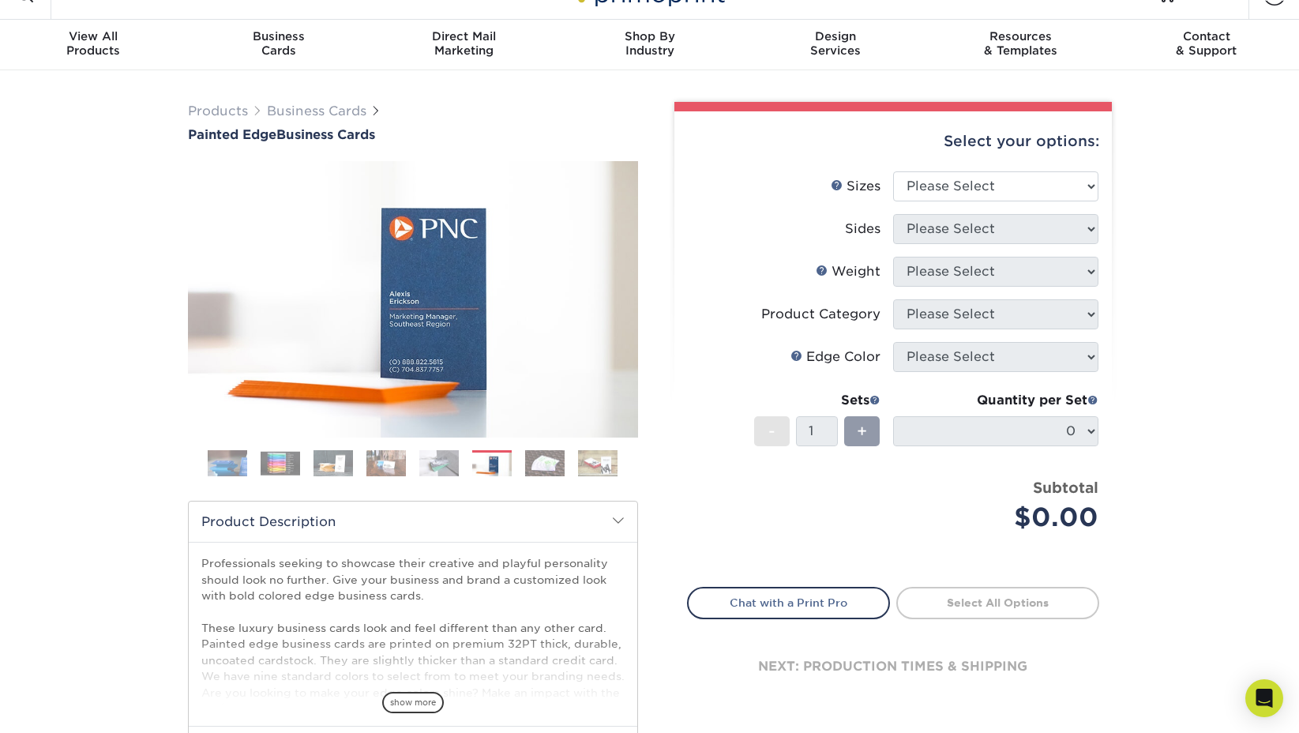
click at [434, 461] on img at bounding box center [438, 463] width 39 height 28
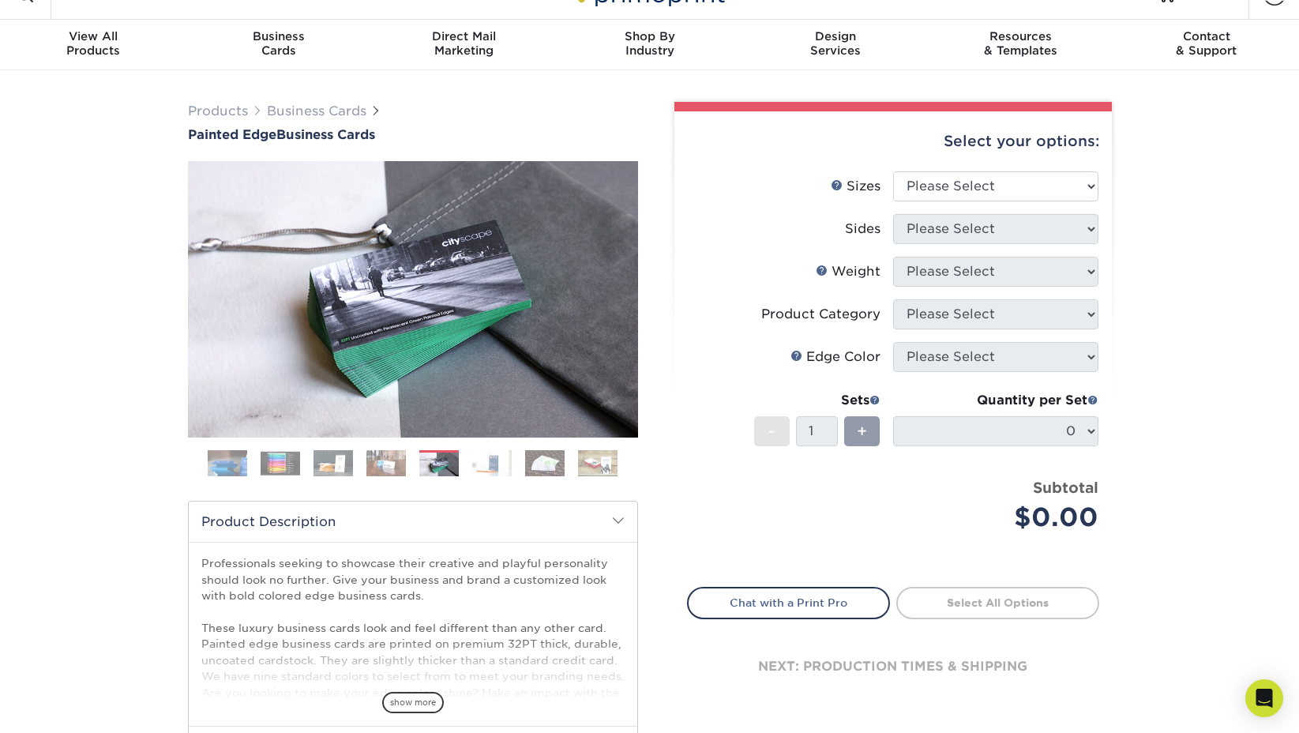
click at [388, 461] on img at bounding box center [385, 463] width 39 height 28
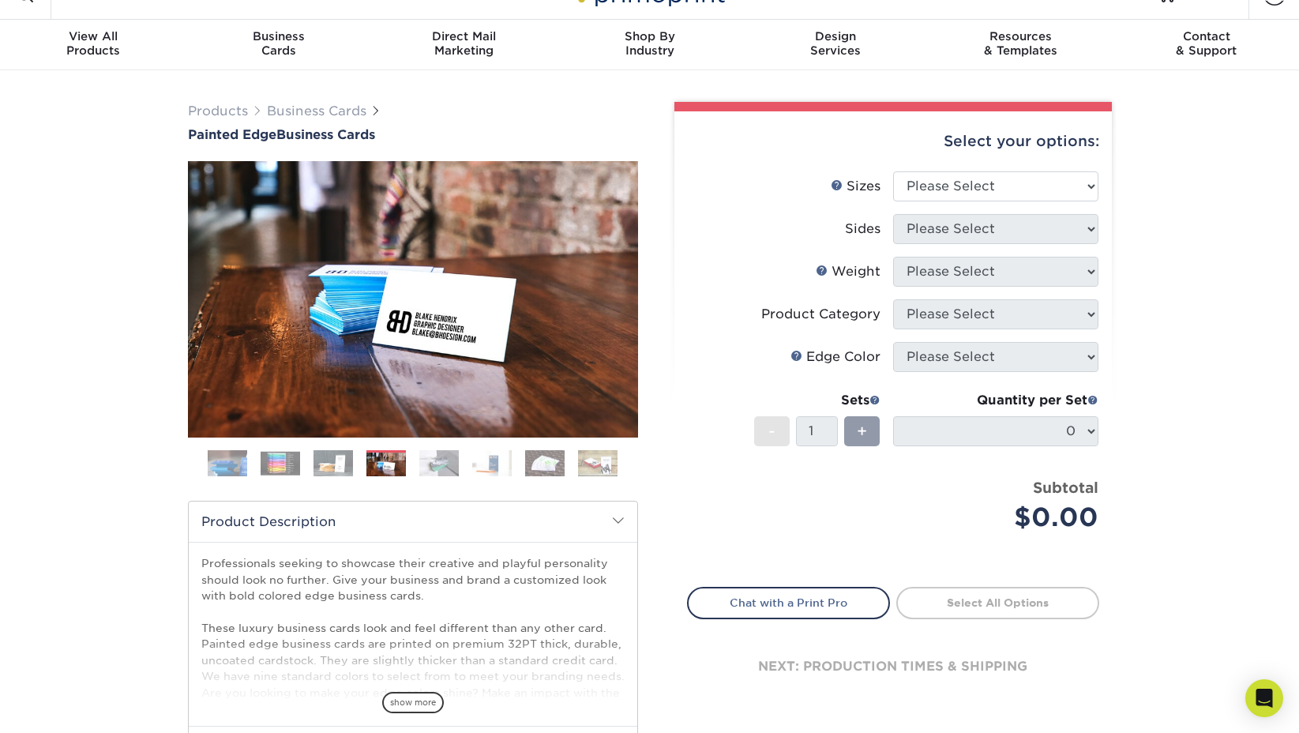
click at [330, 461] on img at bounding box center [332, 463] width 39 height 28
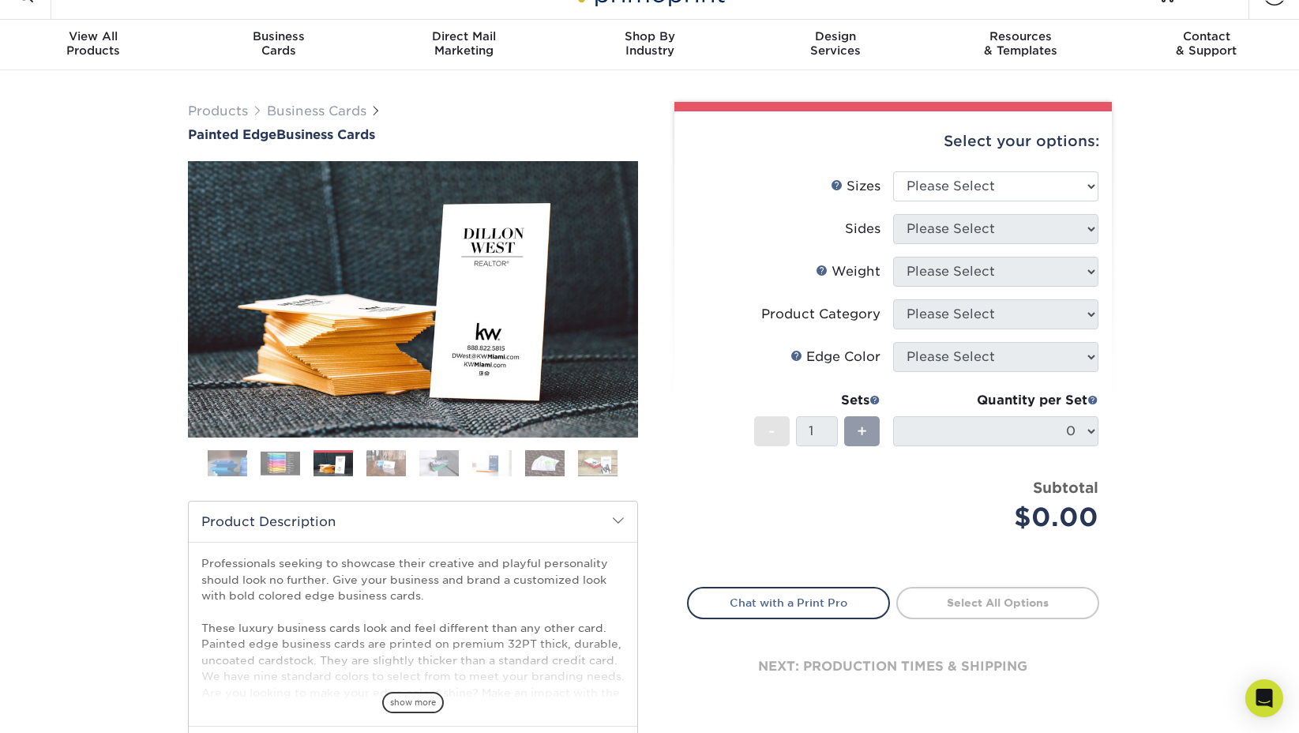
click at [283, 463] on img at bounding box center [280, 463] width 39 height 24
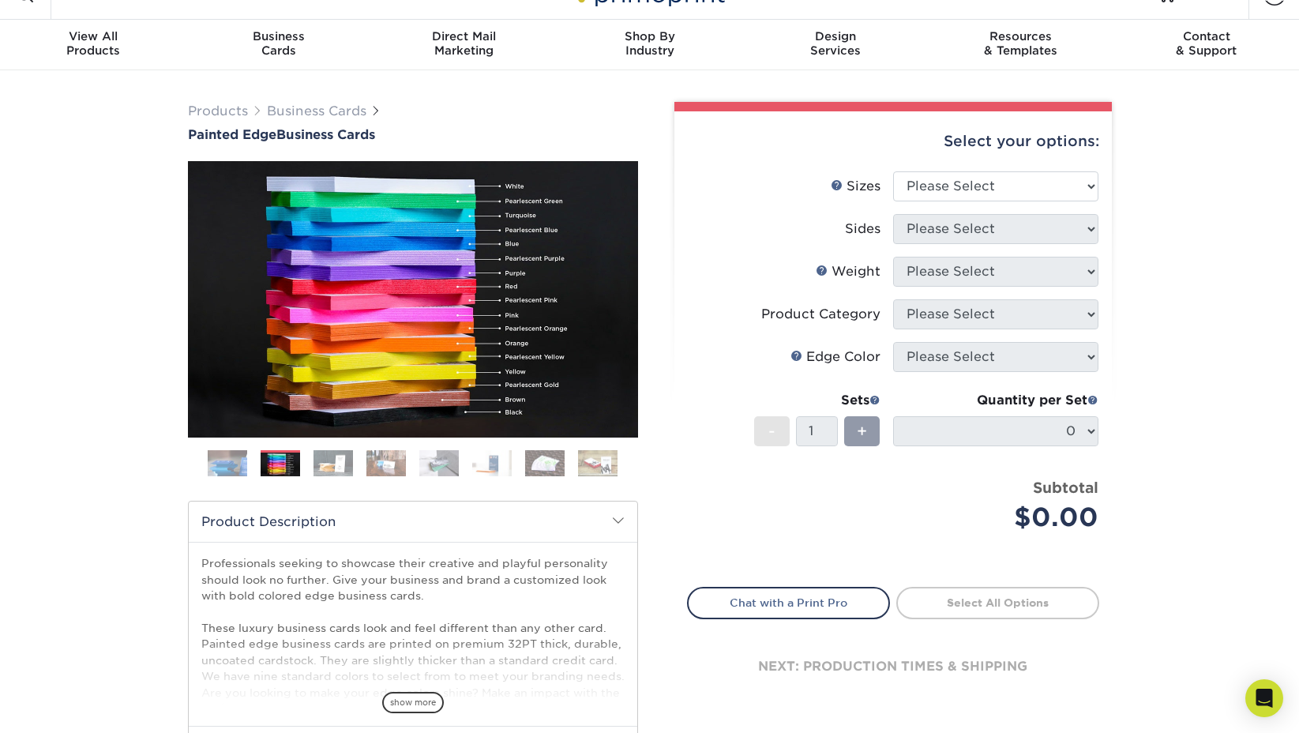
click at [243, 461] on img at bounding box center [227, 463] width 39 height 39
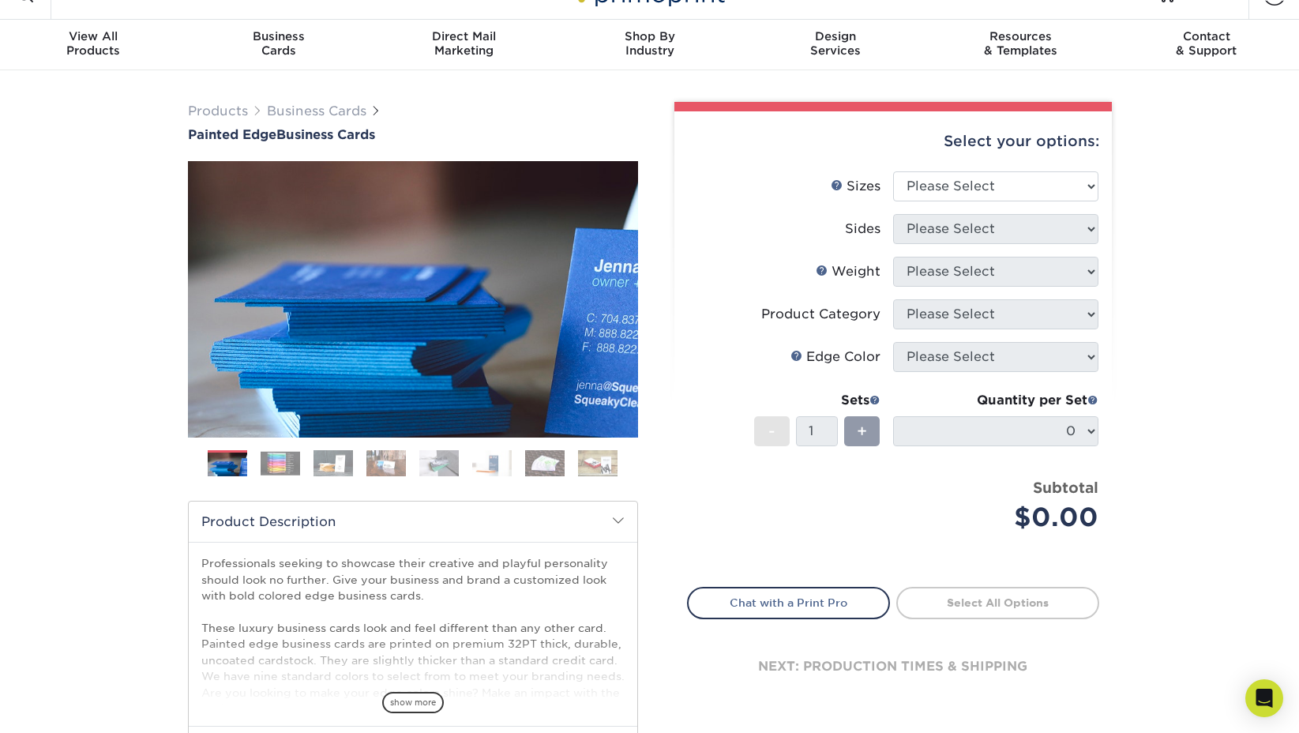
click at [344, 466] on img at bounding box center [332, 463] width 39 height 28
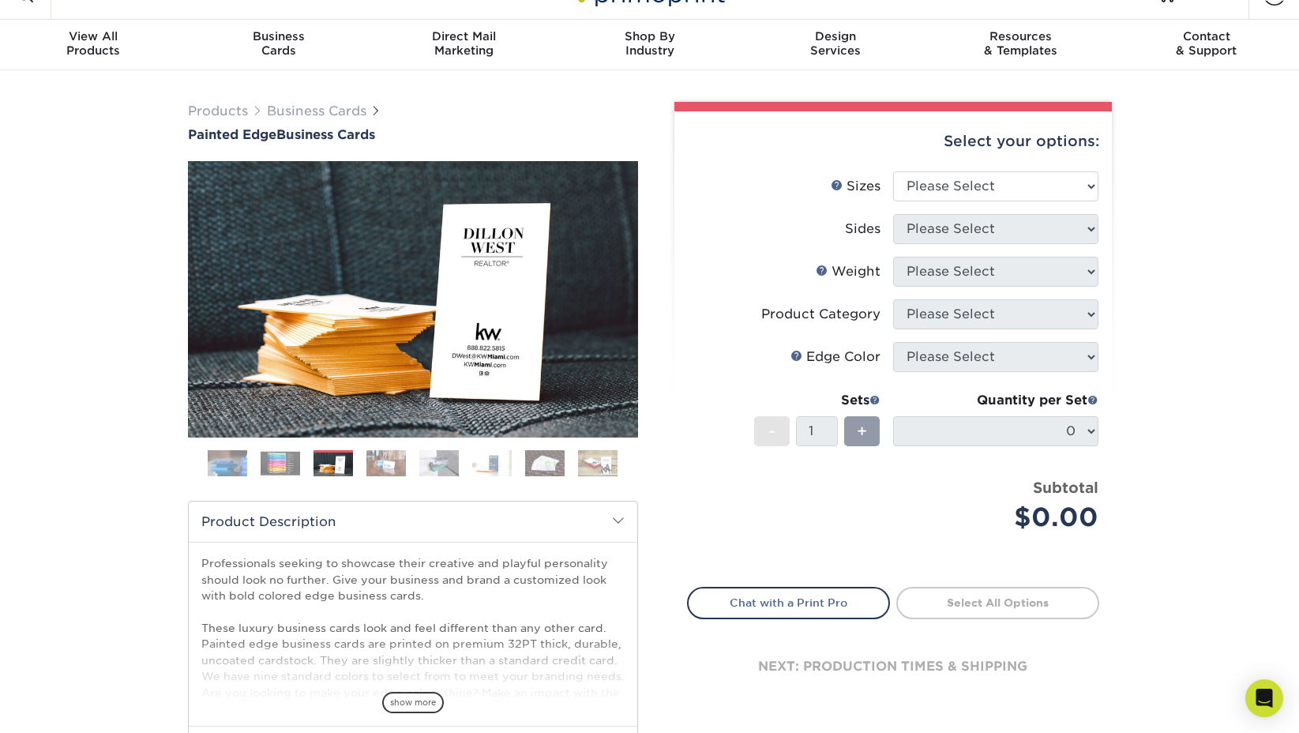
click at [388, 467] on img at bounding box center [385, 463] width 39 height 28
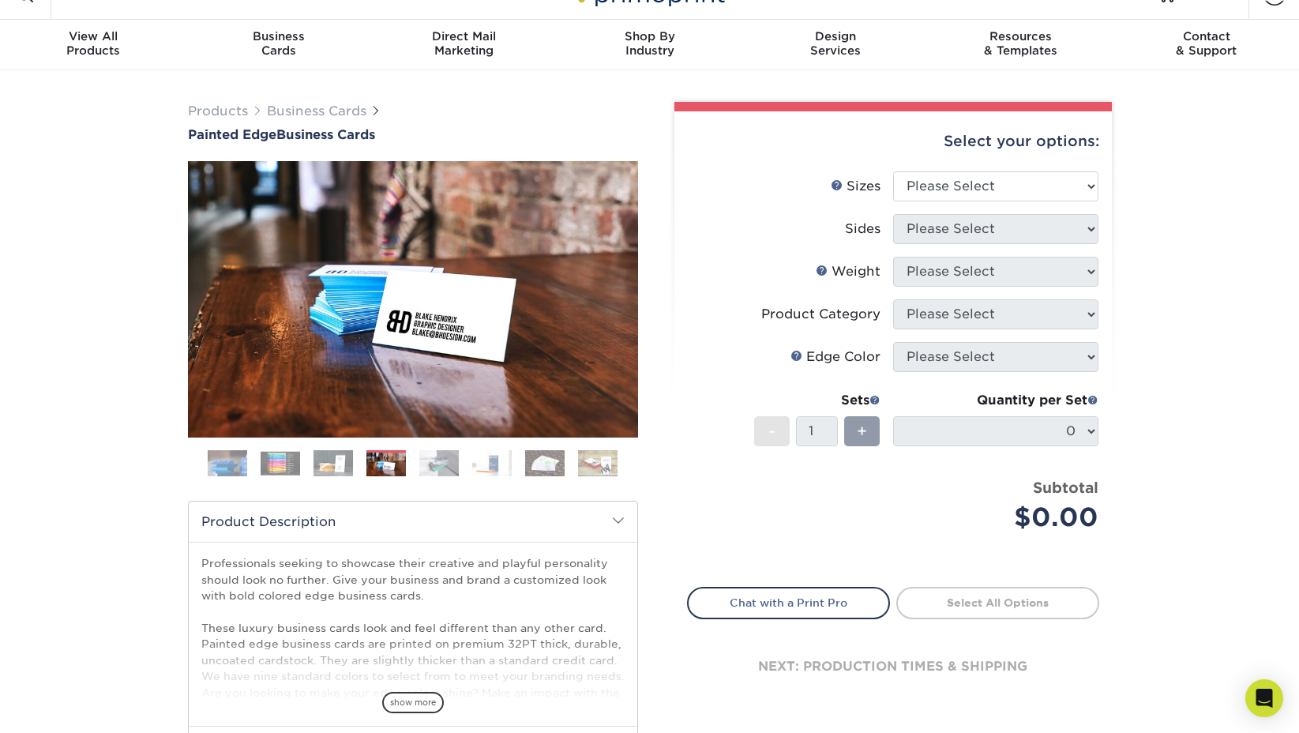
click at [434, 463] on img at bounding box center [438, 463] width 39 height 28
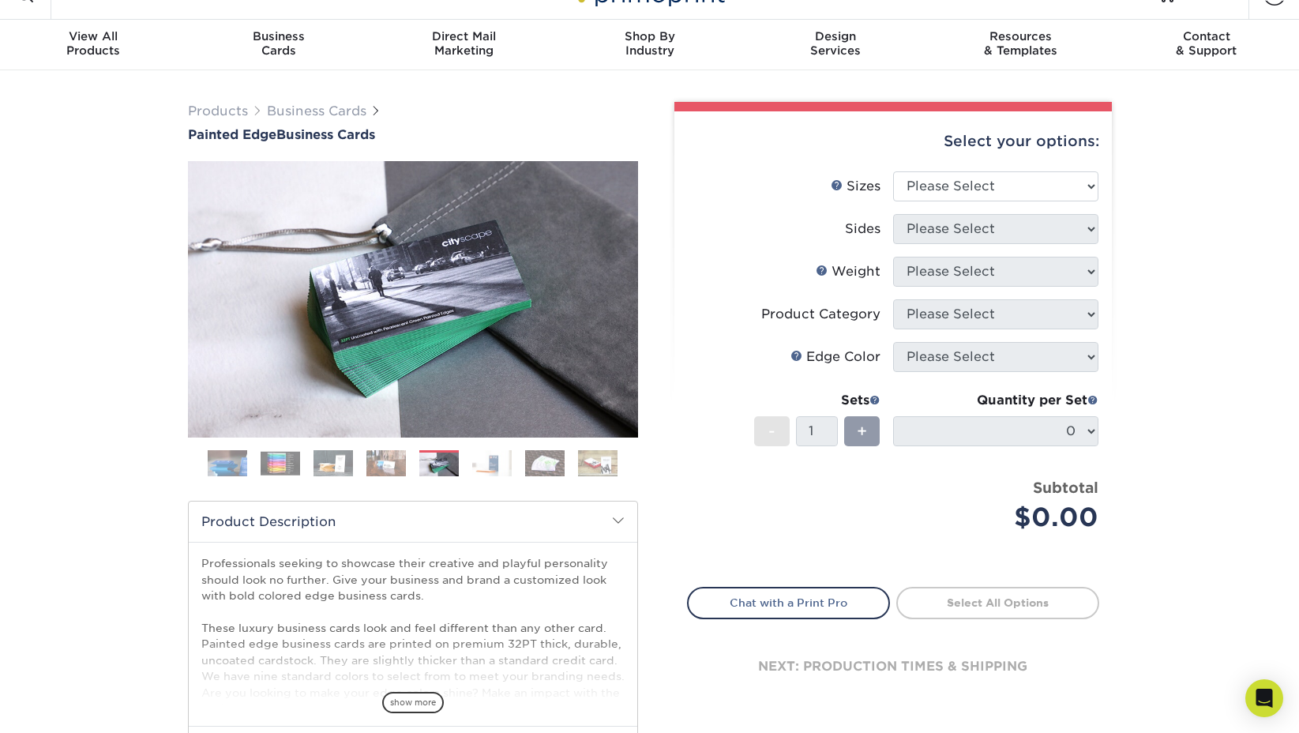
click at [488, 464] on img at bounding box center [491, 463] width 39 height 28
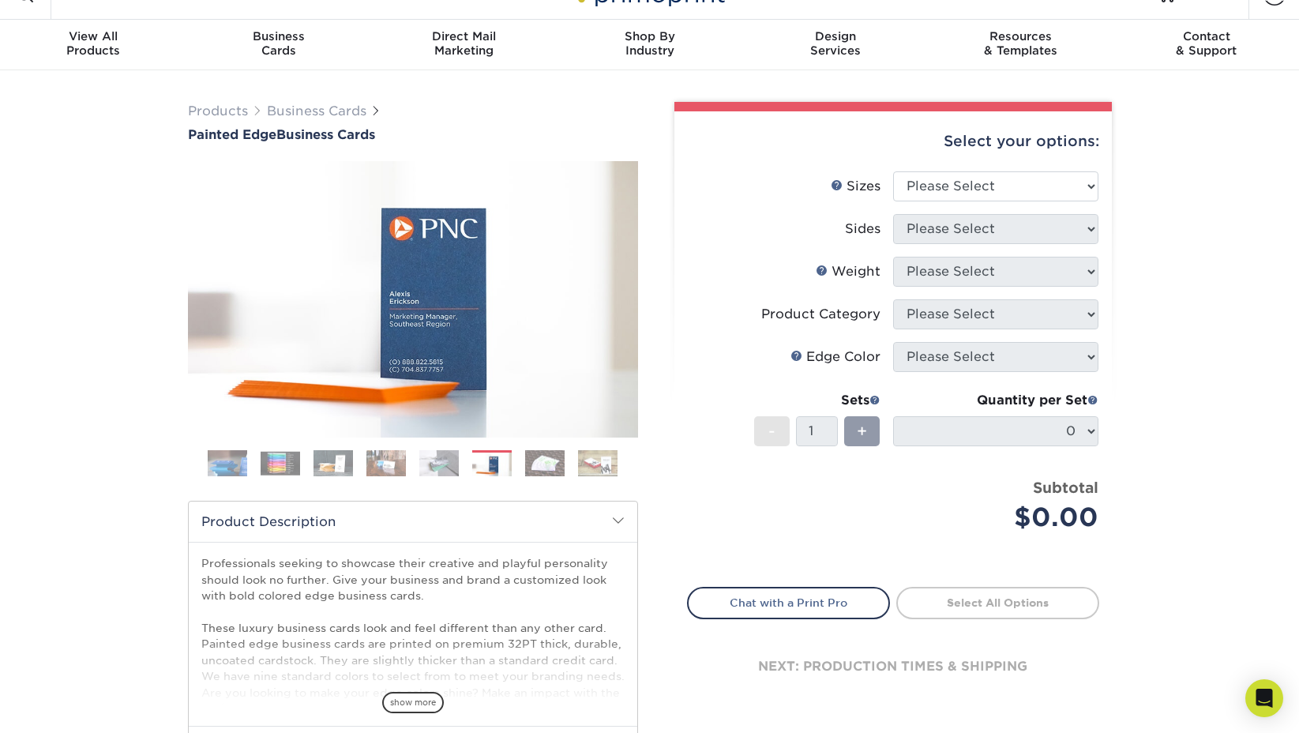
click at [556, 467] on img at bounding box center [544, 463] width 39 height 28
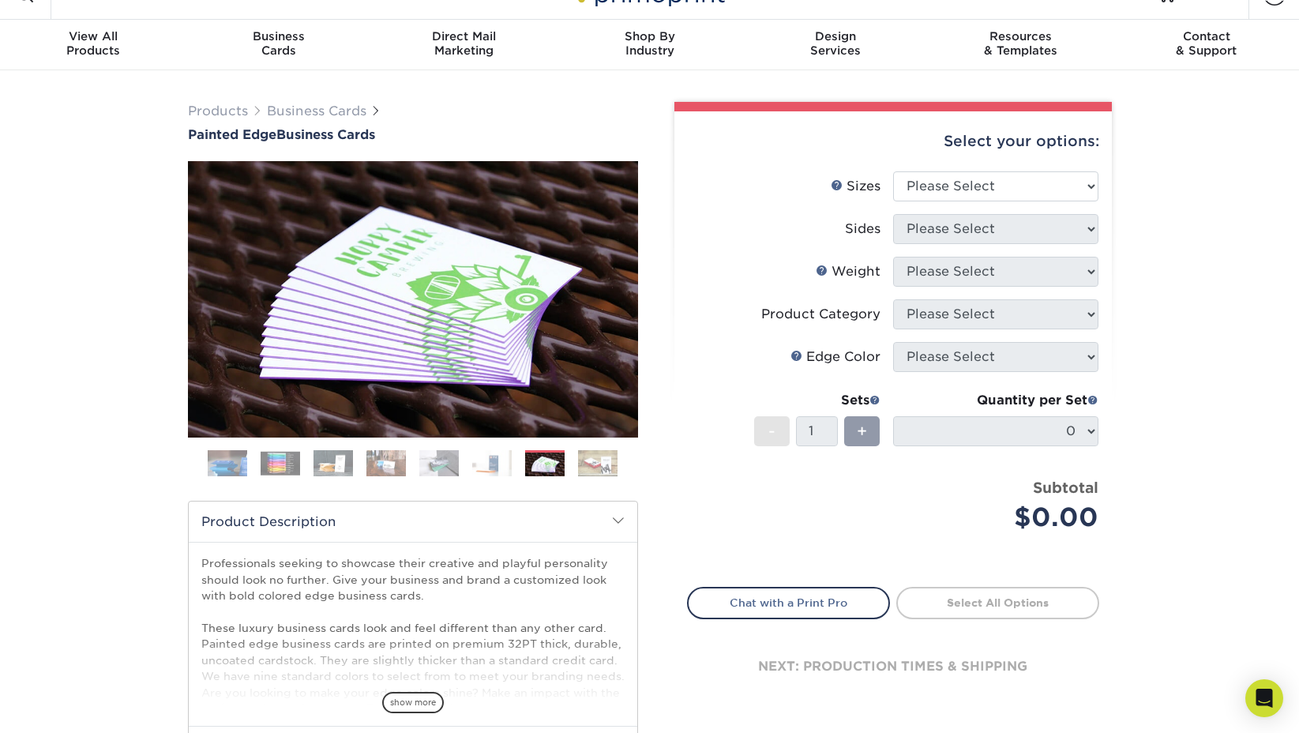
click at [607, 471] on img at bounding box center [597, 463] width 39 height 28
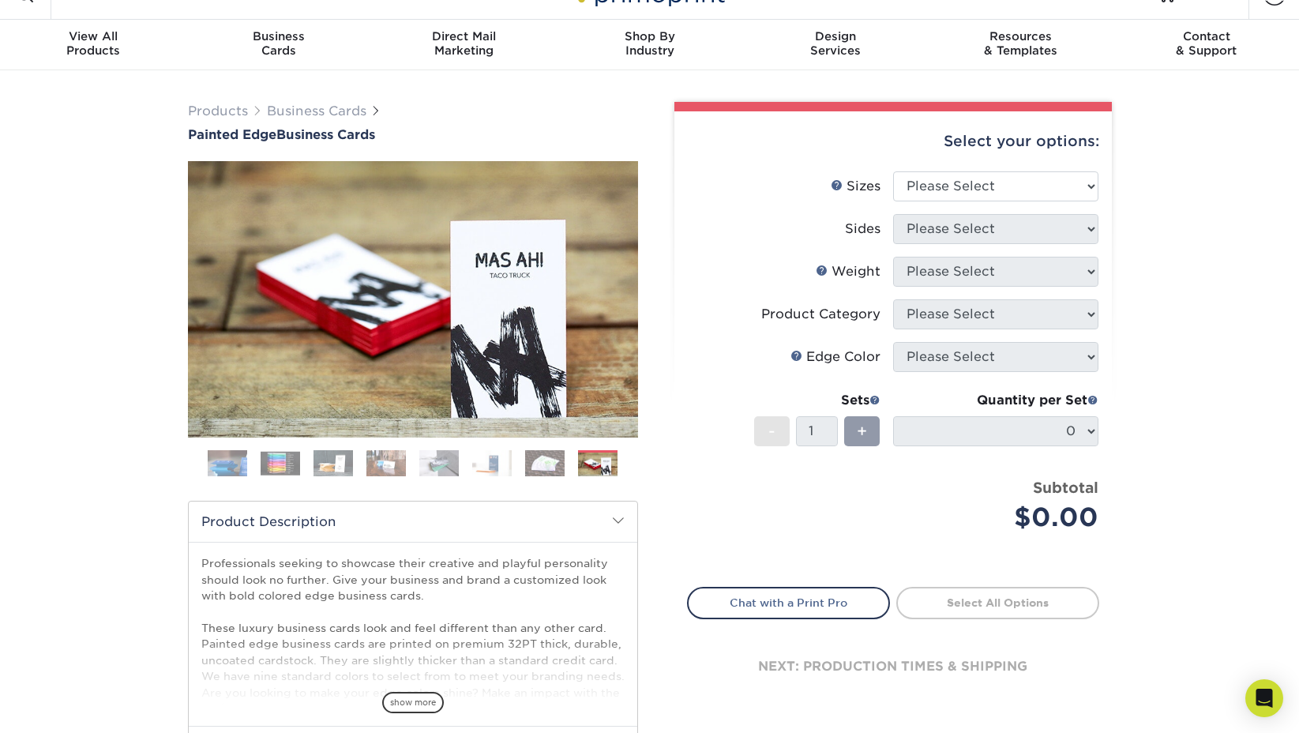
scroll to position [10, 0]
